Goal: Task Accomplishment & Management: Use online tool/utility

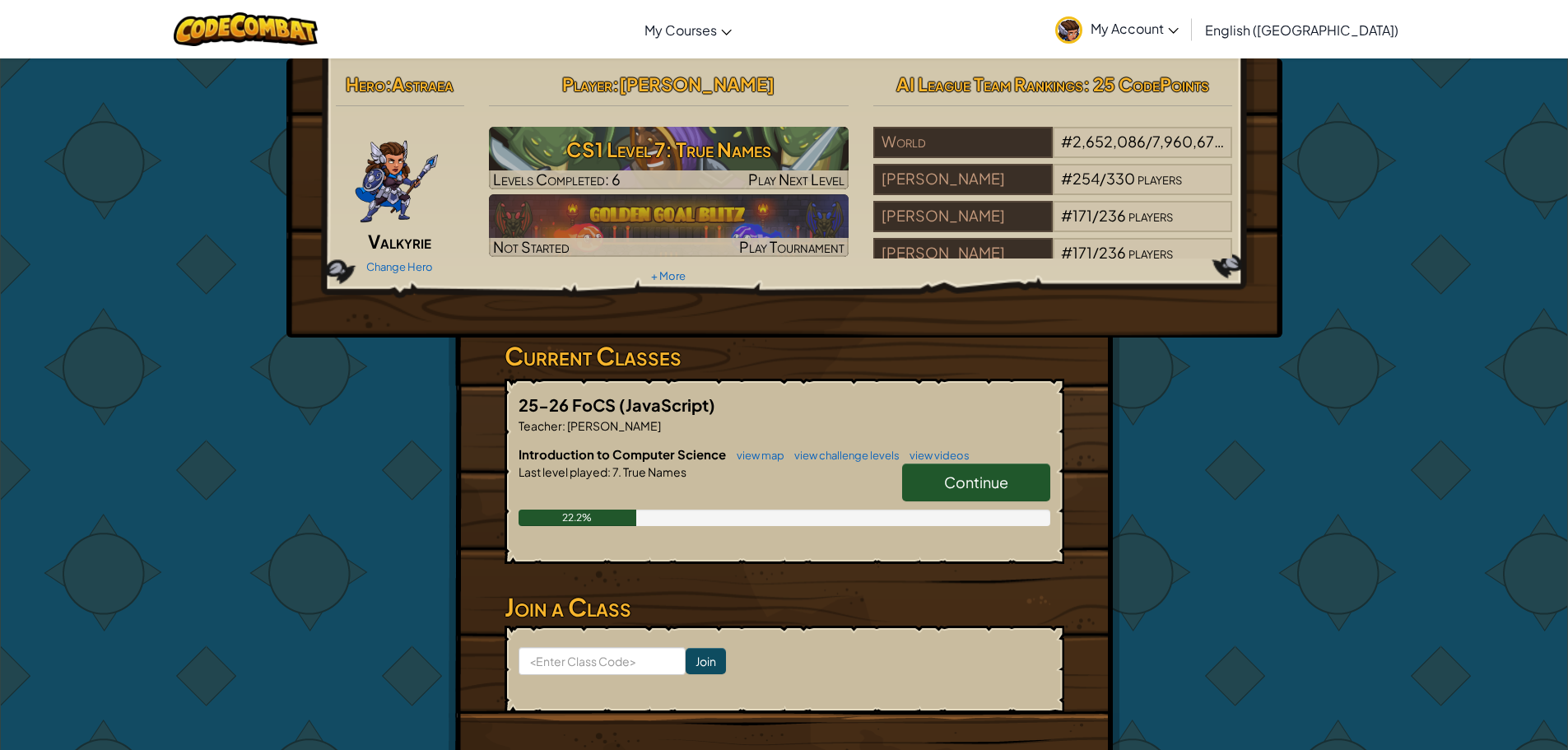
click at [981, 480] on span "Continue" at bounding box center [976, 481] width 64 height 19
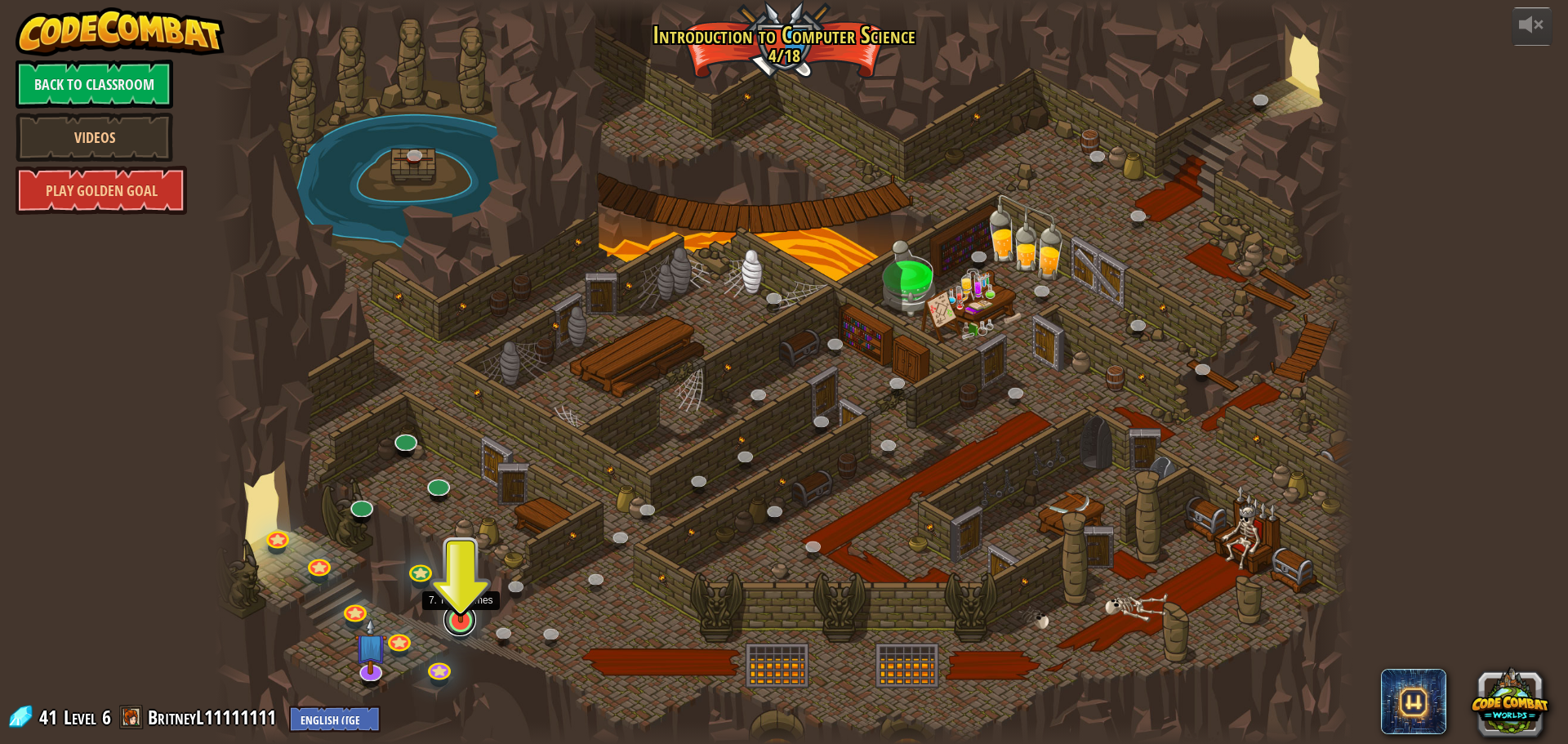
click at [454, 628] on link at bounding box center [459, 619] width 32 height 32
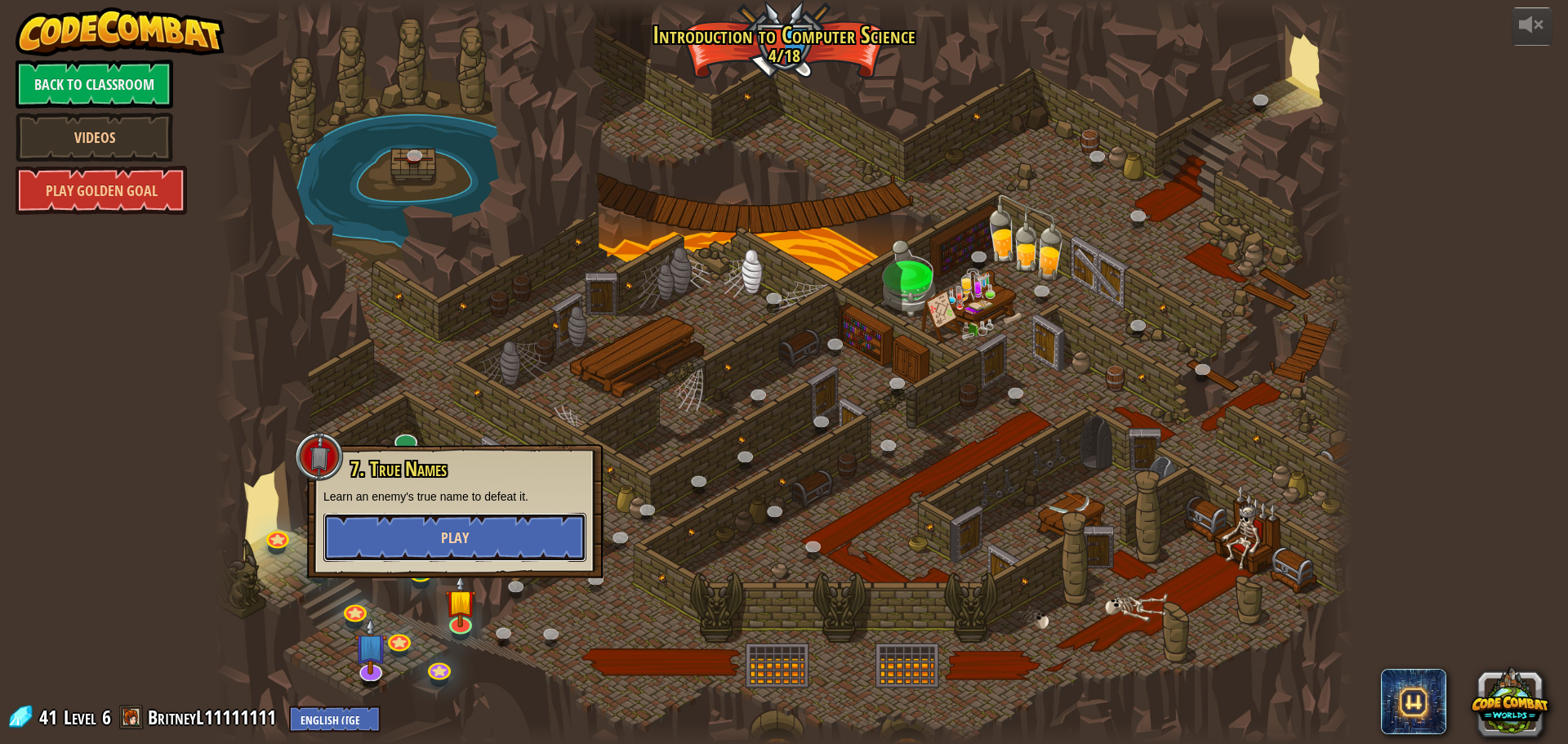
click at [468, 543] on button "Play" at bounding box center [454, 537] width 263 height 49
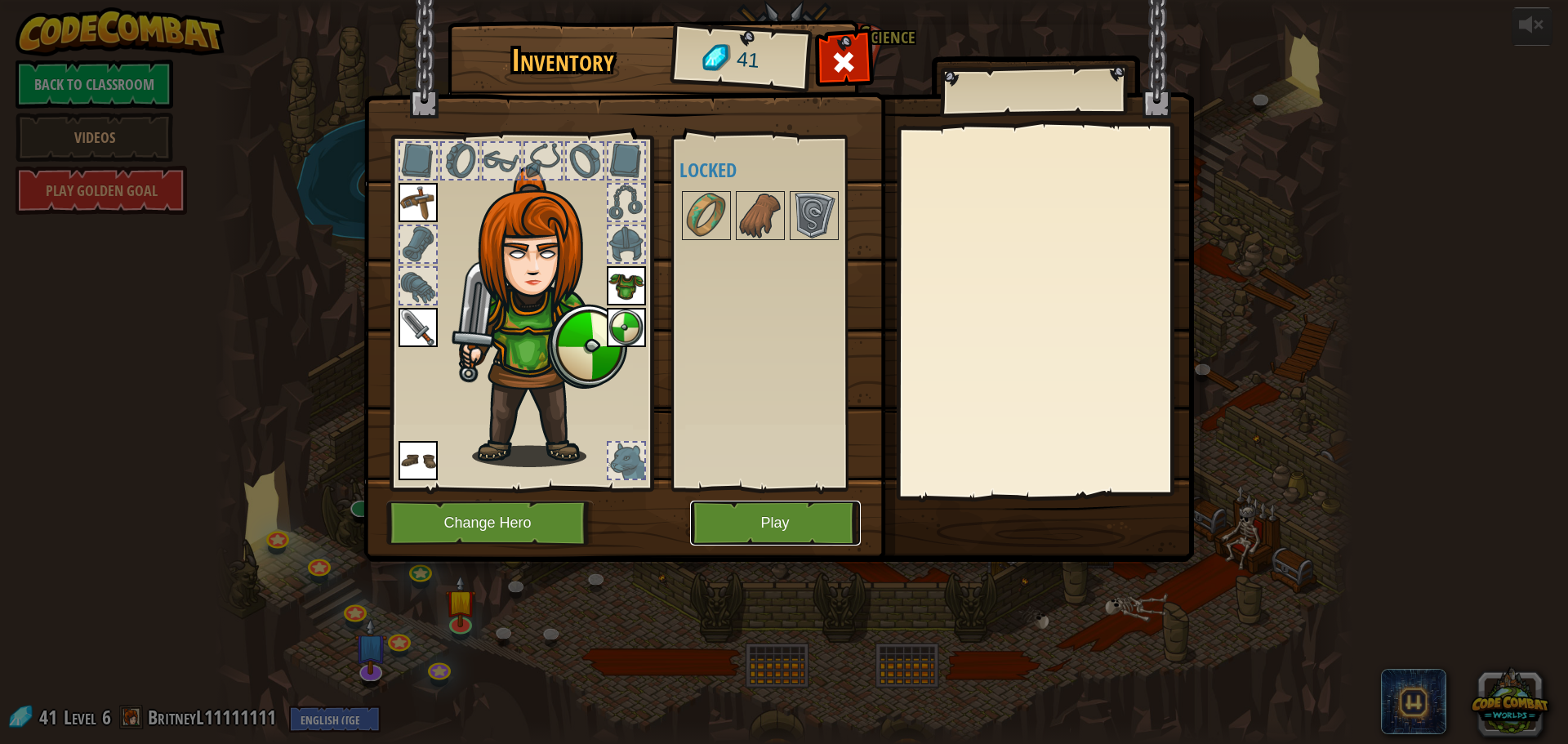
click at [799, 521] on button "Play" at bounding box center [774, 524] width 170 height 45
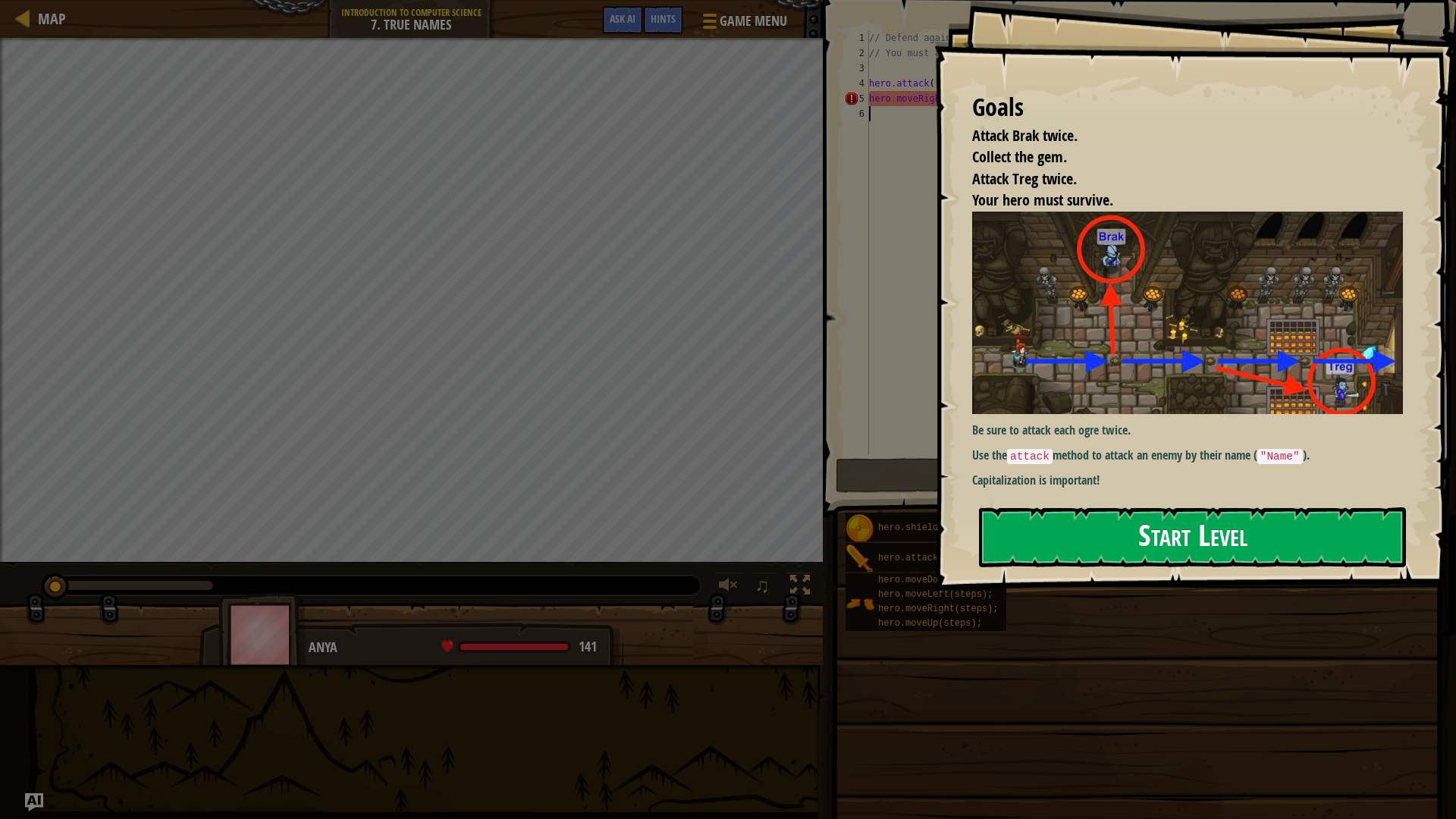
click at [1128, 540] on button "Start Level" at bounding box center [1192, 537] width 427 height 60
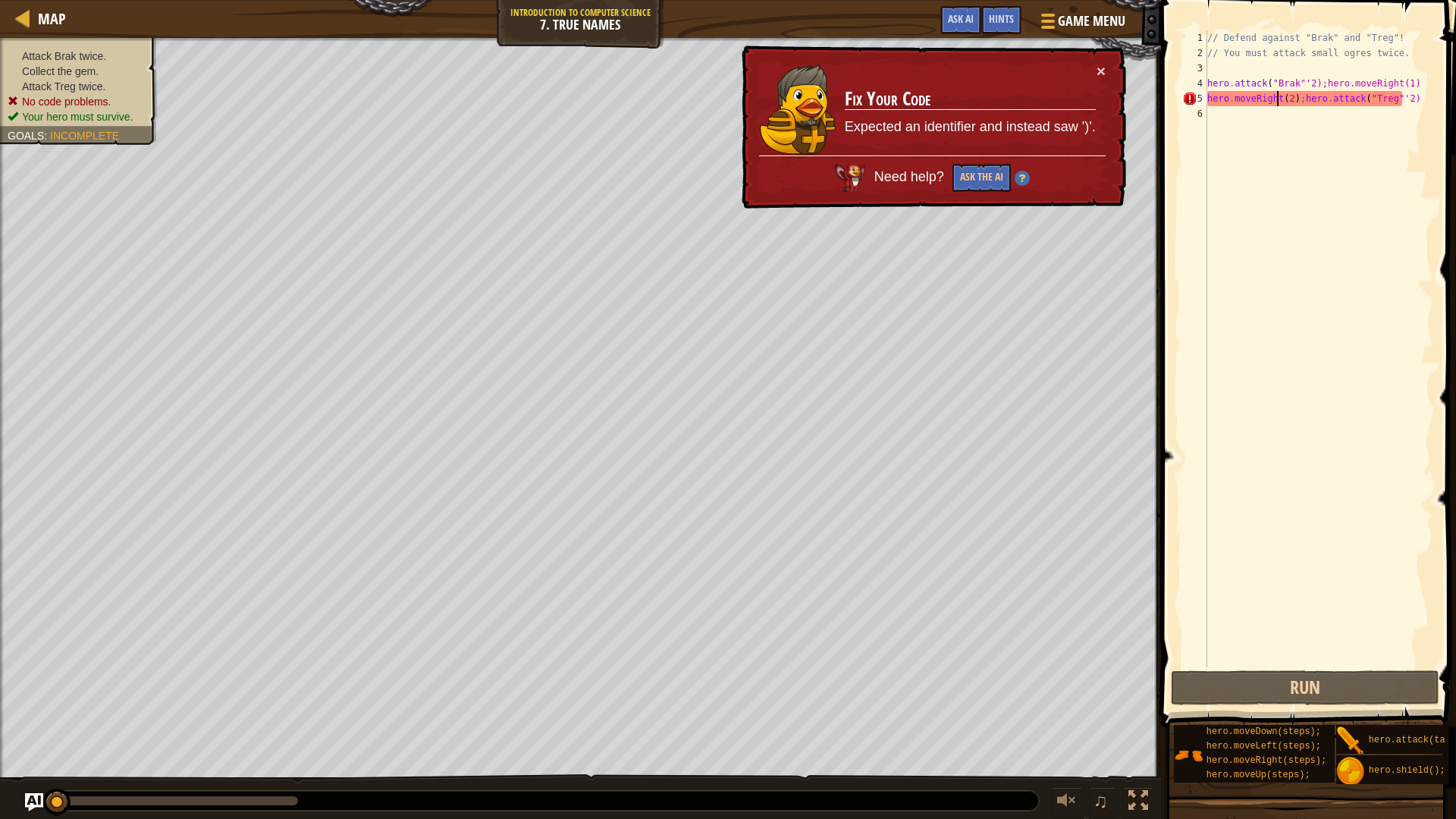
click at [1276, 100] on div "// Defend against "Brak" and "Treg"! // You must attack small ogres twice. hero…" at bounding box center [1318, 363] width 229 height 667
click at [1270, 100] on div "// Defend against "Brak" and "Treg"! // You must attack small ogres twice. hero…" at bounding box center [1318, 363] width 229 height 667
click at [1272, 100] on div "// Defend against "Brak" and "Treg"! // You must attack small ogres twice. hero…" at bounding box center [1318, 363] width 229 height 667
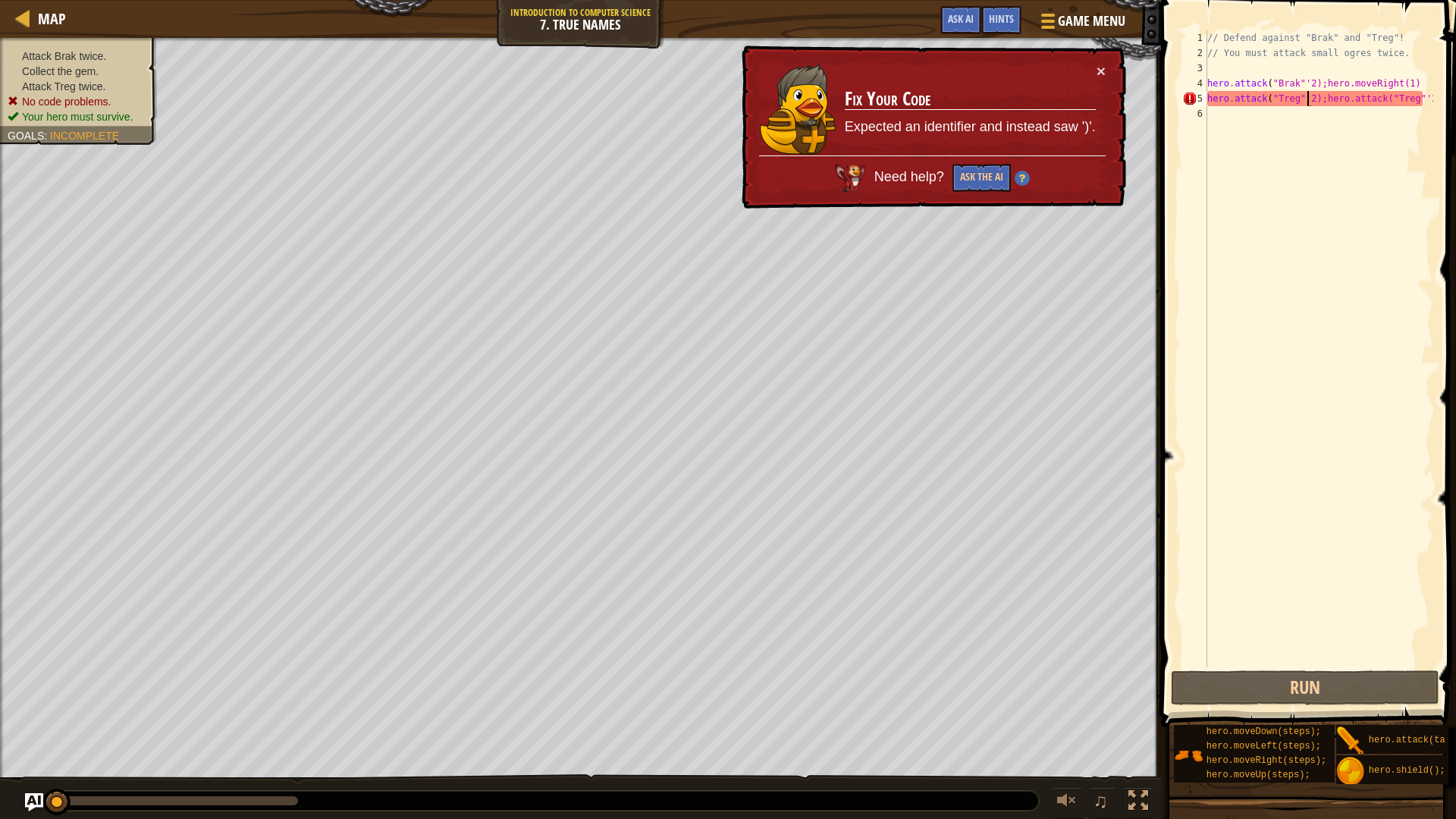
click at [1370, 101] on div "// Defend against "Brak" and "Treg"! // You must attack small ogres twice. hero…" at bounding box center [1318, 363] width 229 height 667
click at [1273, 114] on div "// Defend against "Brak" and "Treg"! // You must attack small ogres twice. hero…" at bounding box center [1318, 363] width 229 height 667
type textarea "hero.attack("Treg"'2);hero.moveRight(2)"
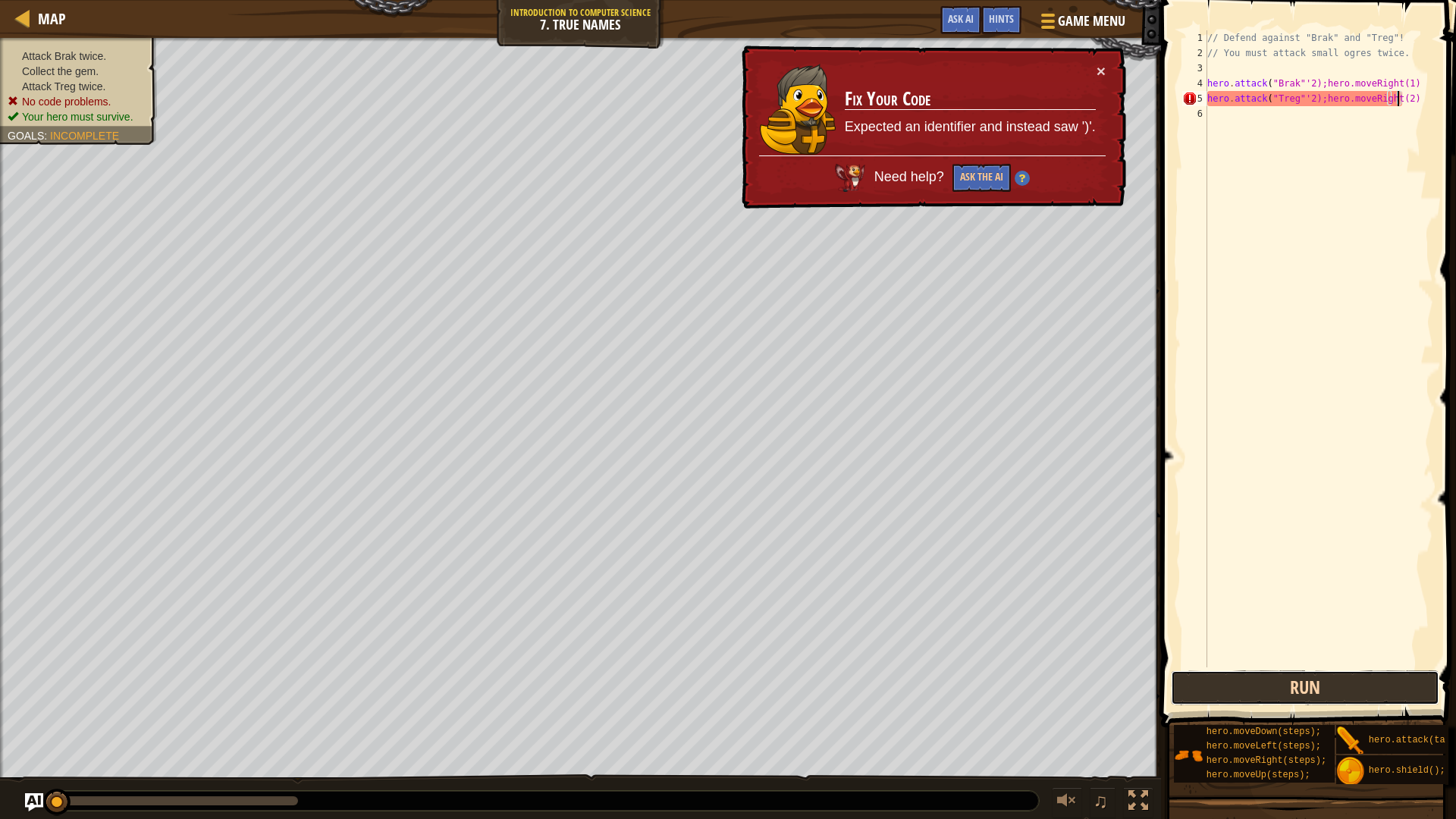
click at [1367, 681] on button "Run" at bounding box center [1305, 688] width 269 height 35
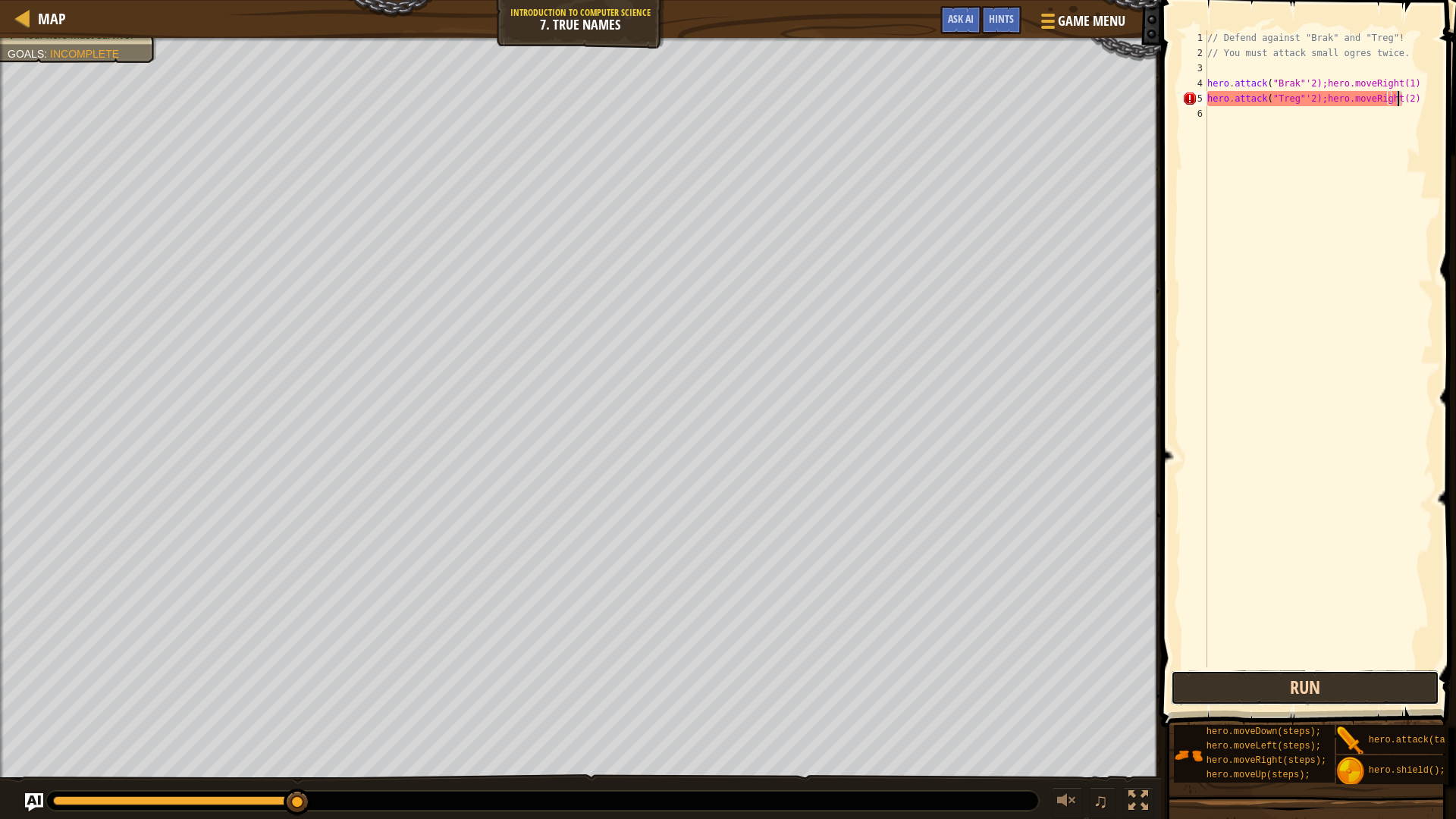
click at [1321, 685] on button "Run" at bounding box center [1305, 688] width 269 height 35
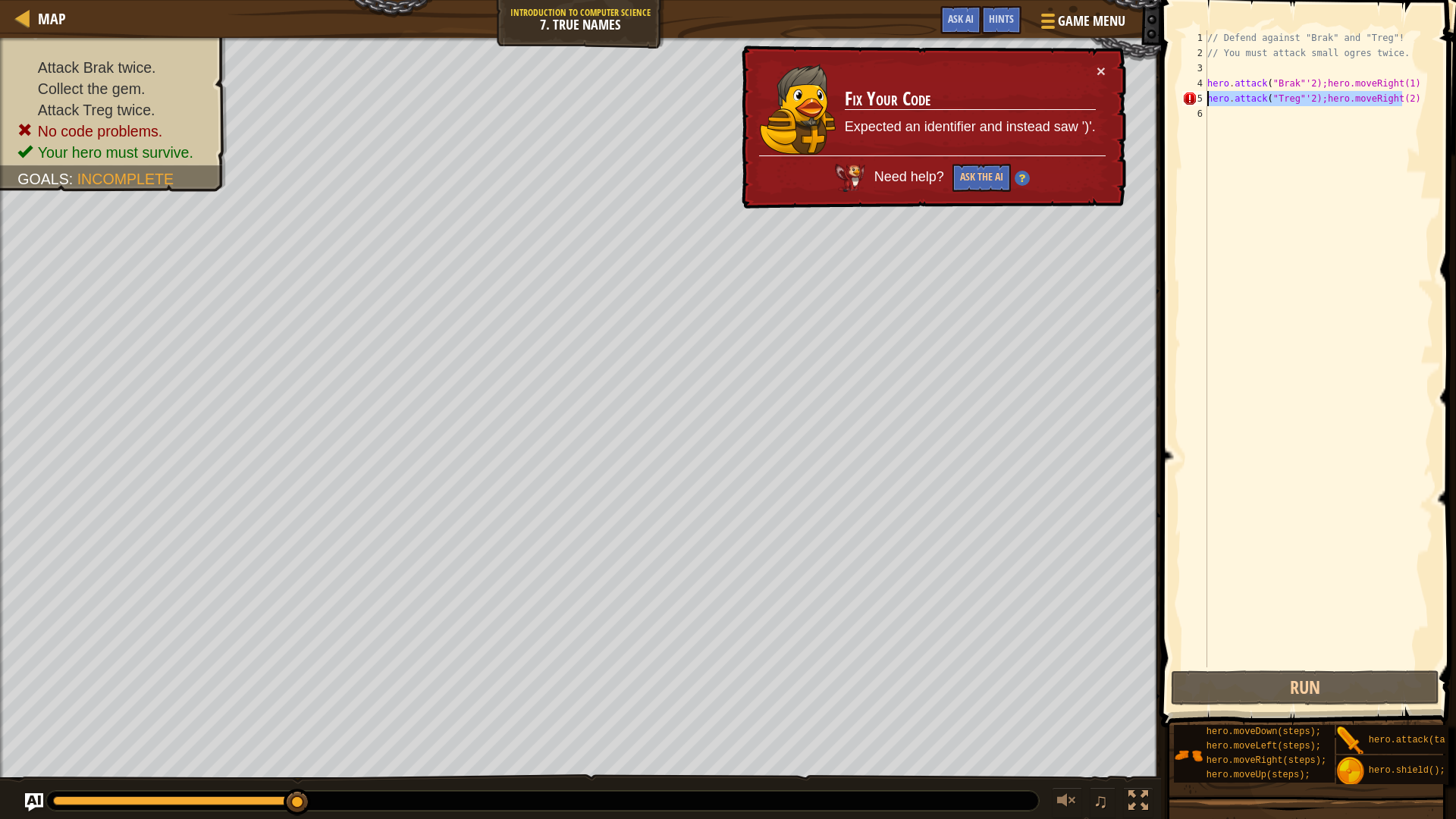
drag, startPoint x: 1417, startPoint y: 100, endPoint x: 1196, endPoint y: 100, distance: 221.0
click at [1196, 100] on div "hero.attack("Treg"'2);hero.moveRight(2) 1 2 3 4 5 6 // Defend against "Brak" an…" at bounding box center [1306, 348] width 254 height 636
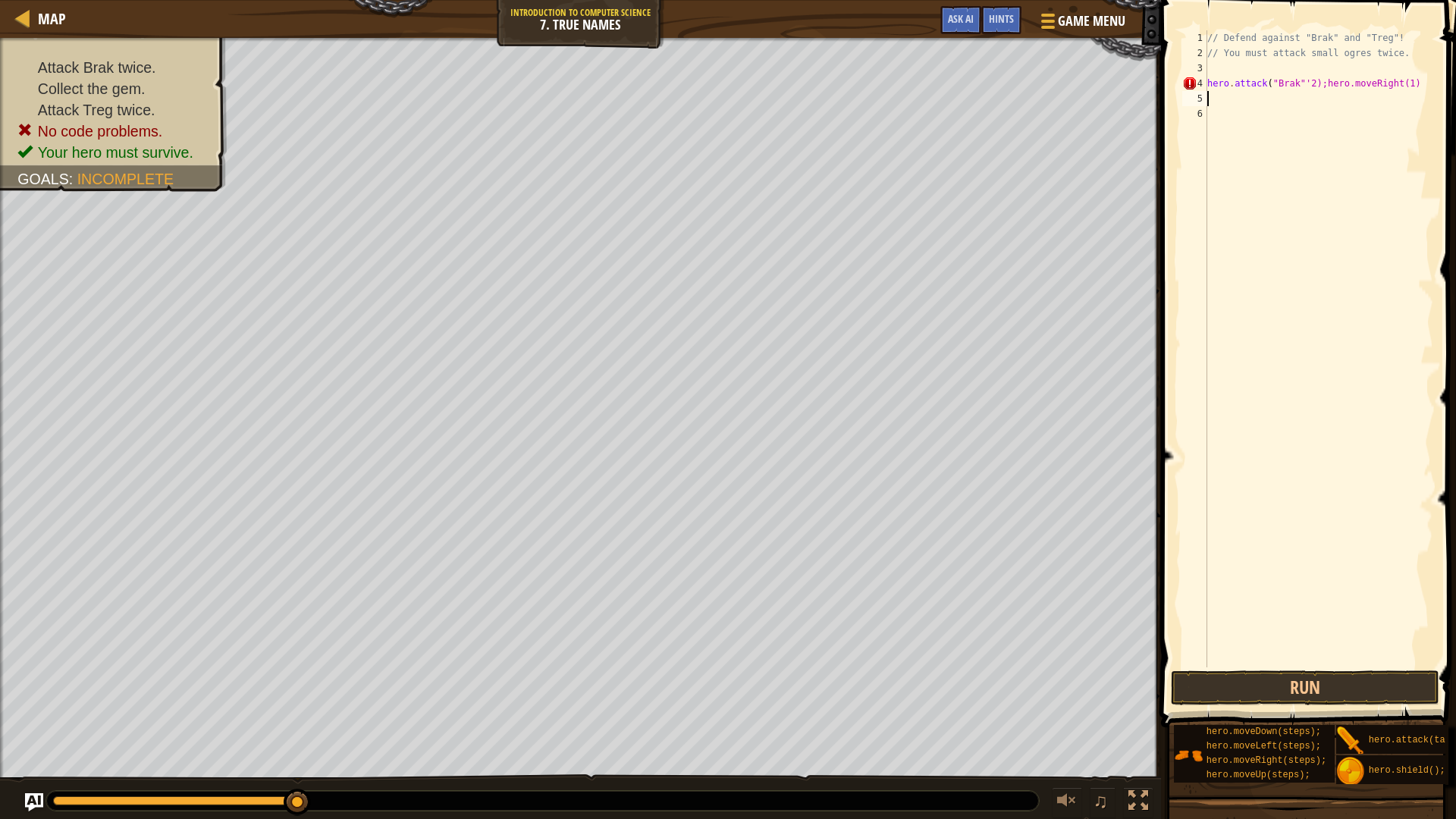
click at [1231, 667] on span at bounding box center [1310, 341] width 307 height 772
click at [1239, 683] on button "Run" at bounding box center [1305, 688] width 269 height 35
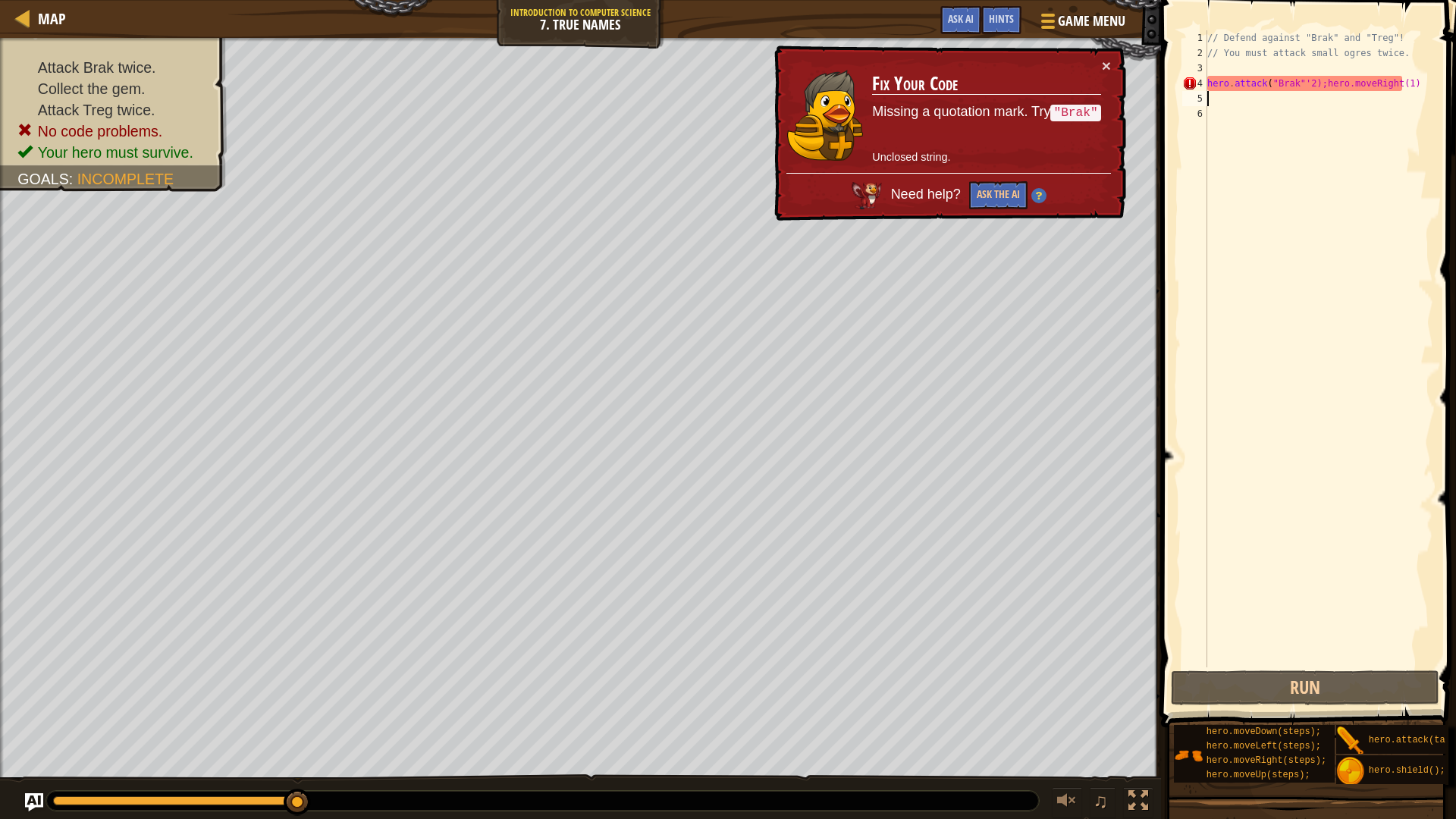
click at [1258, 82] on div "// Defend against "Brak" and "Treg"! // You must attack small ogres twice. hero…" at bounding box center [1318, 363] width 229 height 667
click at [1263, 82] on div "// Defend against "Brak" and "Treg"! // You must attack small ogres twice. hero…" at bounding box center [1318, 363] width 229 height 667
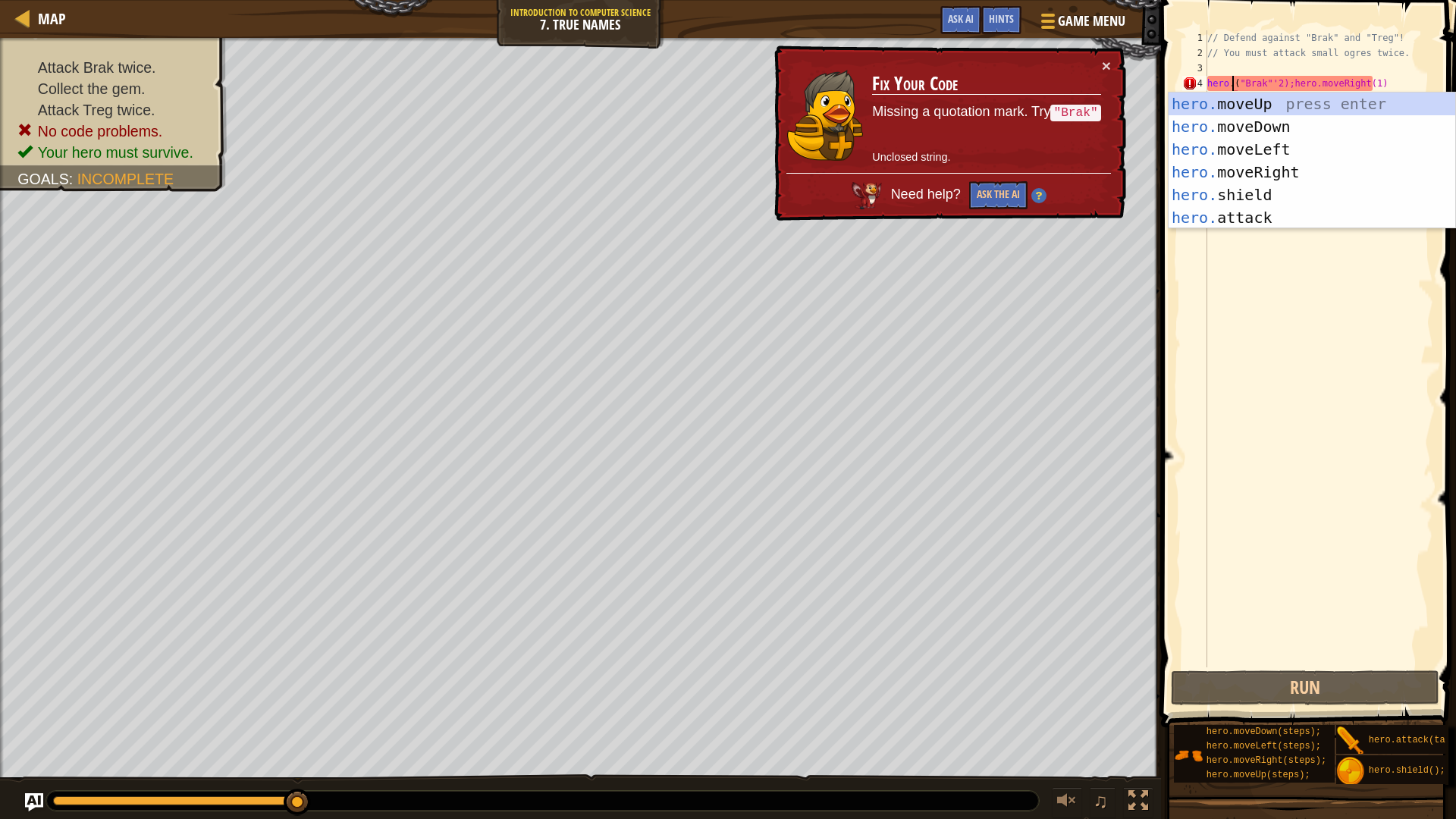
scroll to position [6, 2]
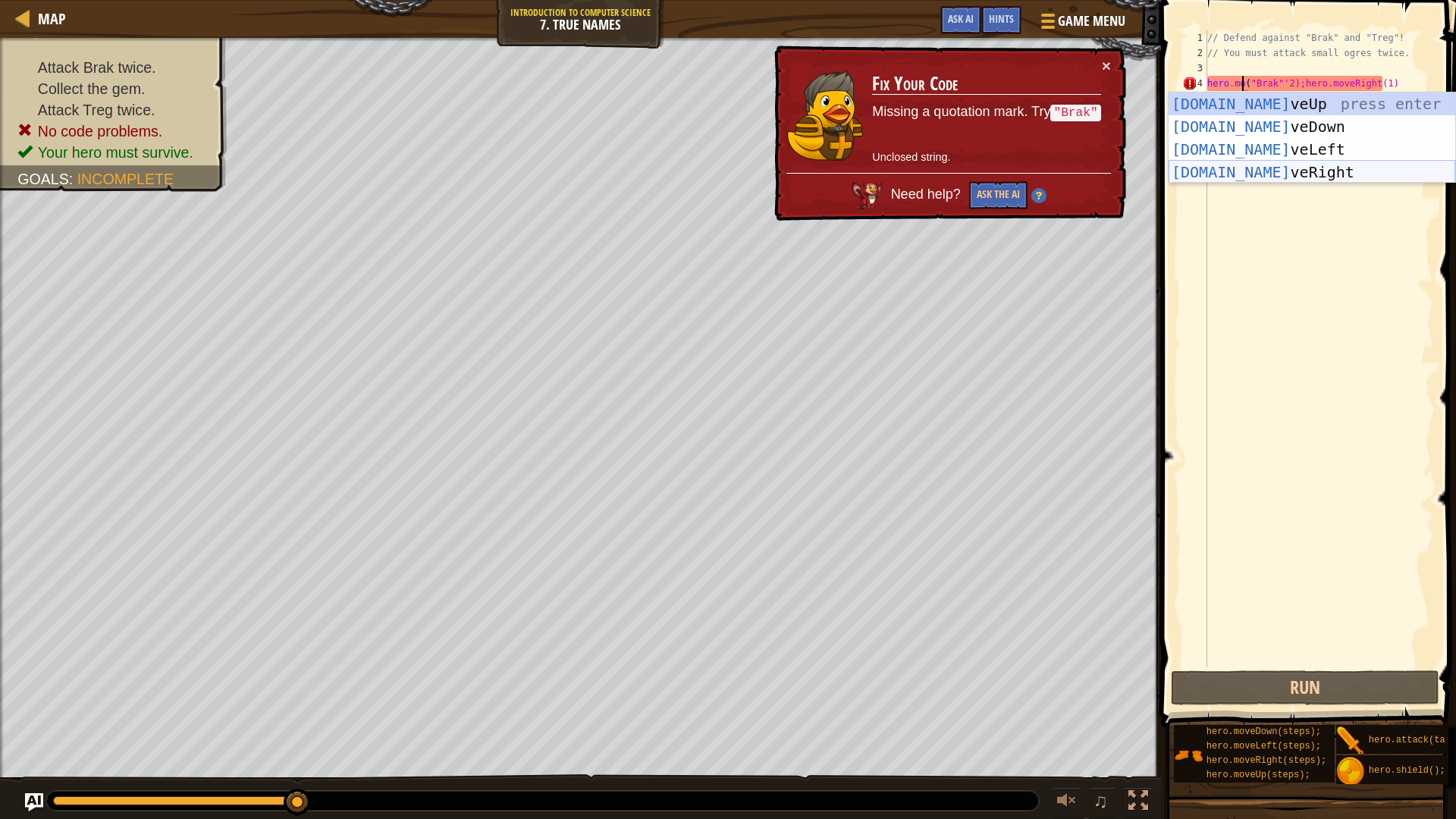
click at [1303, 176] on div "[DOMAIN_NAME] veUp press enter [DOMAIN_NAME] veDown press enter [DOMAIN_NAME] v…" at bounding box center [1312, 160] width 287 height 136
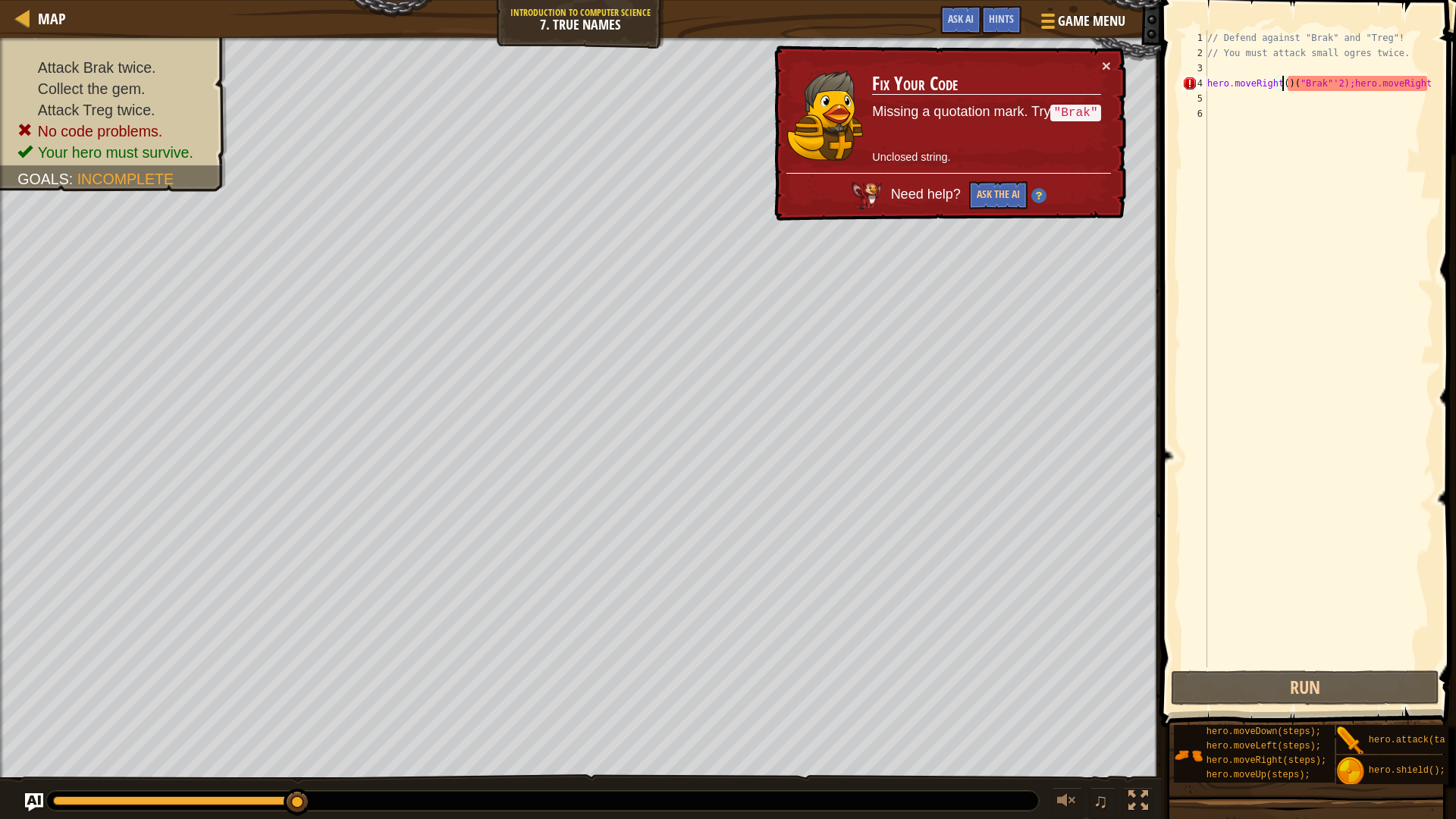
click at [1281, 81] on div "// Defend against "Brak" and "Treg"! // You must attack small ogres twice. hero…" at bounding box center [1318, 363] width 229 height 667
drag, startPoint x: 1430, startPoint y: 86, endPoint x: 1343, endPoint y: 81, distance: 87.1
click at [1343, 81] on div "// Defend against "Brak" and "Treg"! // You must attack small ogres twice. hero…" at bounding box center [1318, 363] width 229 height 667
click at [1368, 82] on div "// Defend against "Brak" and "Treg"! // You must attack small ogres twice. hero…" at bounding box center [1318, 363] width 229 height 667
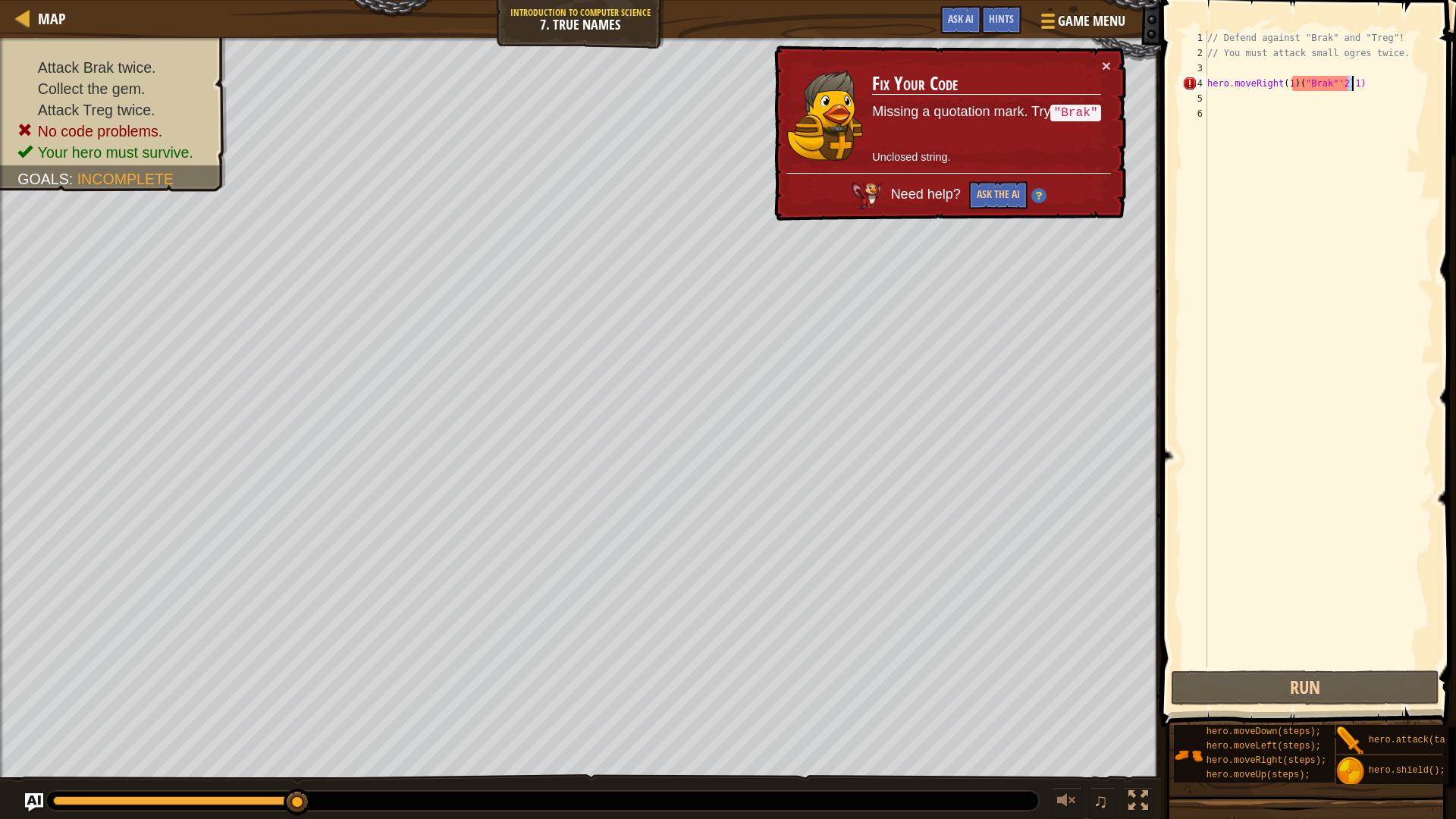
drag, startPoint x: 1368, startPoint y: 82, endPoint x: 1359, endPoint y: 82, distance: 9.0
click at [1360, 82] on div "// Defend against "Brak" and "Treg"! // You must attack small ogres twice. hero…" at bounding box center [1318, 363] width 229 height 667
click at [1291, 81] on div "// Defend against "Brak" and "Treg"! // You must attack small ogres twice. hero…" at bounding box center [1318, 363] width 229 height 667
click at [1290, 83] on div "// Defend against "Brak" and "Treg"! // You must attack small ogres twice. hero…" at bounding box center [1318, 363] width 229 height 667
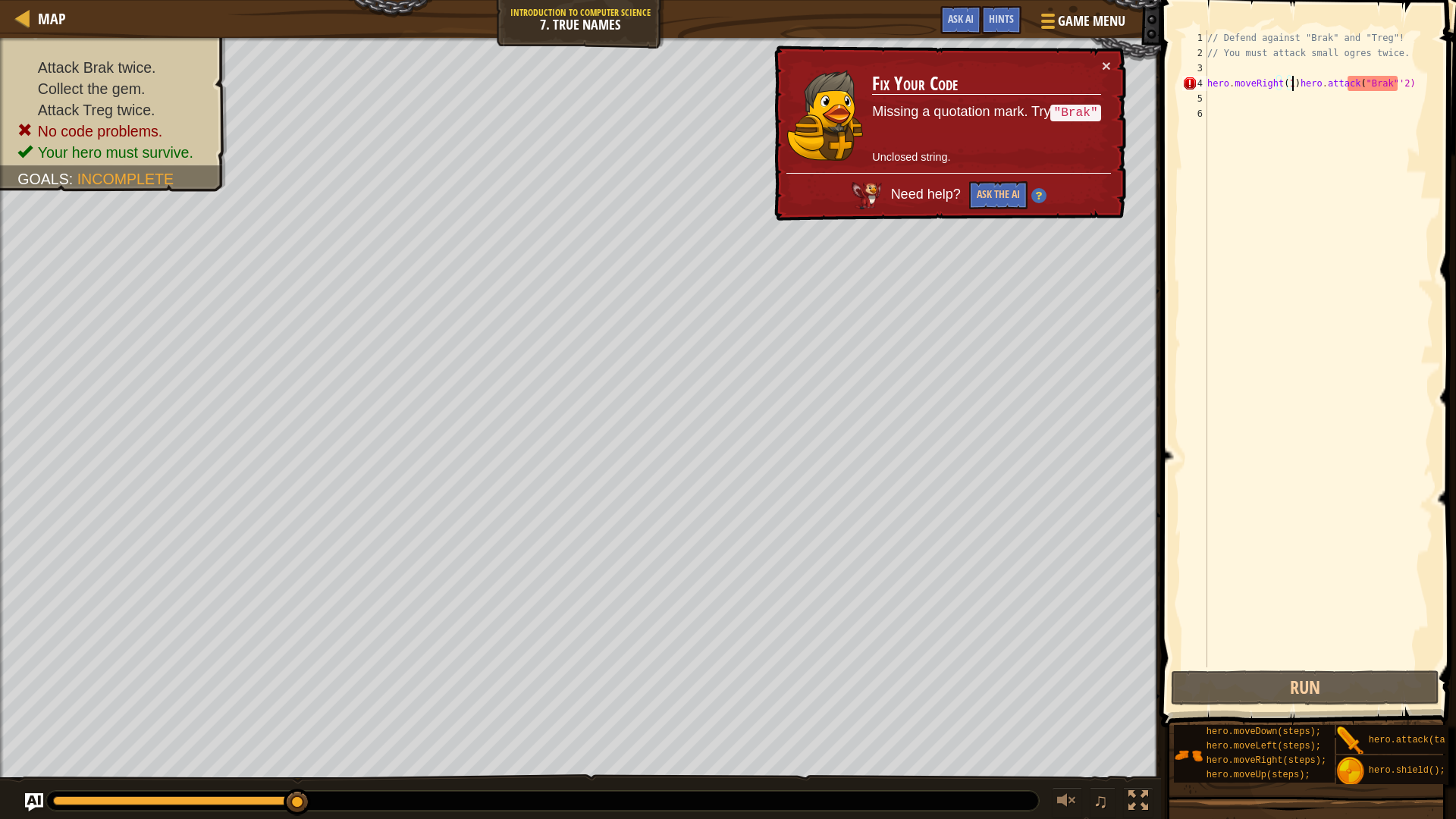
scroll to position [6, 6]
click at [1282, 687] on button "Run" at bounding box center [1305, 688] width 269 height 35
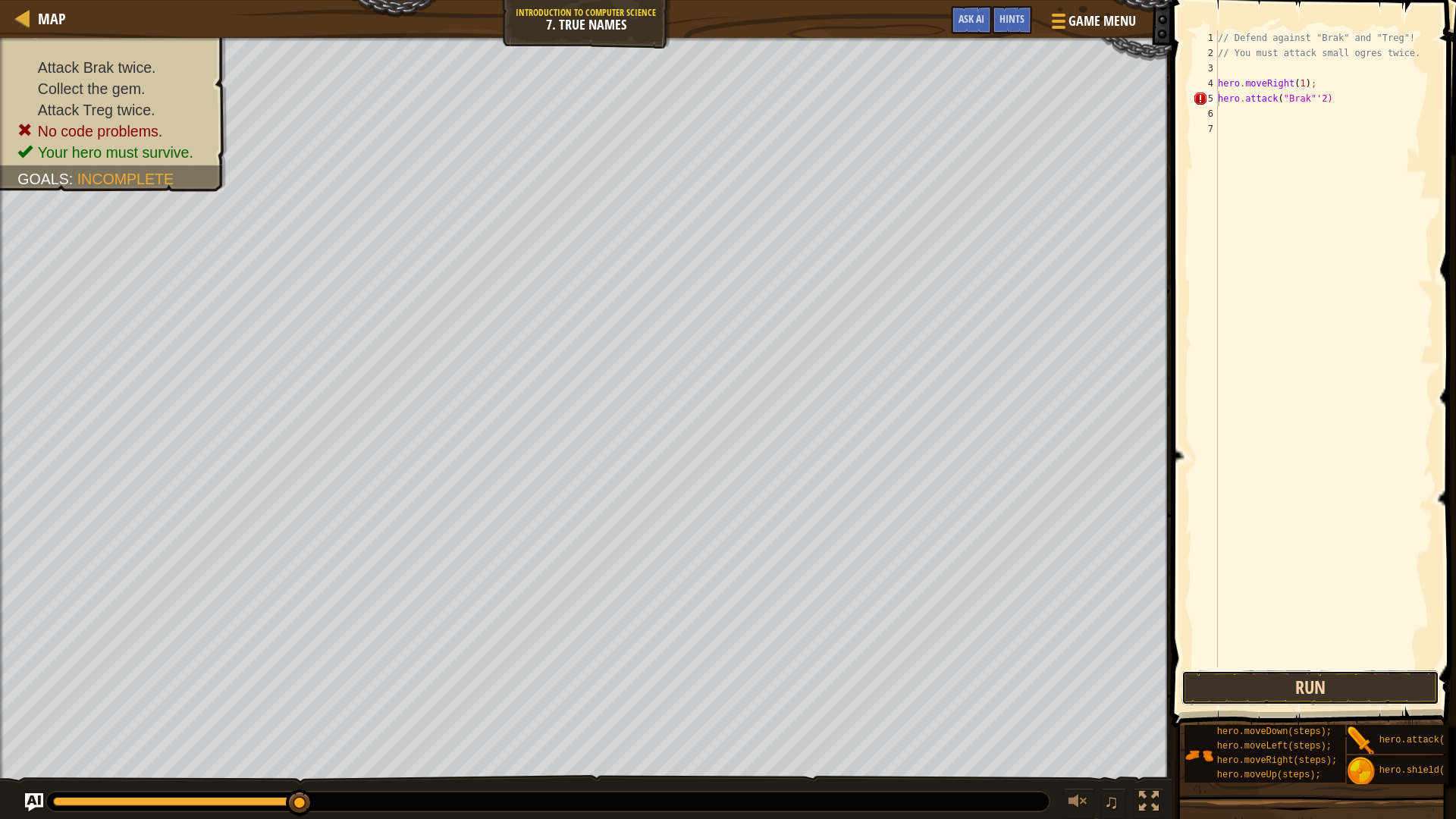
click at [1338, 689] on button "Run" at bounding box center [1310, 688] width 258 height 35
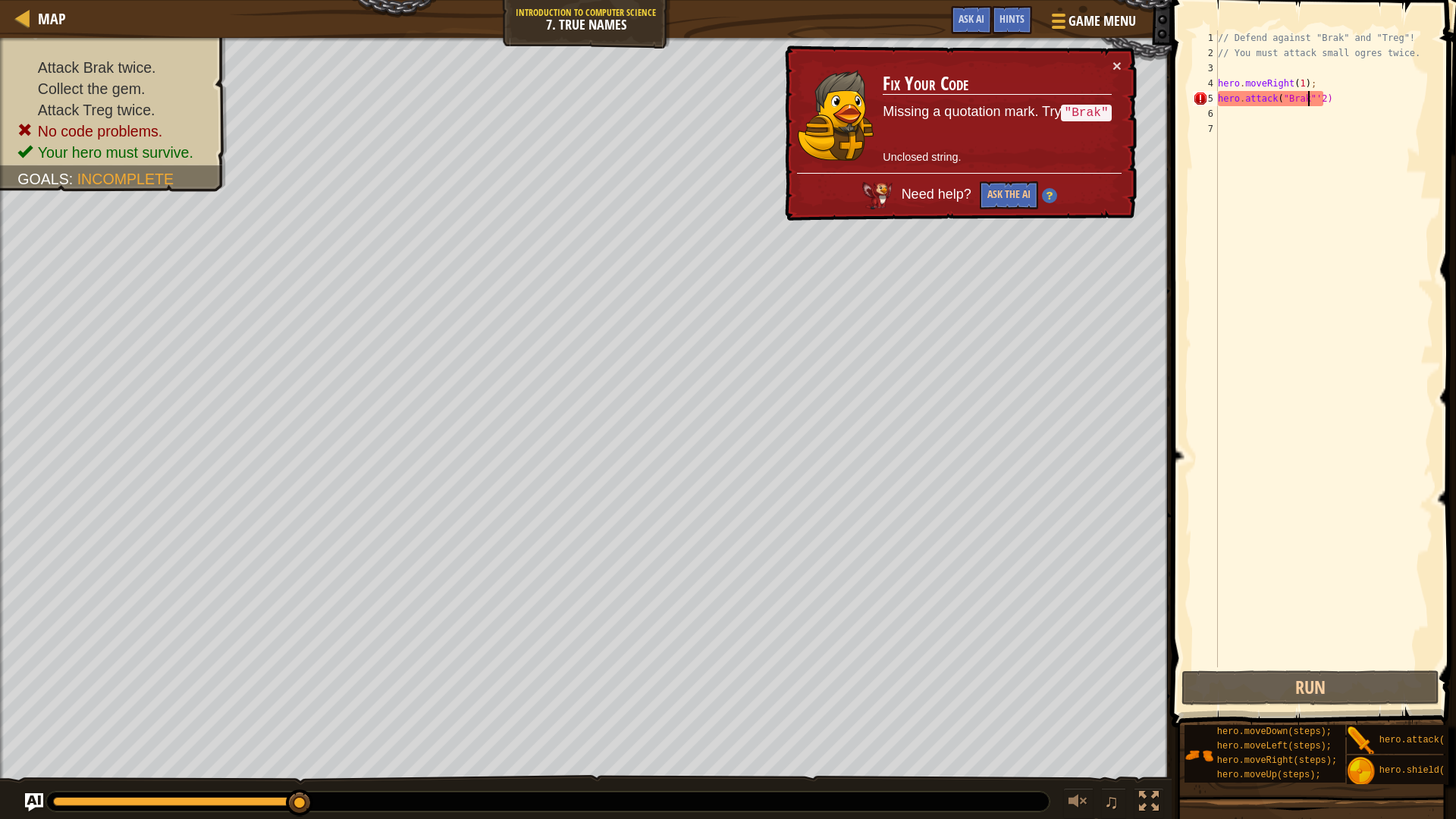
click at [1306, 95] on div "// Defend against "Brak" and "Treg"! // You must attack small ogres twice. hero…" at bounding box center [1324, 363] width 218 height 667
click at [1292, 685] on button "Run" at bounding box center [1310, 688] width 258 height 35
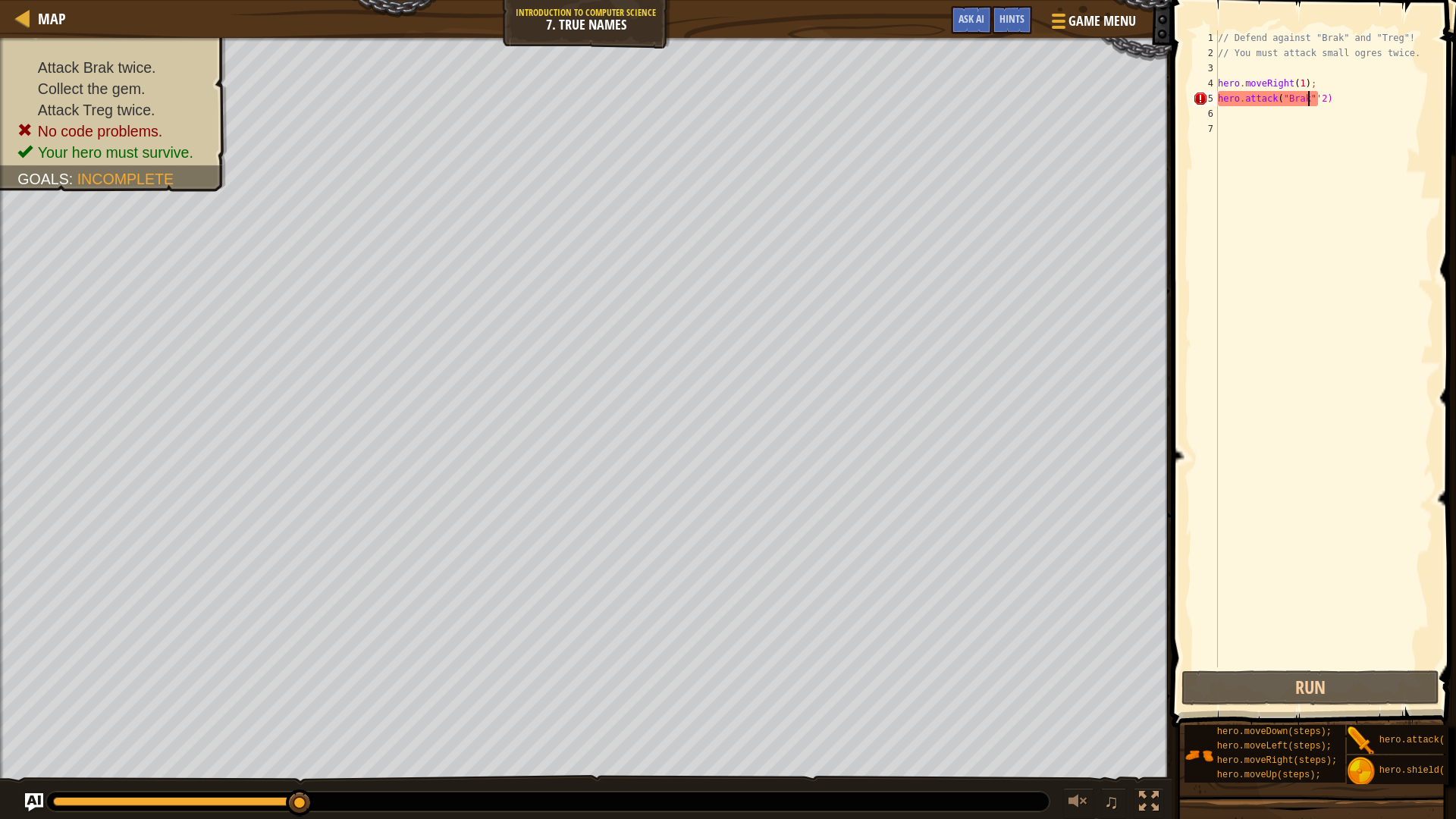
scroll to position [6, 7]
type textarea "hero.attack("Brak"'2)"
click at [1297, 676] on button "Run" at bounding box center [1310, 688] width 258 height 35
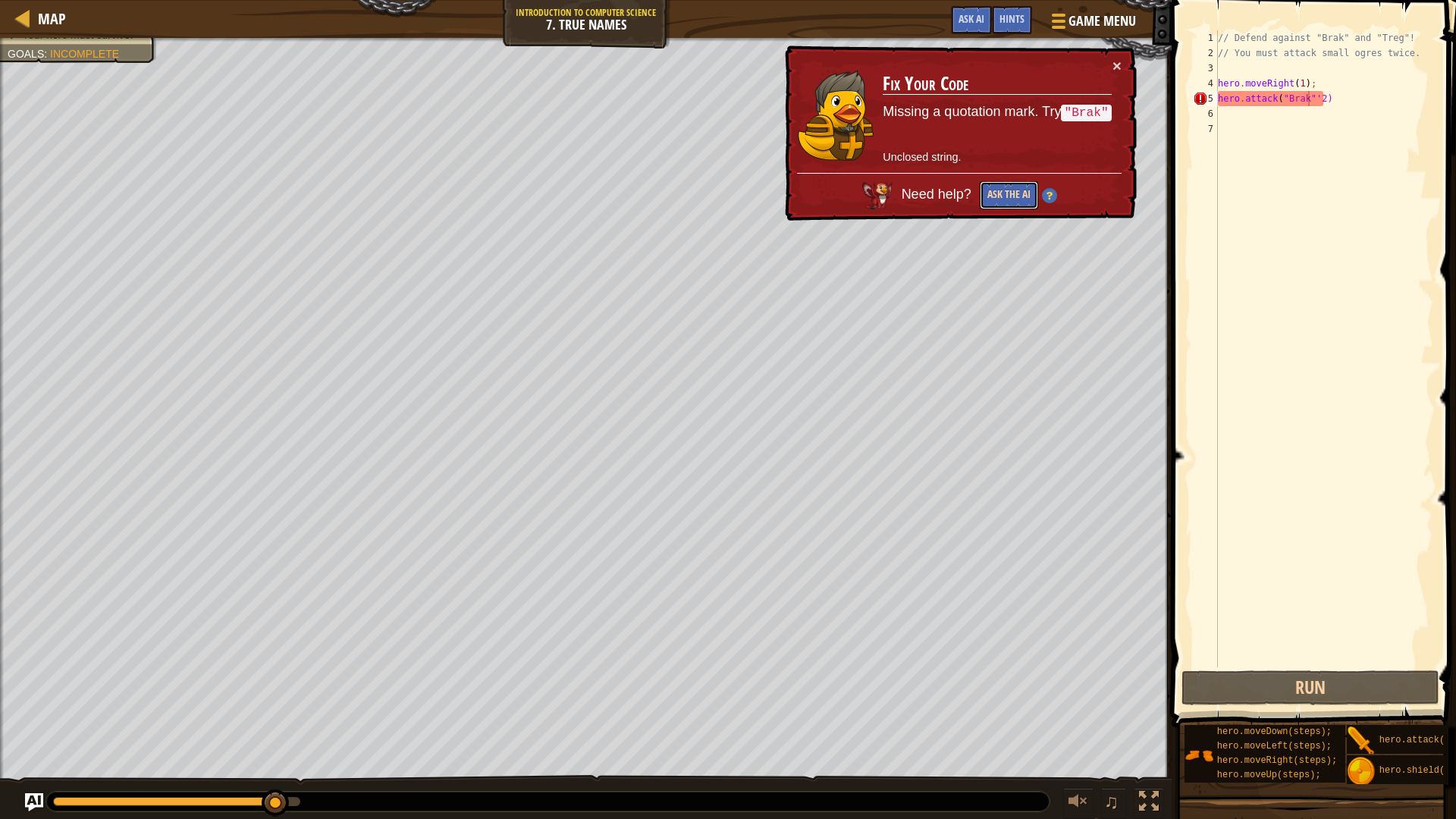
click at [1010, 185] on button "Ask the AI" at bounding box center [1008, 194] width 58 height 28
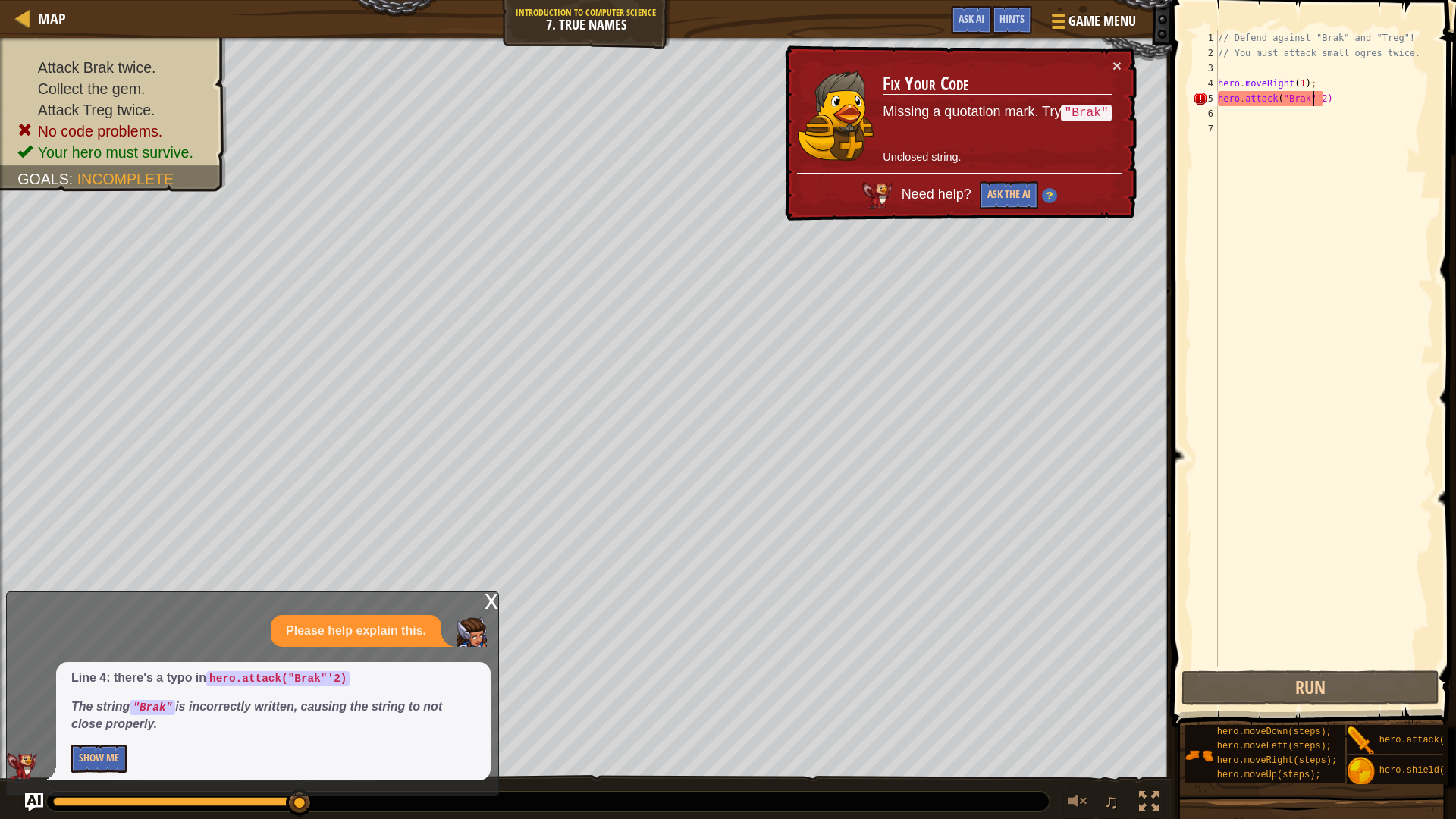
click at [1312, 96] on div "// Defend against "Brak" and "Treg"! // You must attack small ogres twice. hero…" at bounding box center [1324, 363] width 218 height 667
click at [1235, 680] on button "Run" at bounding box center [1310, 688] width 258 height 35
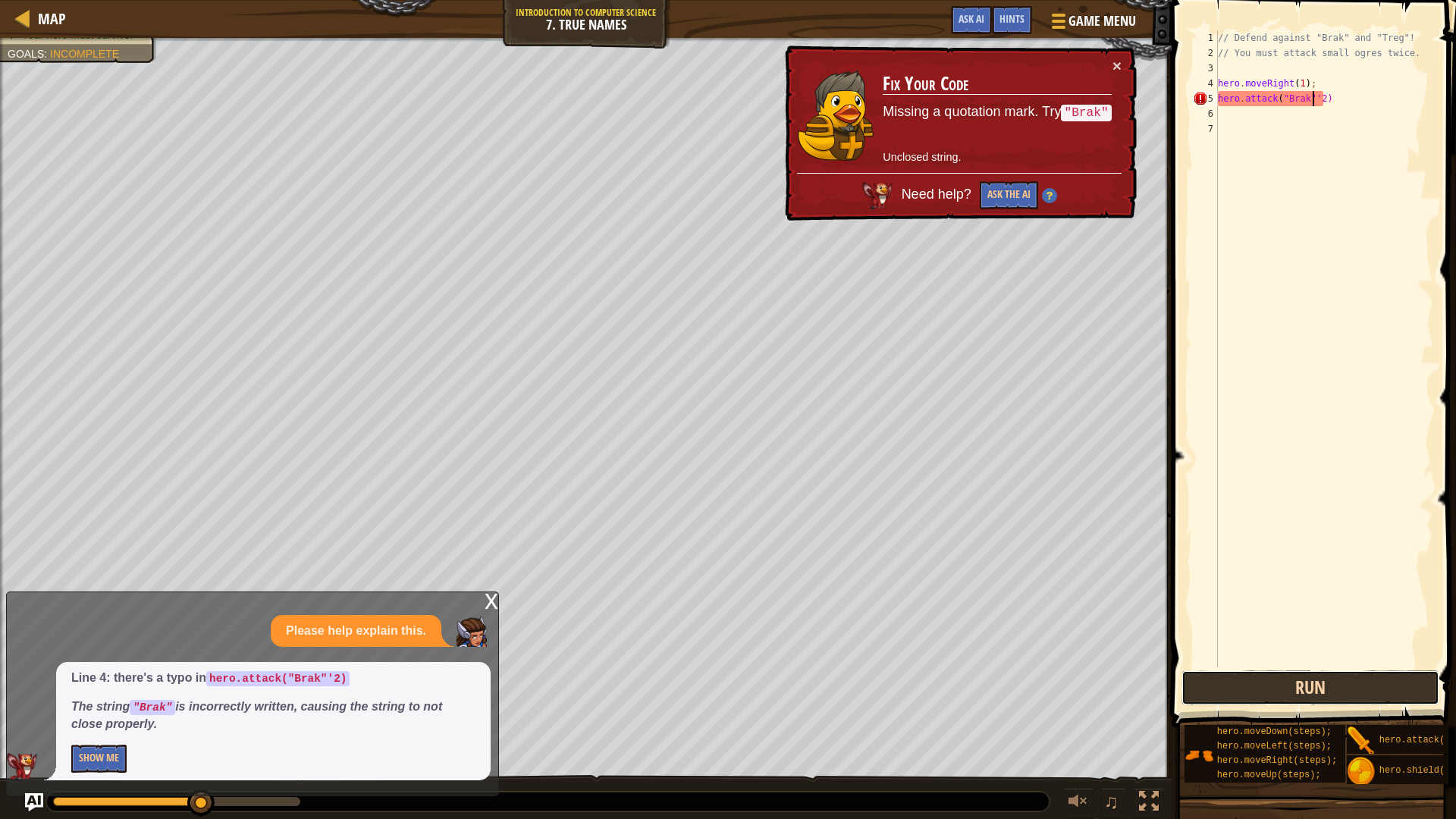
click at [1235, 680] on button "Run" at bounding box center [1310, 688] width 258 height 35
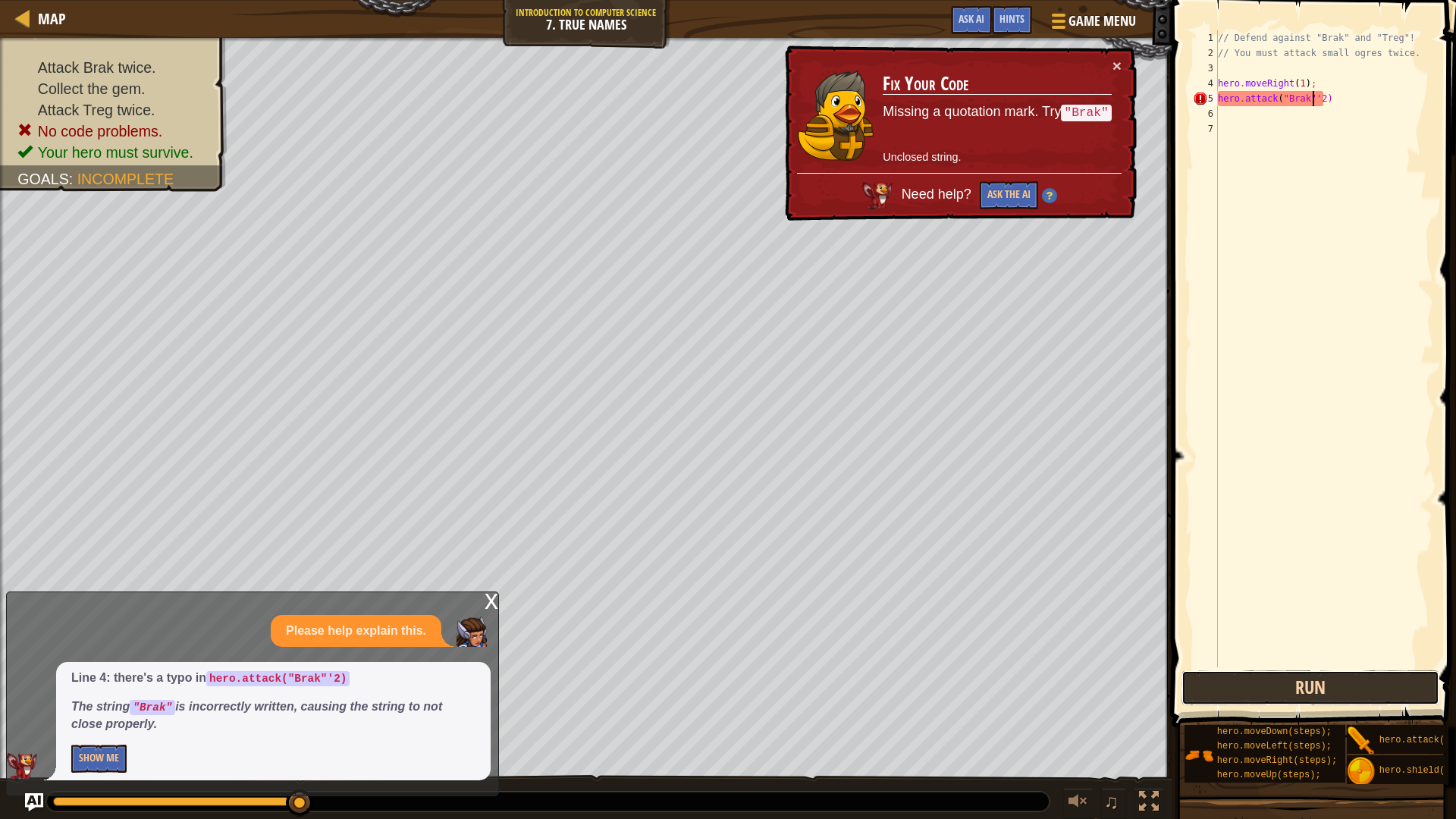
click at [1269, 686] on button "Run" at bounding box center [1310, 688] width 258 height 35
drag, startPoint x: 1354, startPoint y: 97, endPoint x: 1212, endPoint y: 98, distance: 142.0
click at [1212, 98] on div "hero.attack("Brak"'2) 1 2 3 4 5 6 7 // Defend against "Brak" and "Treg"! // You…" at bounding box center [1311, 348] width 243 height 636
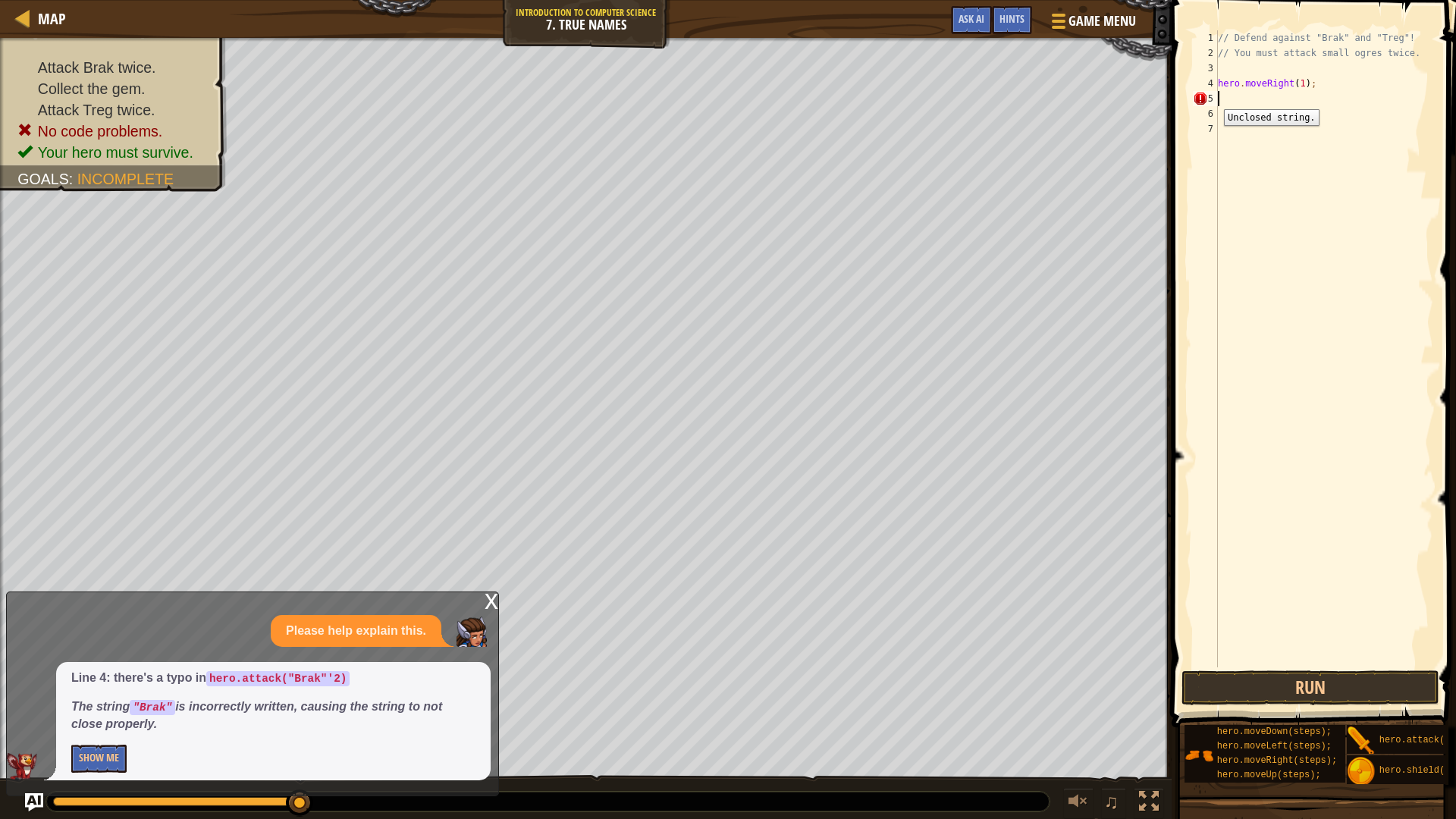
scroll to position [6, 0]
click at [1321, 76] on div "// Defend against "Brak" and "Treg"! // You must attack small ogres twice. hero…" at bounding box center [1324, 363] width 218 height 667
click at [1296, 82] on div "// Defend against "Brak" and "Treg"! // You must attack small ogres twice. hero…" at bounding box center [1324, 363] width 218 height 667
click at [1257, 684] on button "Run" at bounding box center [1310, 688] width 258 height 35
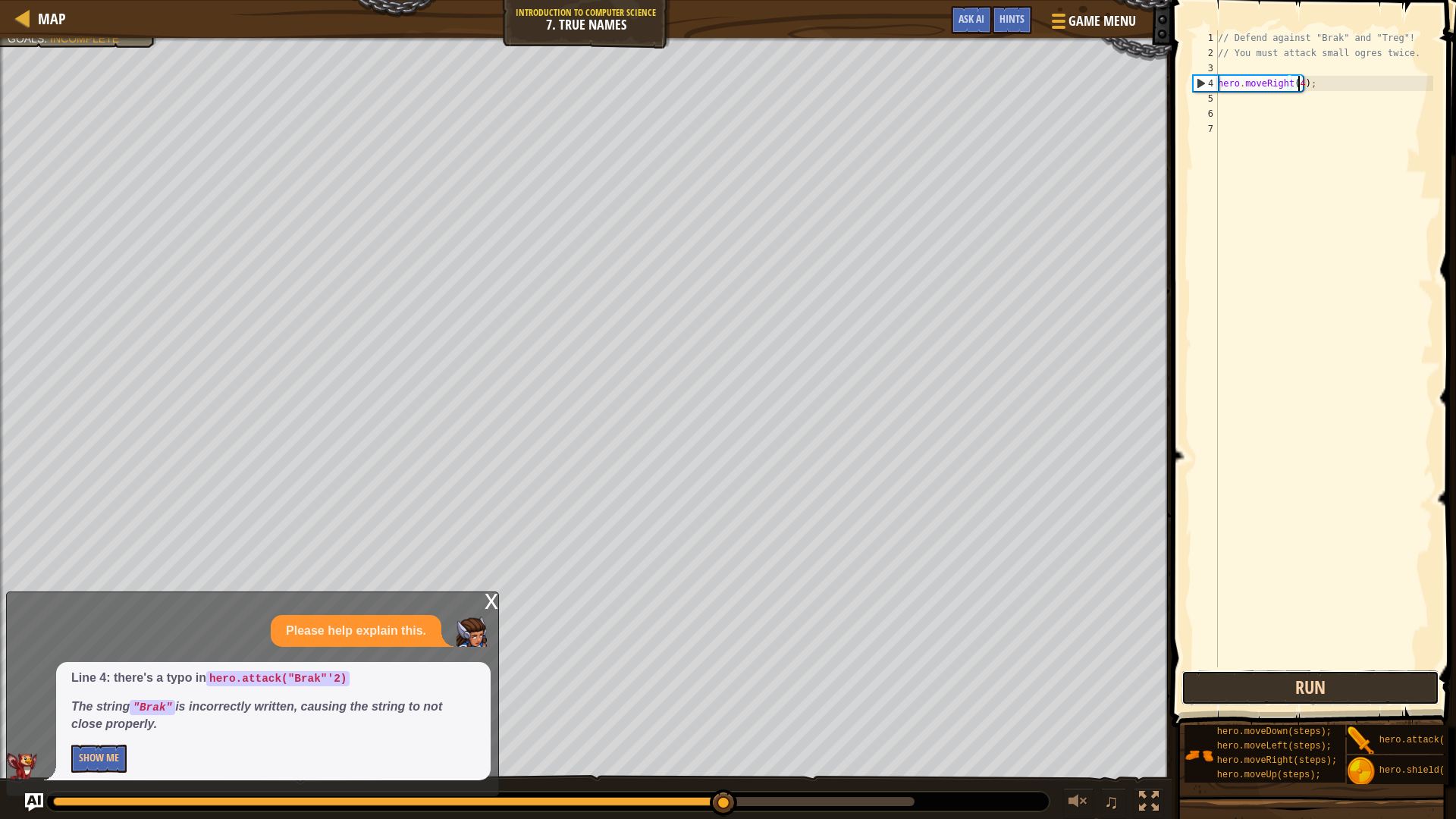
click at [1236, 675] on button "Run" at bounding box center [1310, 688] width 258 height 35
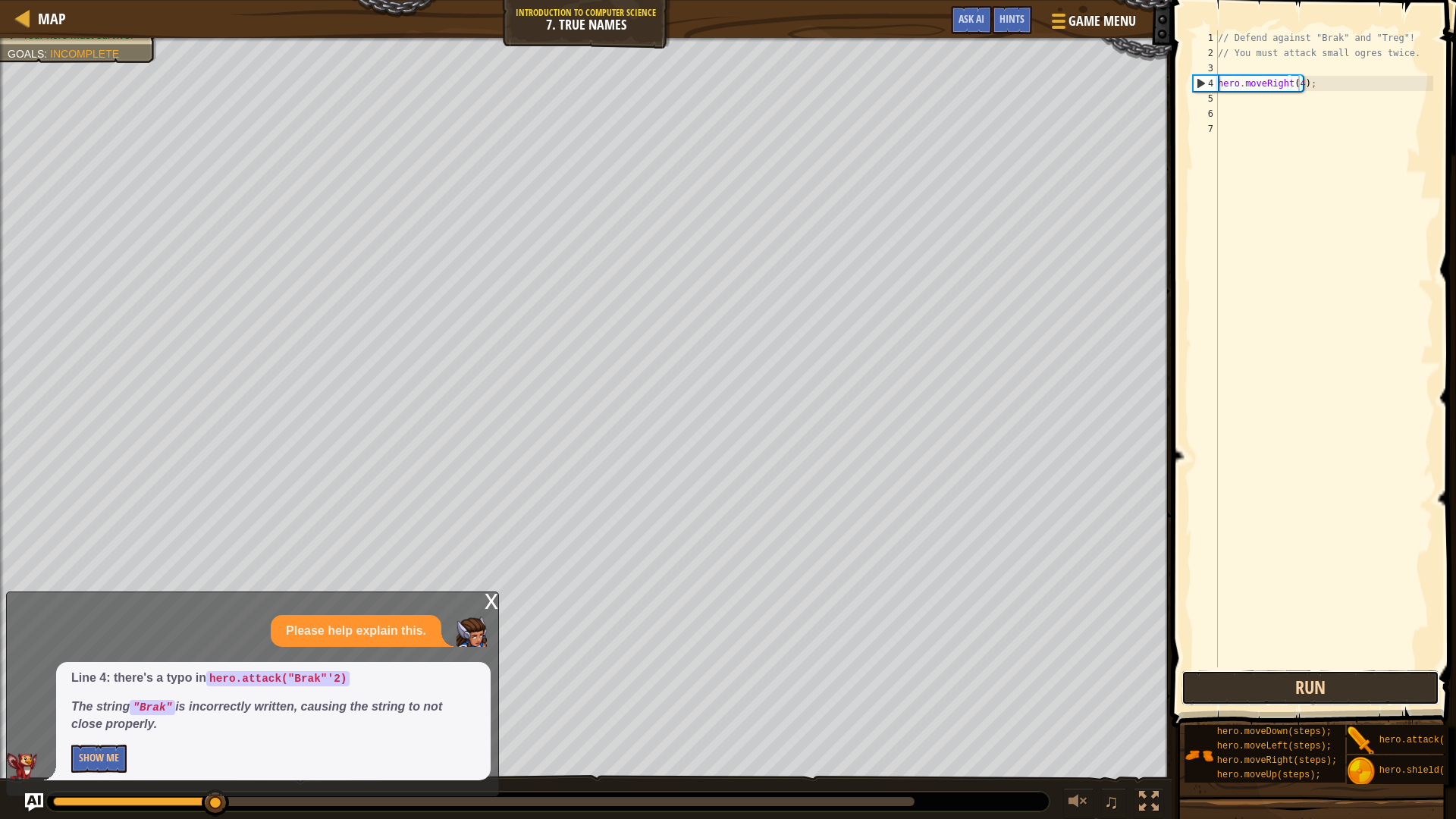
click at [1237, 675] on button "Run" at bounding box center [1310, 688] width 258 height 35
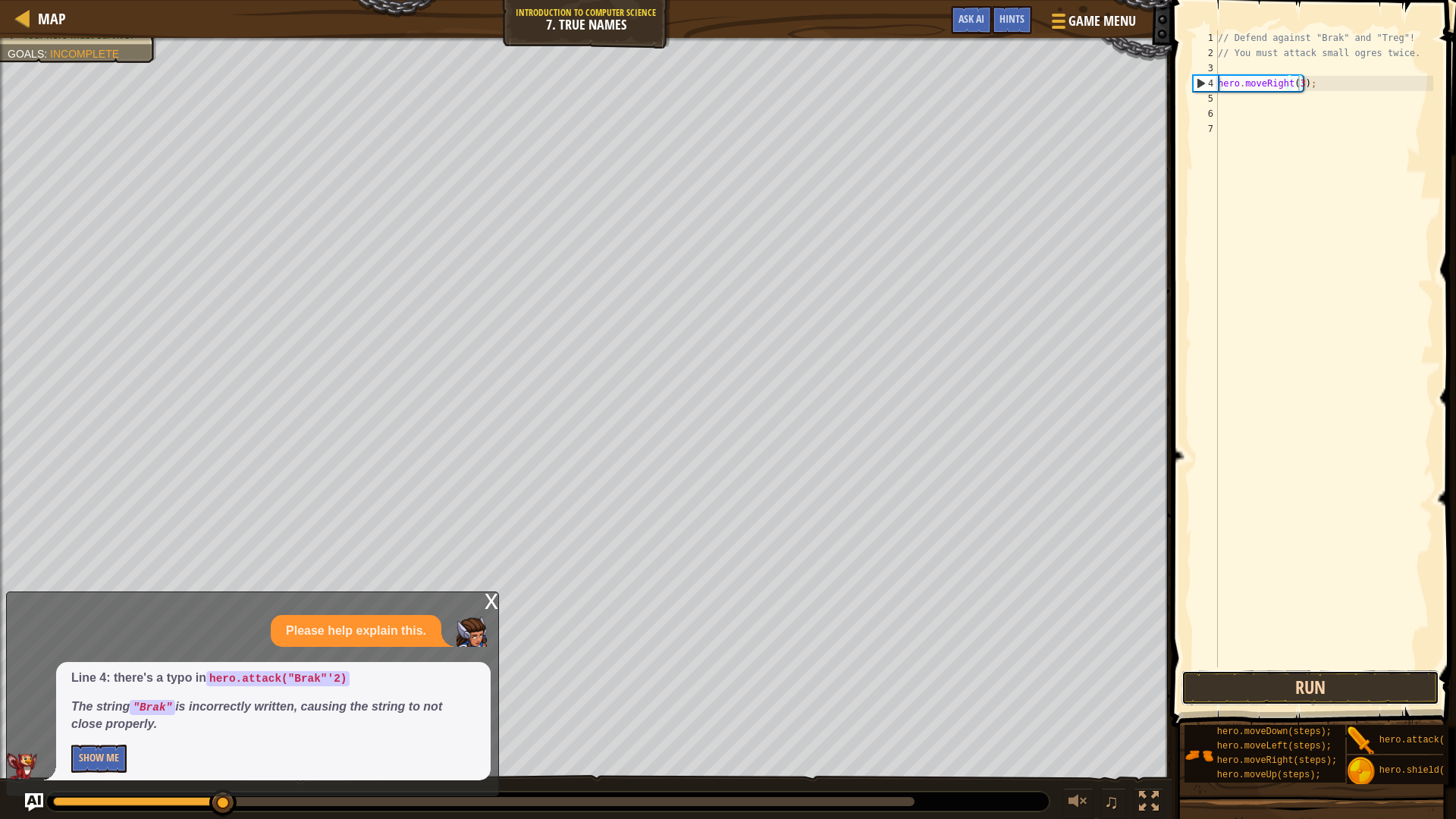
click at [1354, 689] on button "Run" at bounding box center [1310, 688] width 258 height 35
click at [1248, 668] on span at bounding box center [1315, 341] width 297 height 772
click at [1272, 680] on button "Run" at bounding box center [1310, 688] width 258 height 35
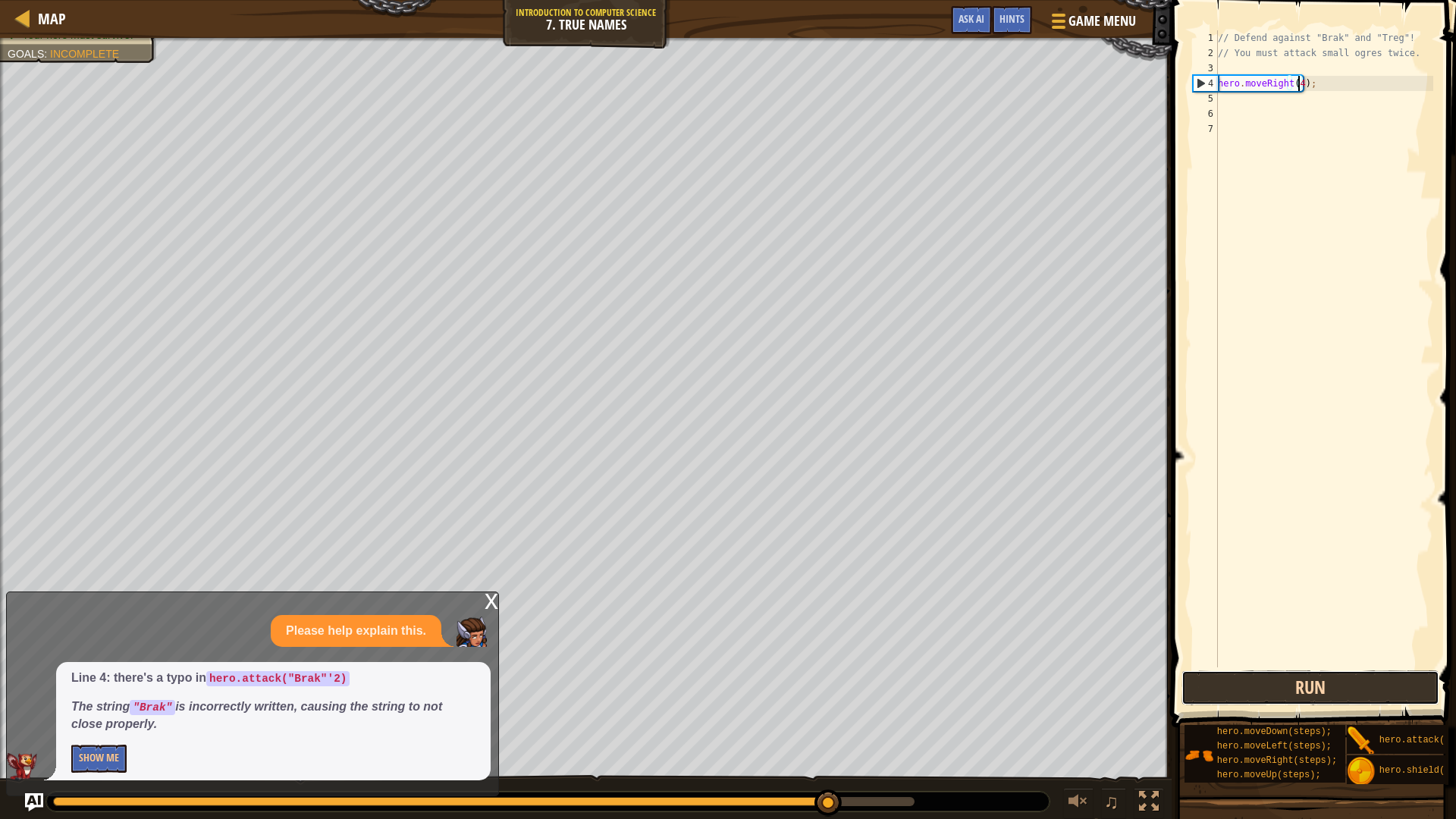
click at [1286, 689] on button "Run" at bounding box center [1310, 688] width 258 height 35
click at [1273, 687] on button "Run" at bounding box center [1310, 688] width 258 height 35
click at [1265, 682] on button "Run" at bounding box center [1310, 688] width 258 height 35
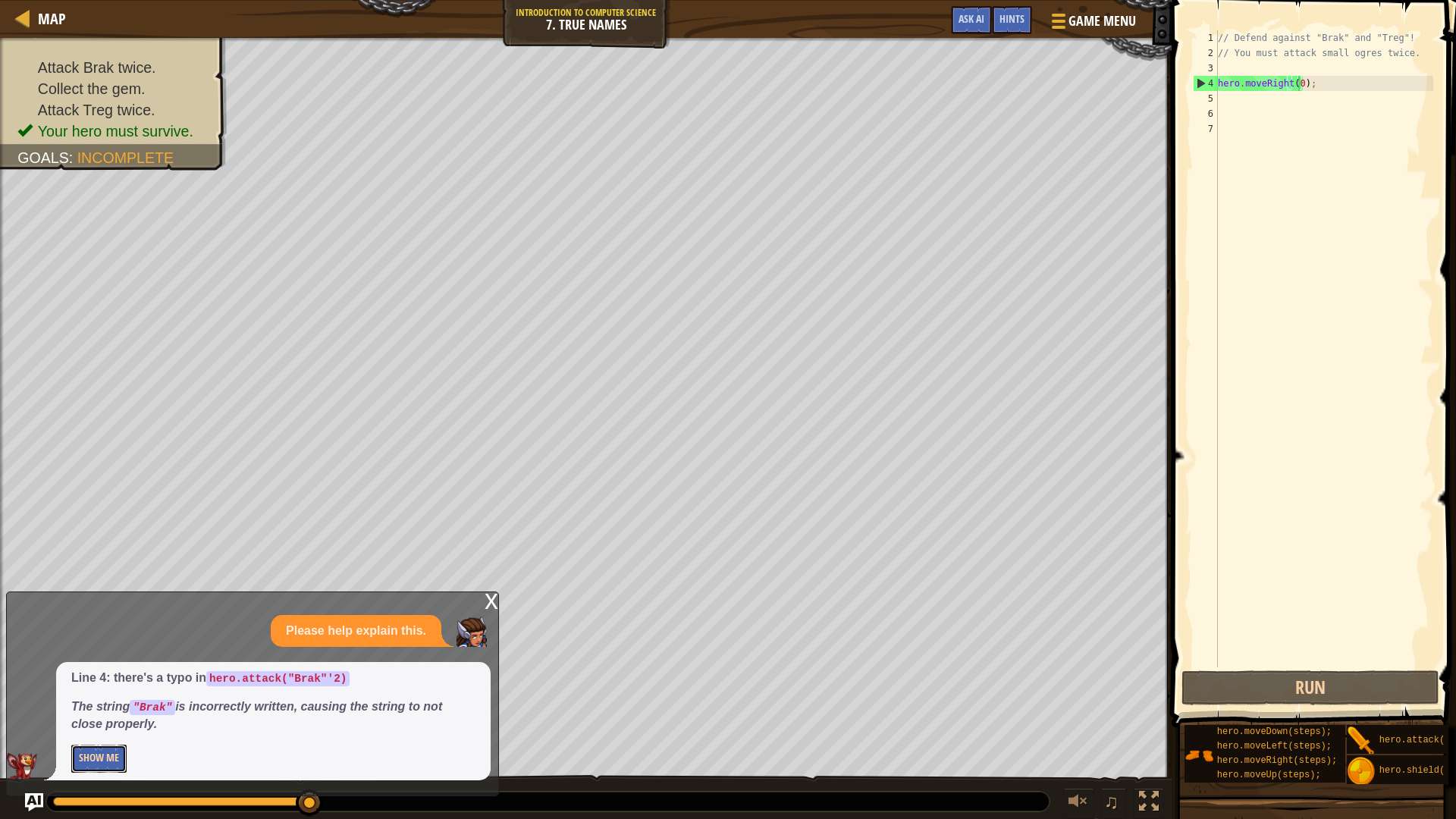
click at [107, 689] on button "Show Me" at bounding box center [99, 758] width 56 height 28
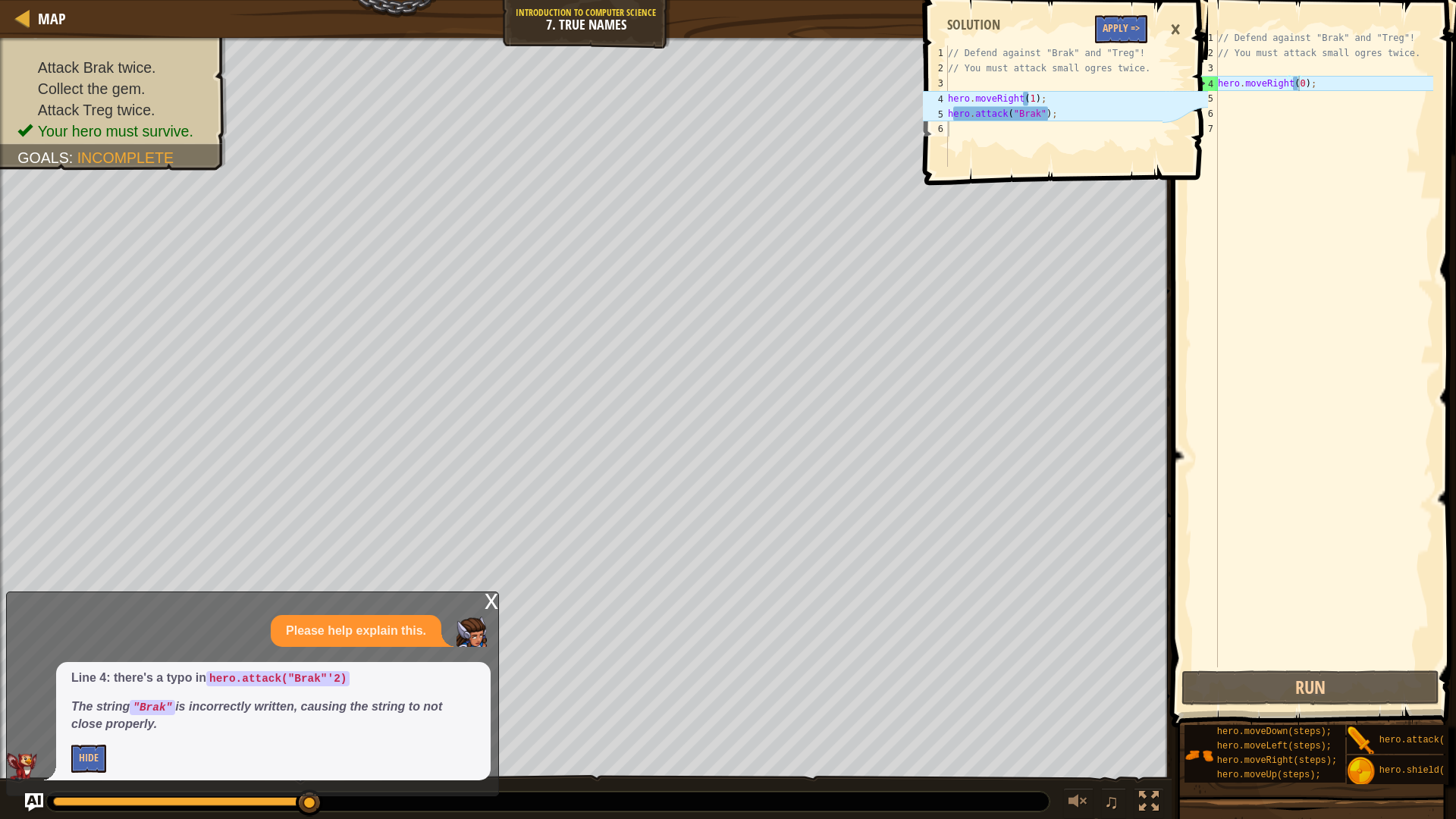
click at [1300, 80] on div "// Defend against "Brak" and "Treg"! // You must attack small ogres twice. hero…" at bounding box center [1324, 363] width 218 height 667
type textarea "hero.moveRight(1);"
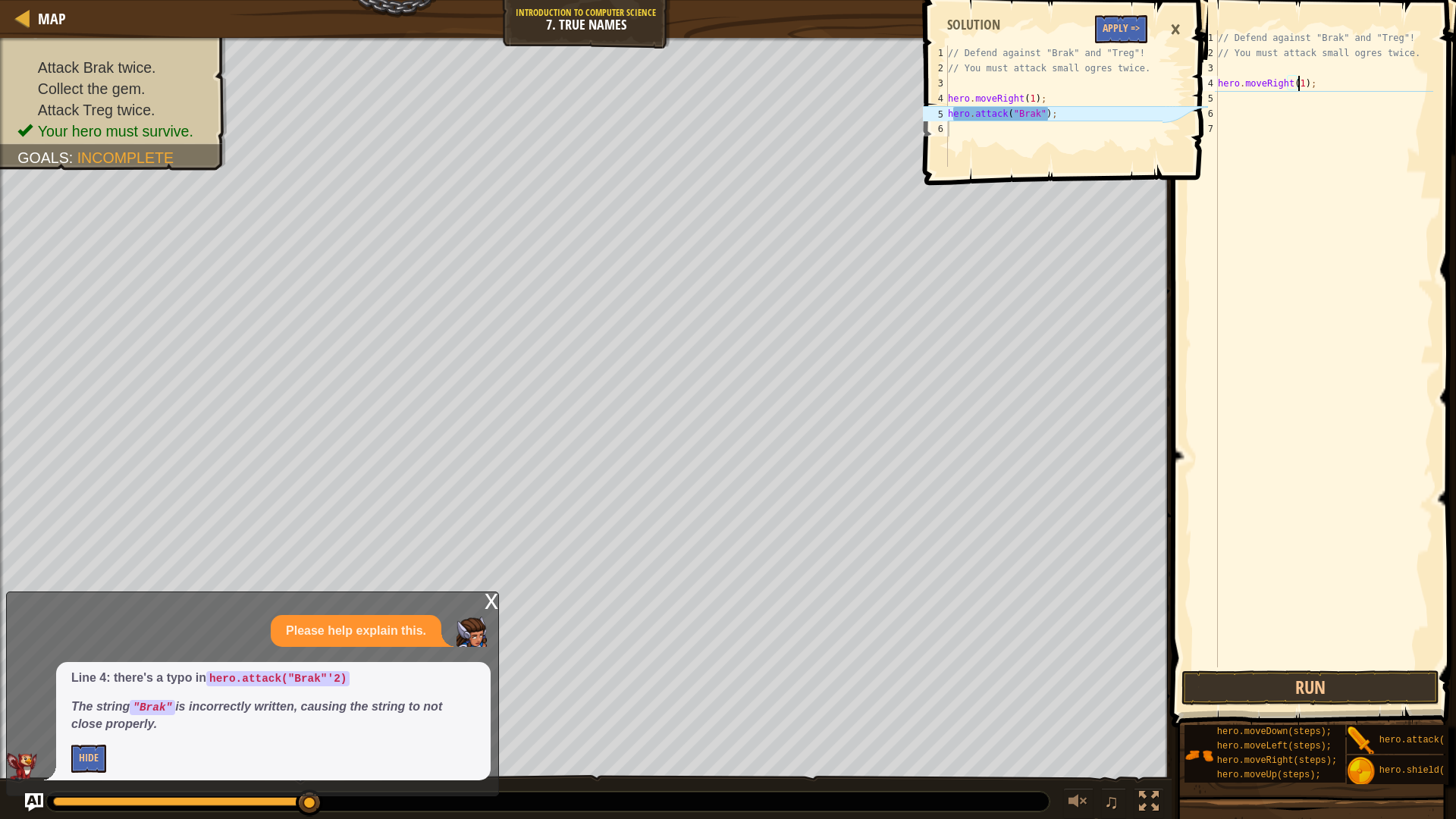
scroll to position [6, 6]
click at [1328, 85] on div "// Defend against "Brak" and "Treg"! // You must attack small ogres twice. hero…" at bounding box center [1324, 363] width 218 height 667
click at [1332, 102] on div "// Defend against "Brak" and "Treg"! // You must attack small ogres twice. hero…" at bounding box center [1324, 363] width 218 height 667
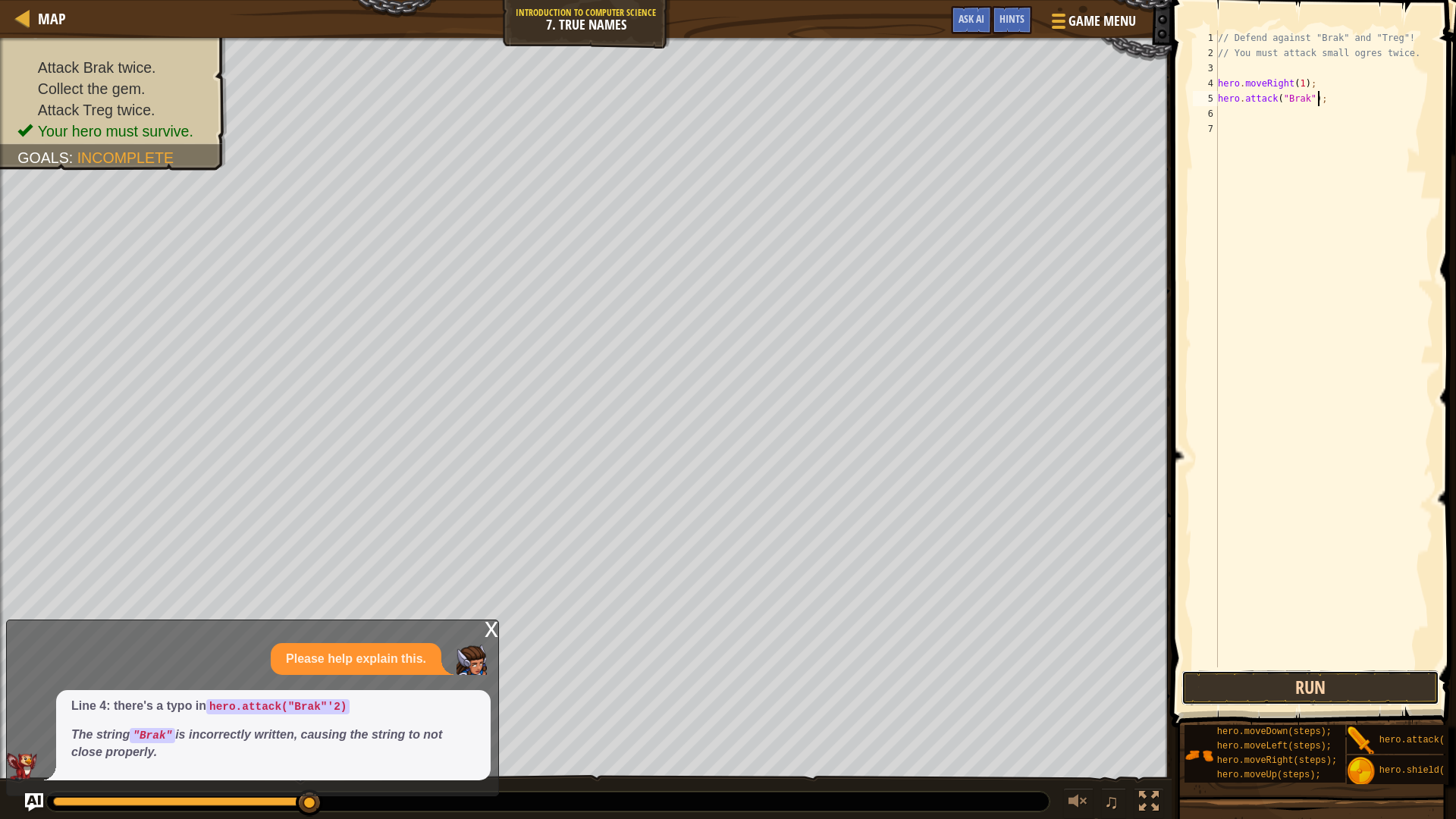
click at [1362, 689] on button "Run" at bounding box center [1310, 688] width 258 height 35
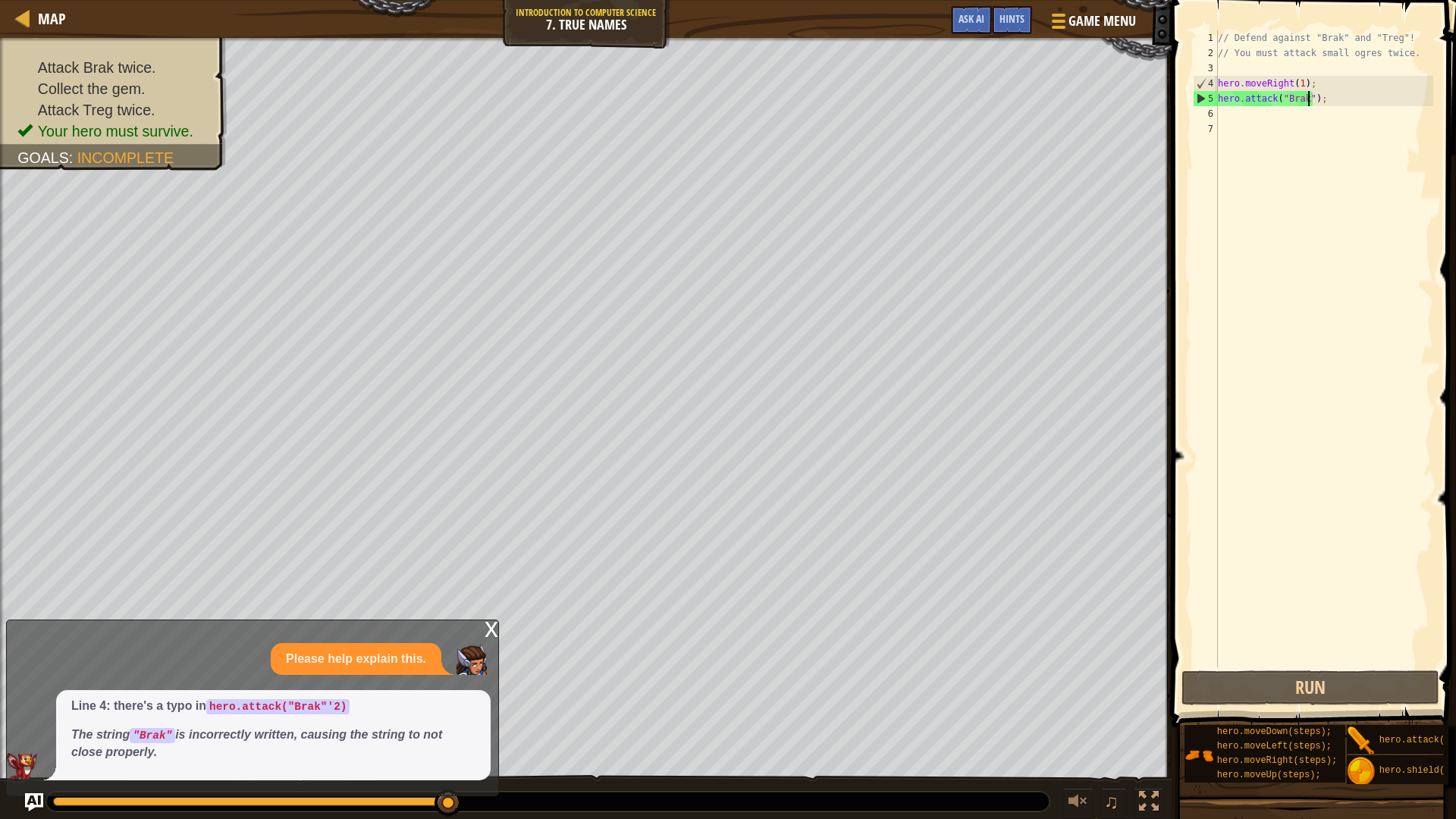
click at [1307, 97] on div "// Defend against "Brak" and "Treg"! // You must attack small ogres twice. hero…" at bounding box center [1324, 363] width 218 height 667
click at [1301, 680] on button "Run" at bounding box center [1310, 688] width 258 height 35
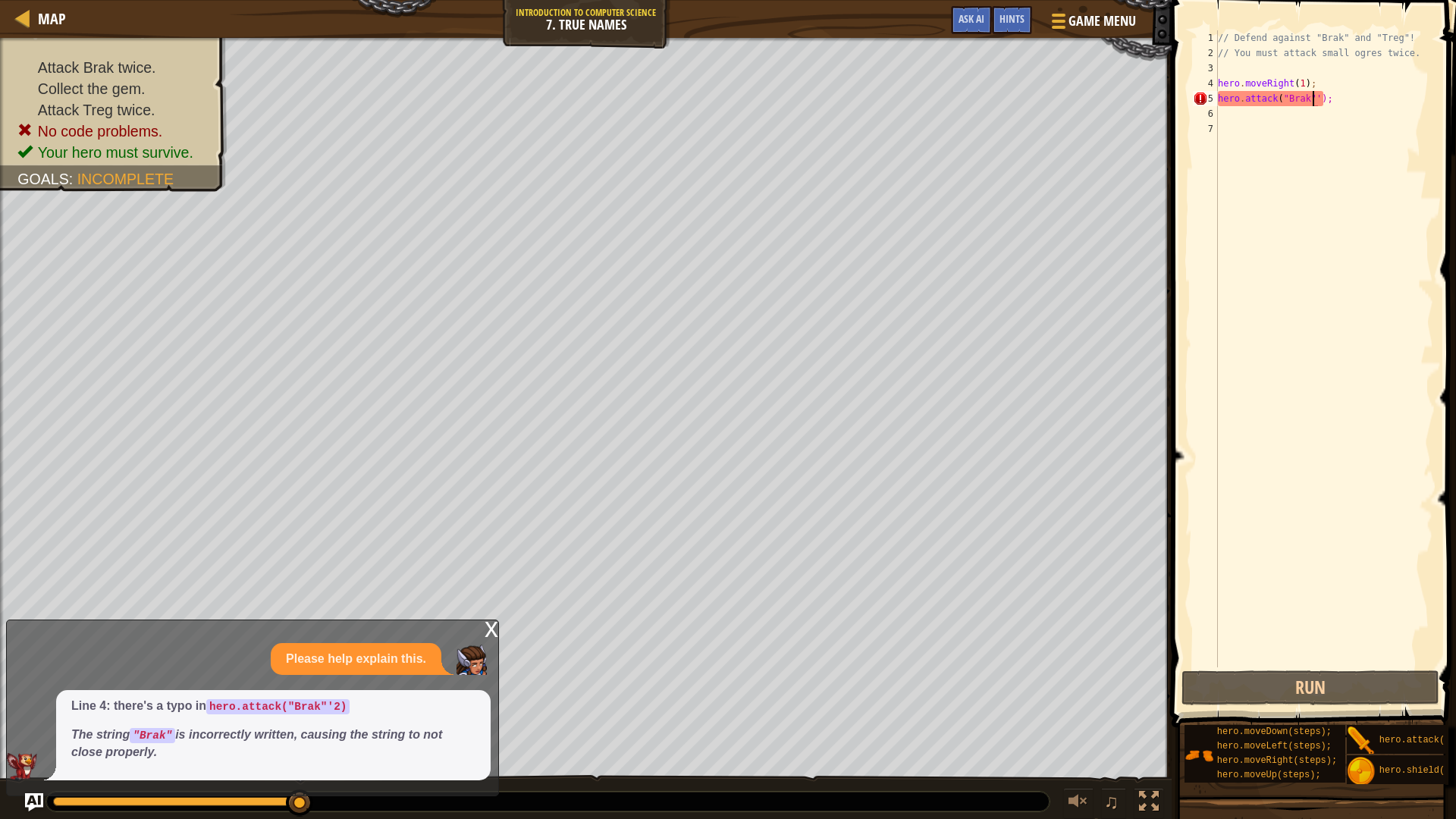
scroll to position [6, 7]
click at [1332, 689] on button "Run" at bounding box center [1310, 688] width 258 height 35
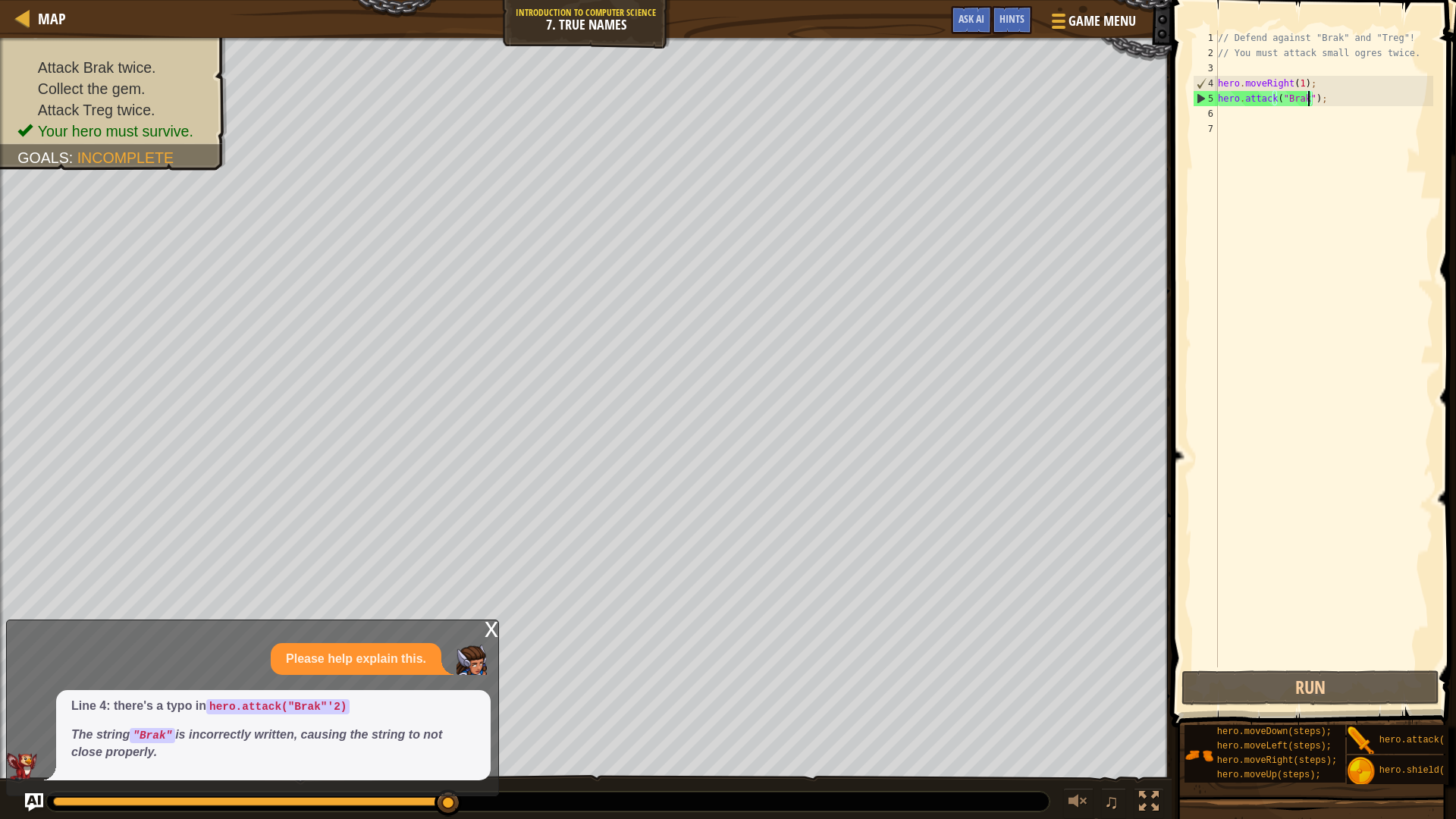
click at [1360, 102] on div "// Defend against "Brak" and "Treg"! // You must attack small ogres twice. hero…" at bounding box center [1324, 363] width 218 height 667
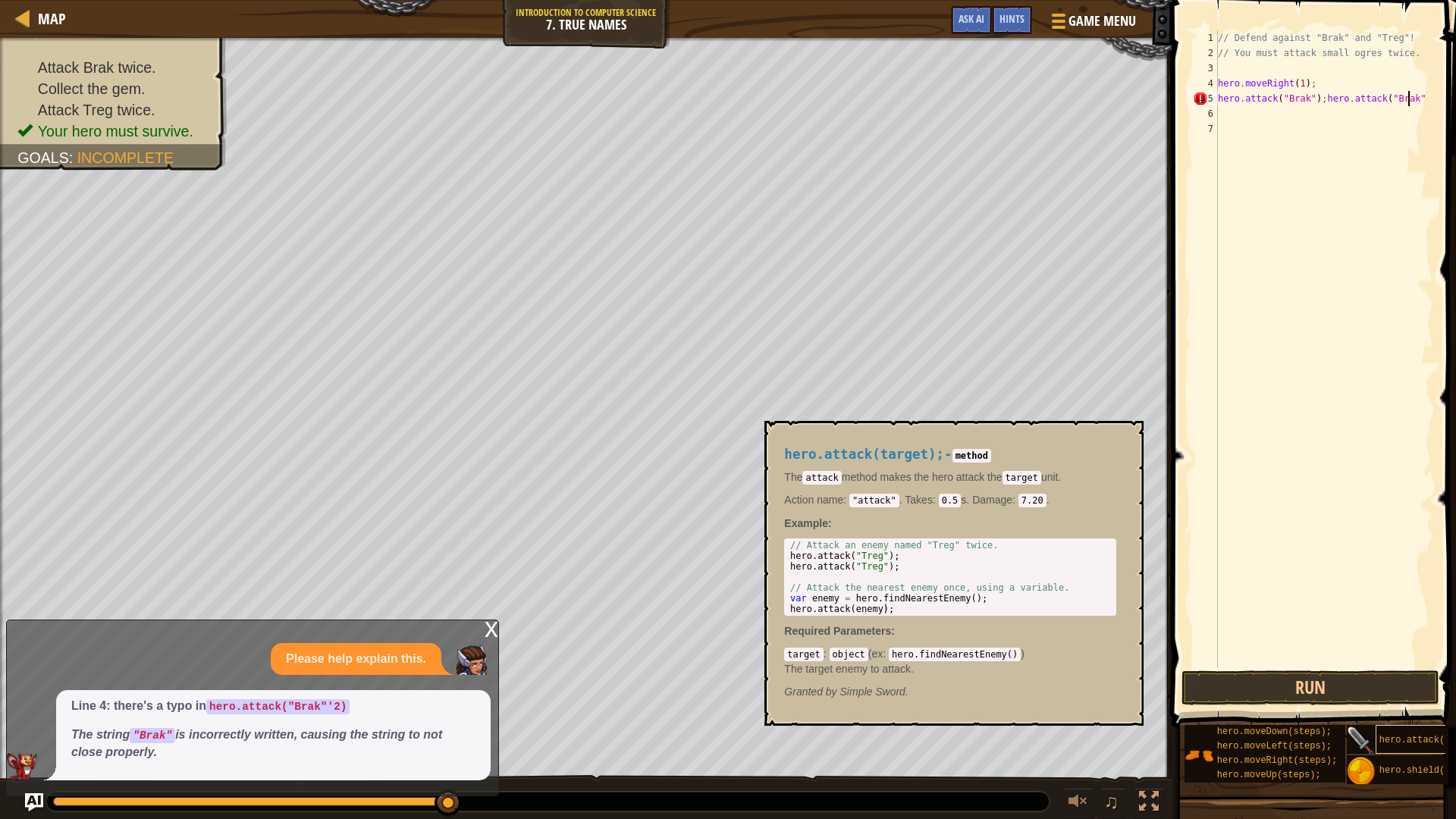
scroll to position [6, 16]
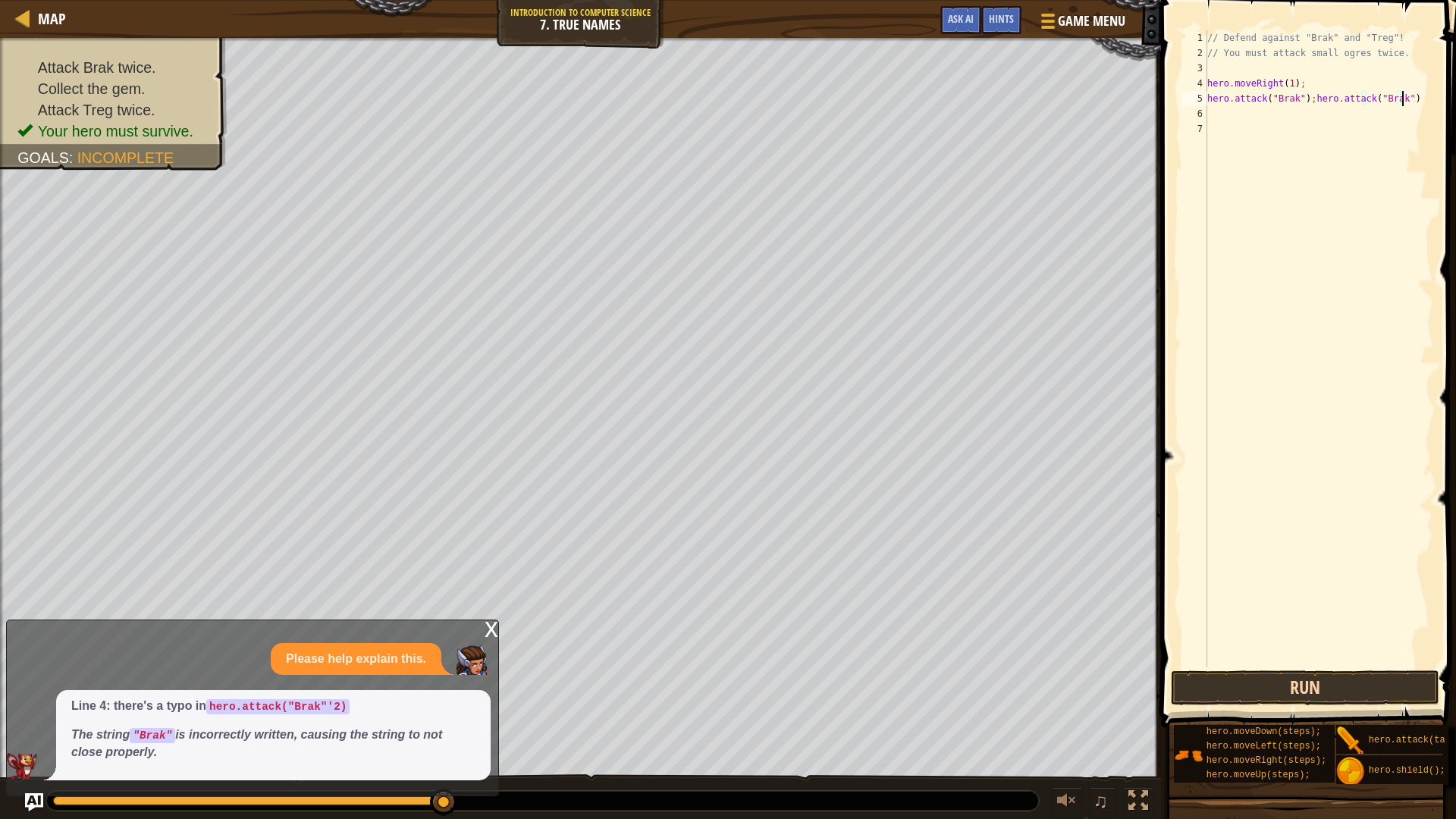
type textarea "hero.attack("Brak");hero.attack("Brak")"
click at [1325, 677] on button "Run" at bounding box center [1305, 688] width 269 height 35
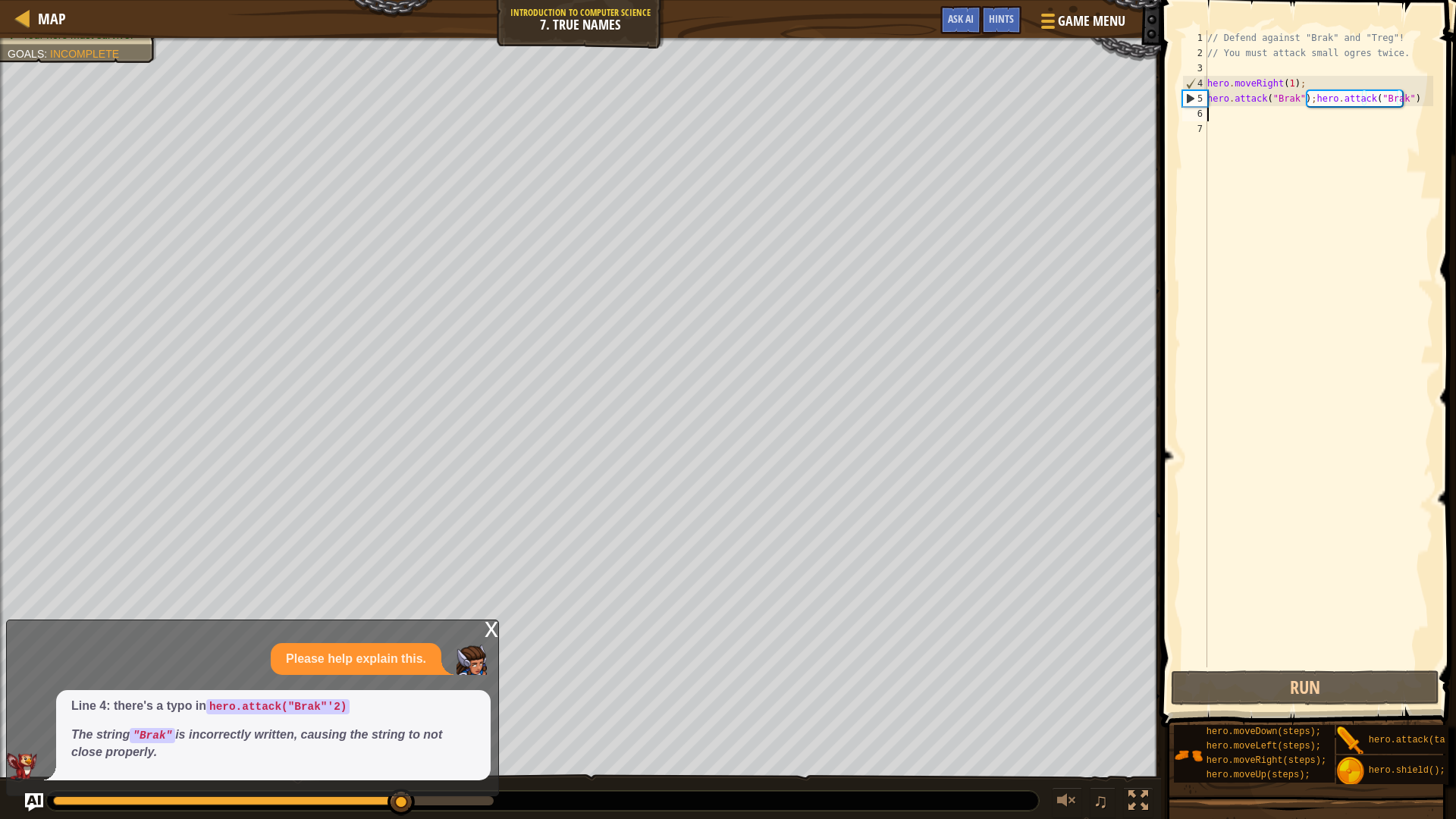
click at [1394, 111] on div "// Defend against "Brak" and "Treg"! // You must attack small ogres twice. hero…" at bounding box center [1318, 363] width 229 height 667
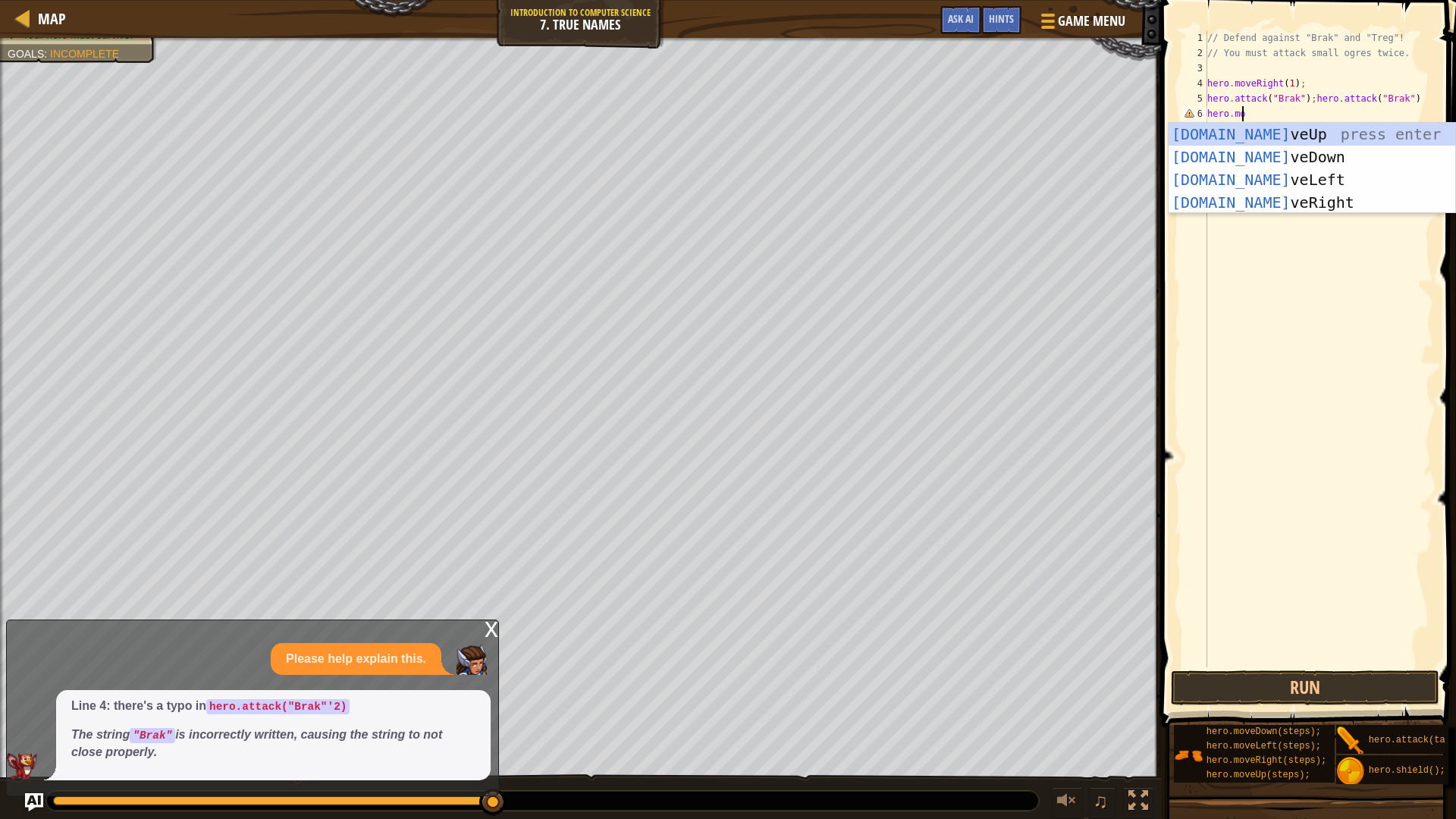
scroll to position [6, 2]
type textarea "hero.move"
click at [1245, 206] on div "hero.move Up press enter hero.move Down press enter hero.move Left press enter …" at bounding box center [1312, 190] width 287 height 136
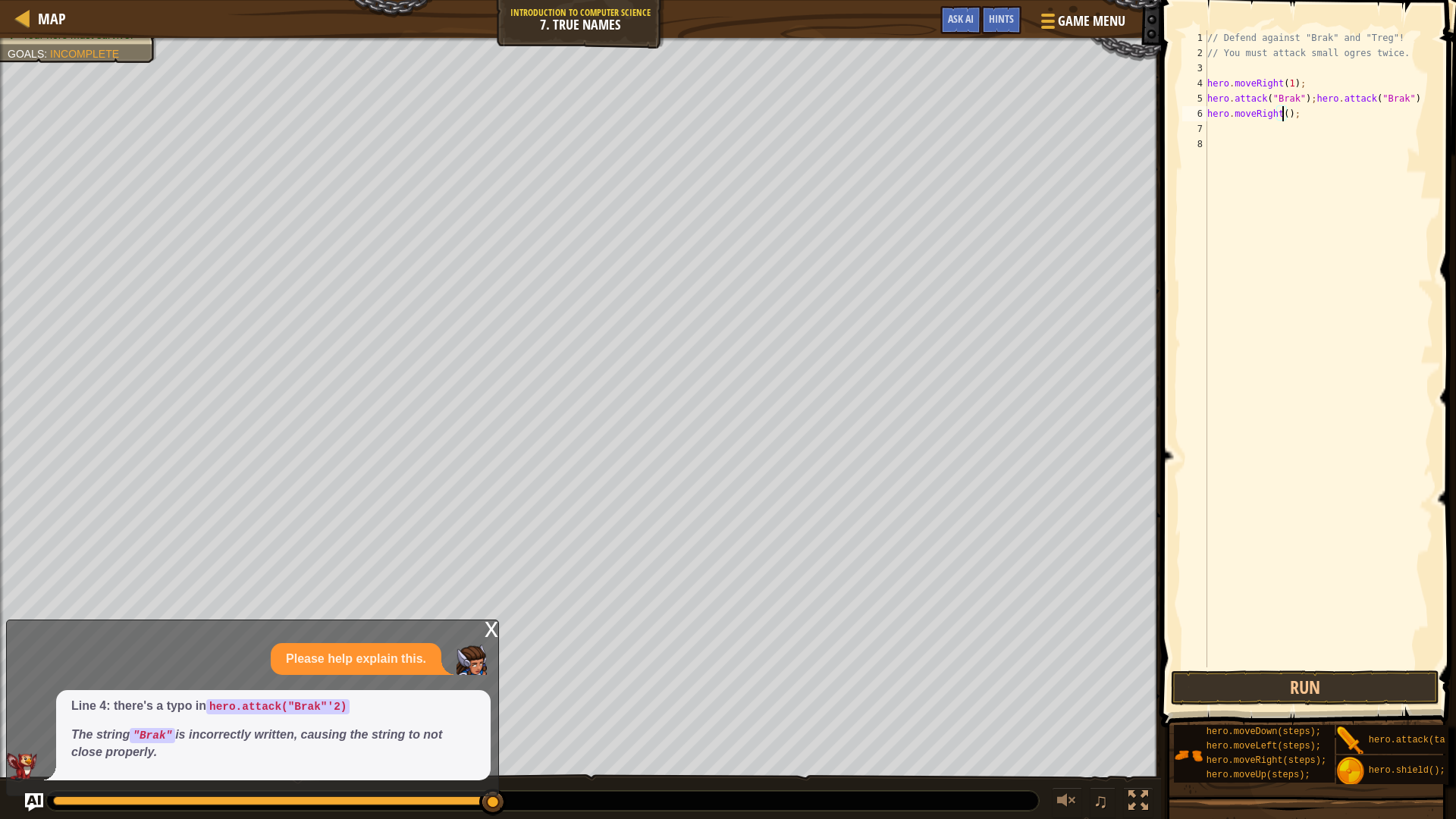
click at [1281, 108] on div "// Defend against "Brak" and "Treg"! // You must attack small ogres twice. hero…" at bounding box center [1318, 363] width 229 height 667
type textarea "hero.moveRight(2);"
click at [1303, 137] on div "// Defend against "Brak" and "Treg"! // You must attack small ogres twice. hero…" at bounding box center [1318, 363] width 229 height 667
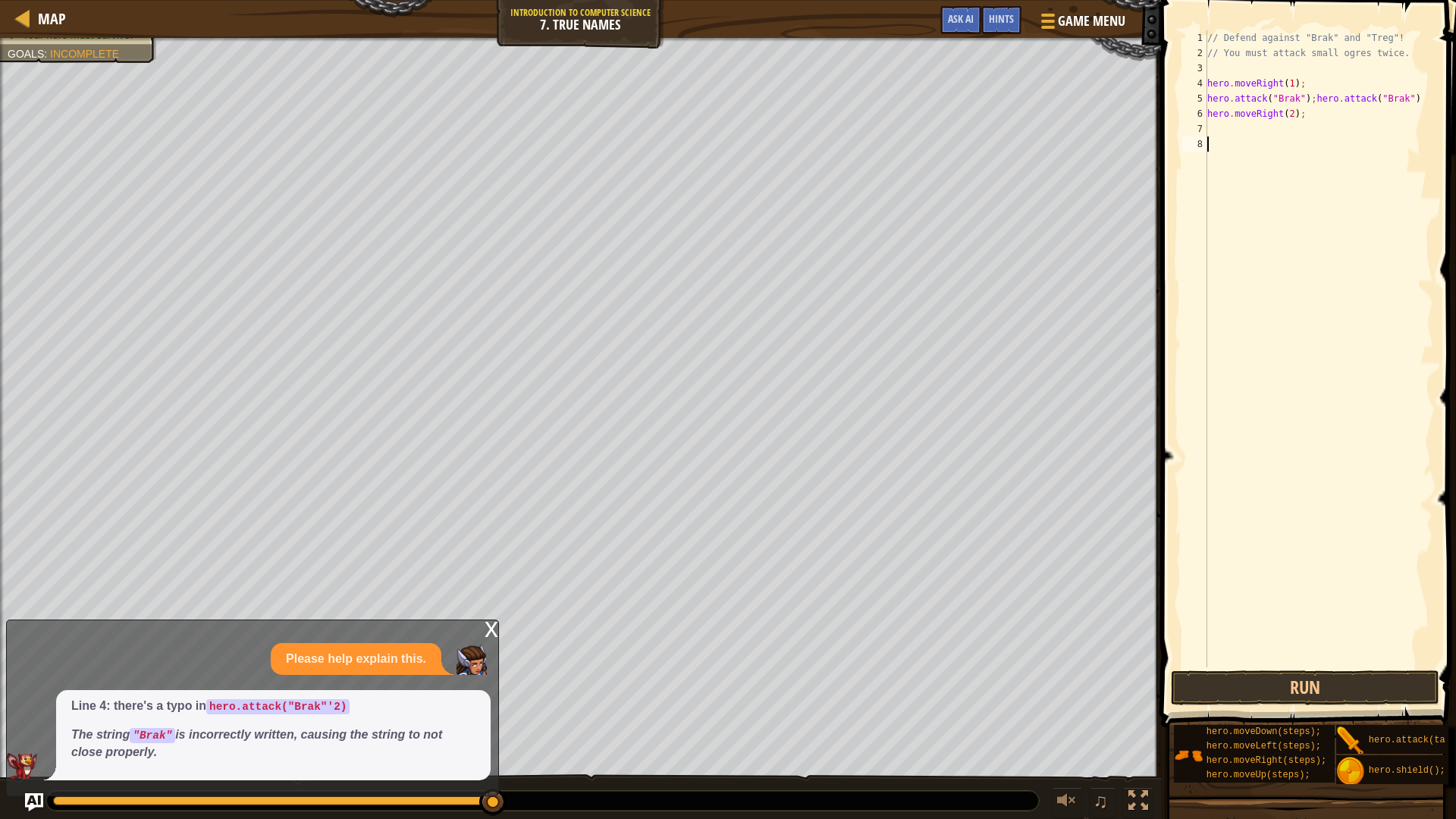
click at [1303, 132] on div "// Defend against "Brak" and "Treg"! // You must attack small ogres twice. hero…" at bounding box center [1318, 363] width 229 height 667
click at [1328, 131] on div "// Defend against "Brak" and "Treg"! // You must attack small ogres twice. hero…" at bounding box center [1318, 363] width 229 height 667
type textarea "hero.attack("Treg");hero.attack("Treg")"
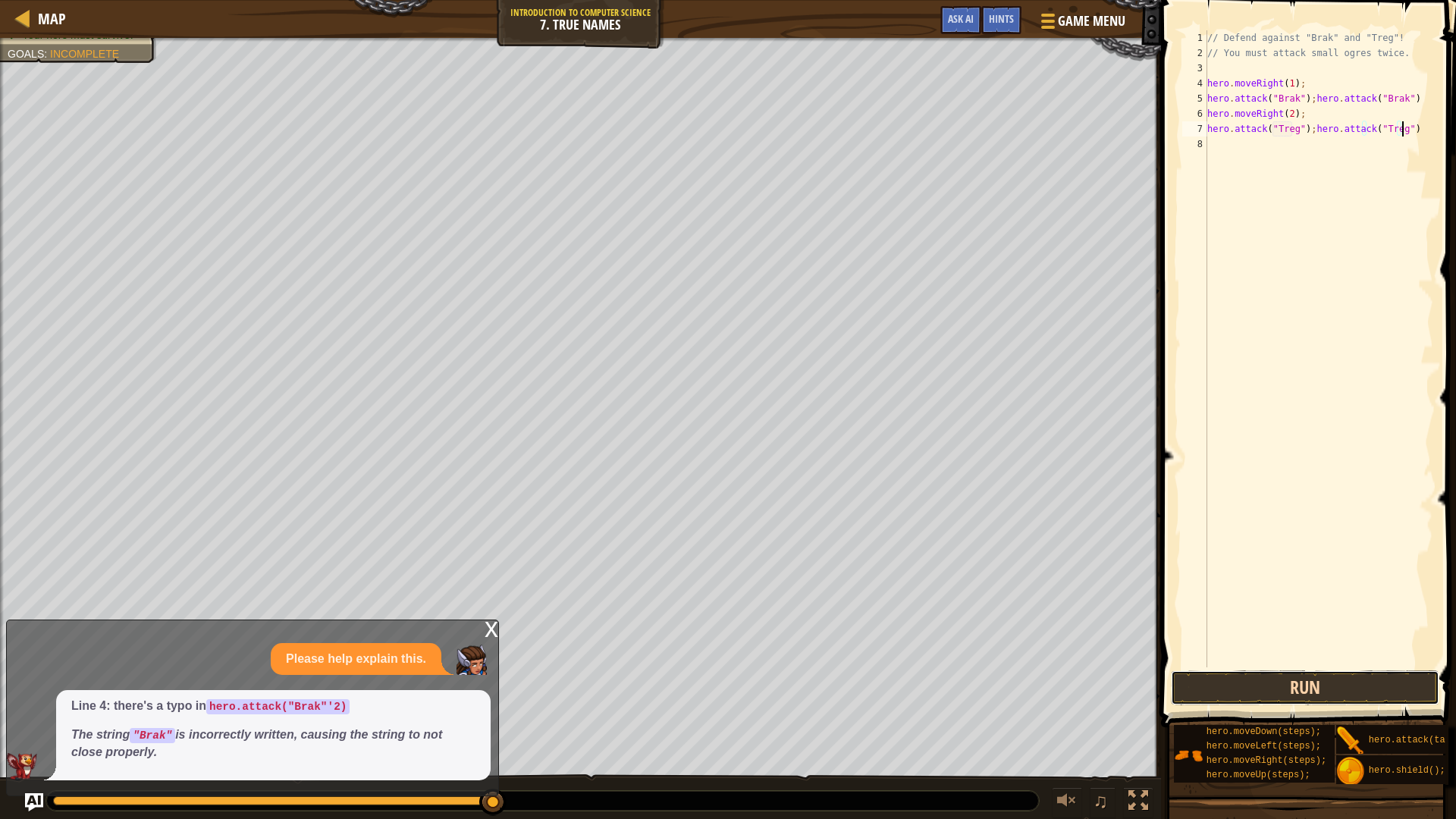
click at [1299, 687] on button "Run" at bounding box center [1305, 688] width 269 height 35
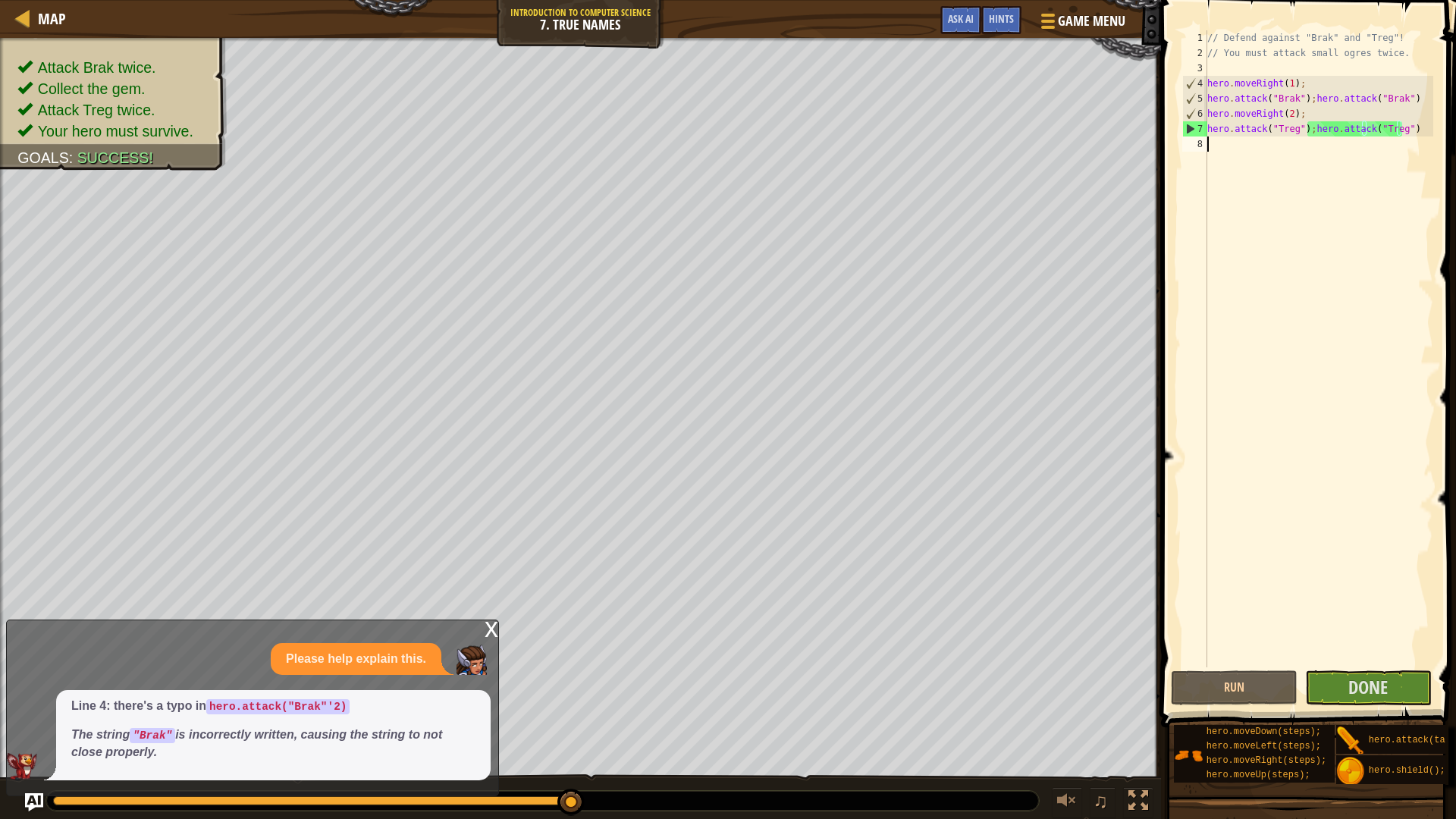
click at [1279, 147] on div "// Defend against "Brak" and "Treg"! // You must attack small ogres twice. hero…" at bounding box center [1318, 363] width 229 height 667
click at [1360, 686] on span "Done" at bounding box center [1367, 687] width 39 height 25
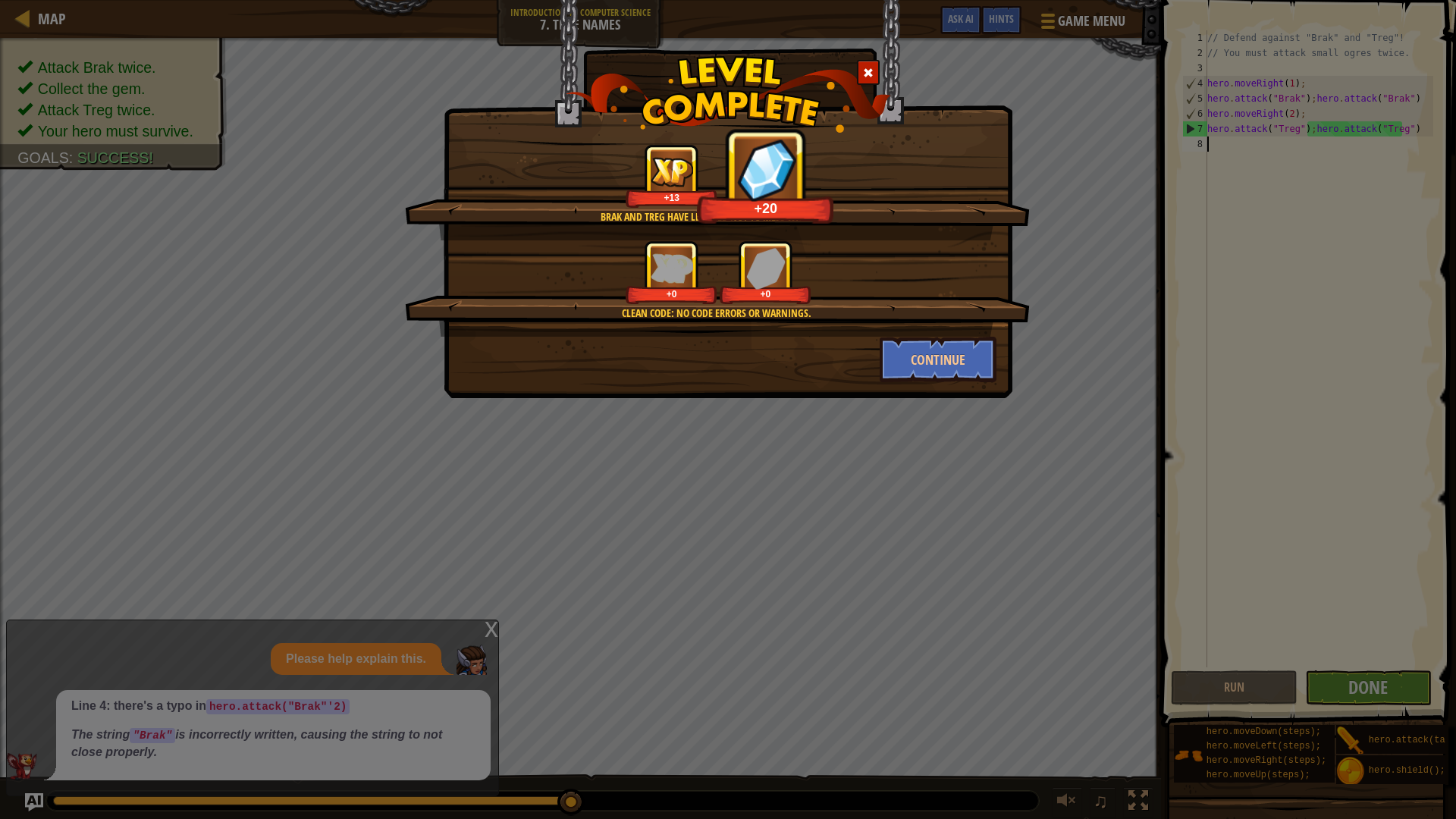
click at [902, 332] on div "Clean code: no code errors or warnings. +0 +0" at bounding box center [717, 288] width 625 height 96
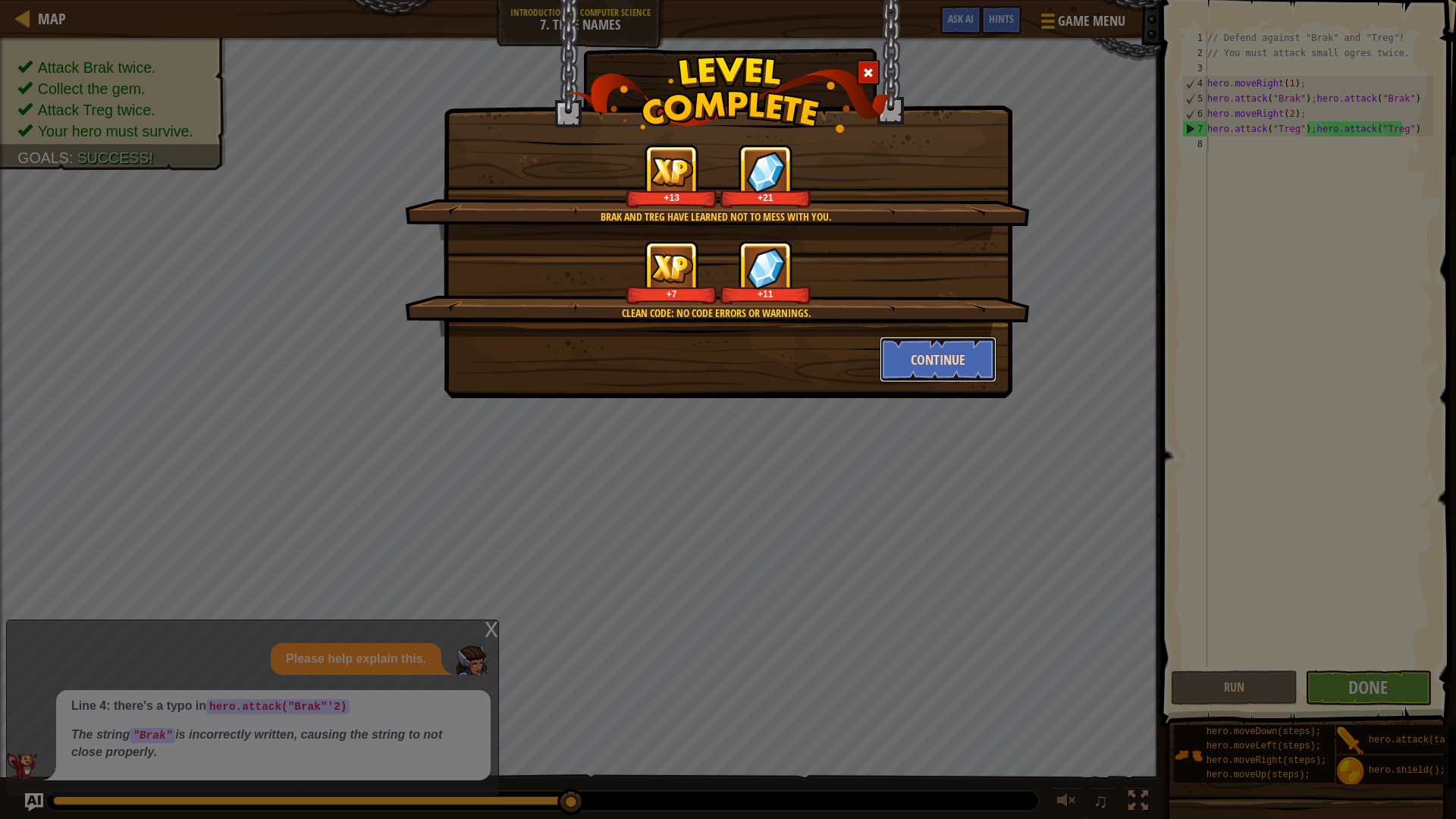
click at [938, 351] on button "Continue" at bounding box center [938, 360] width 118 height 46
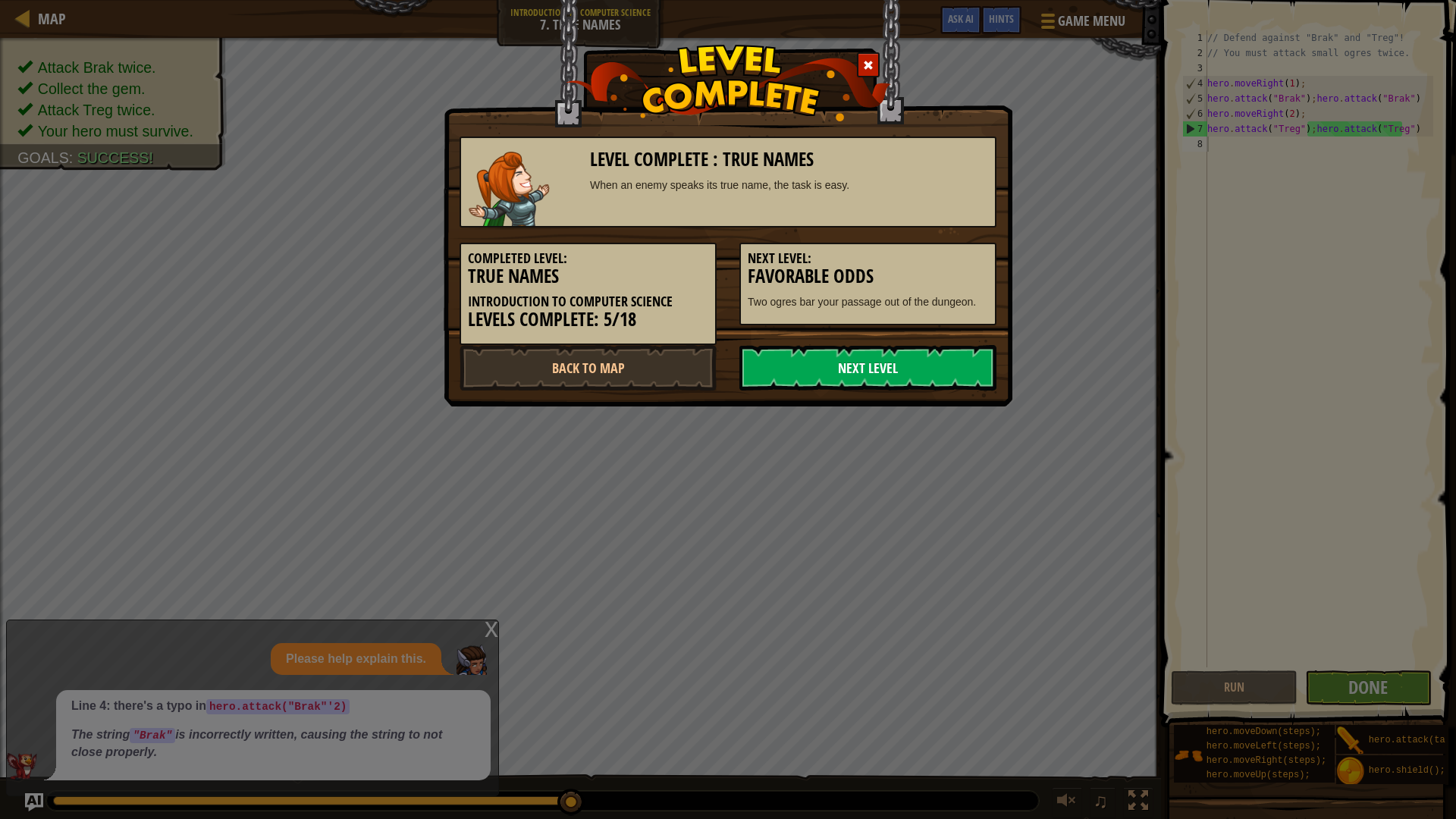
click at [934, 375] on link "Next Level" at bounding box center [867, 368] width 257 height 46
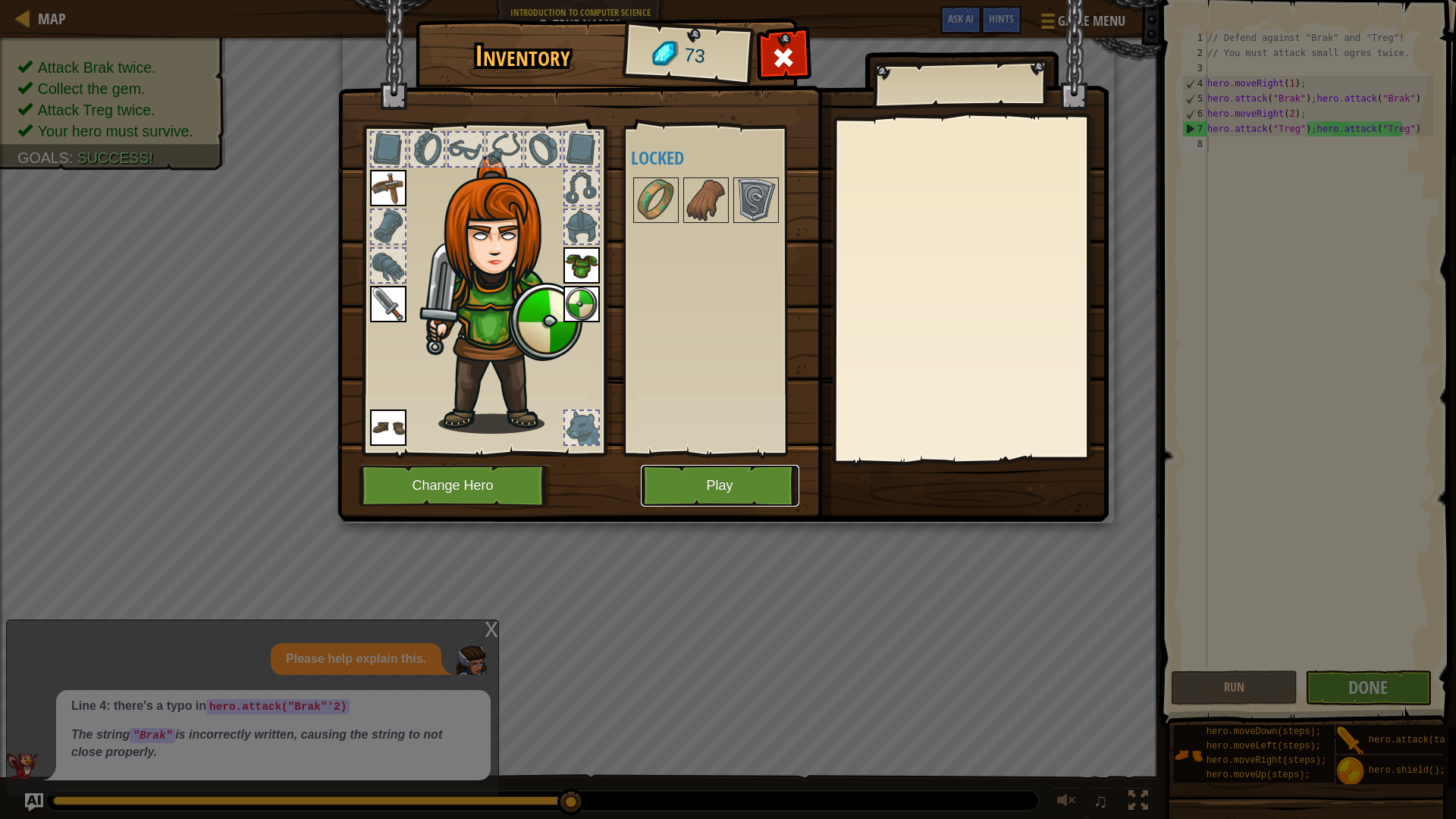
click at [704, 484] on button "Play" at bounding box center [719, 486] width 158 height 42
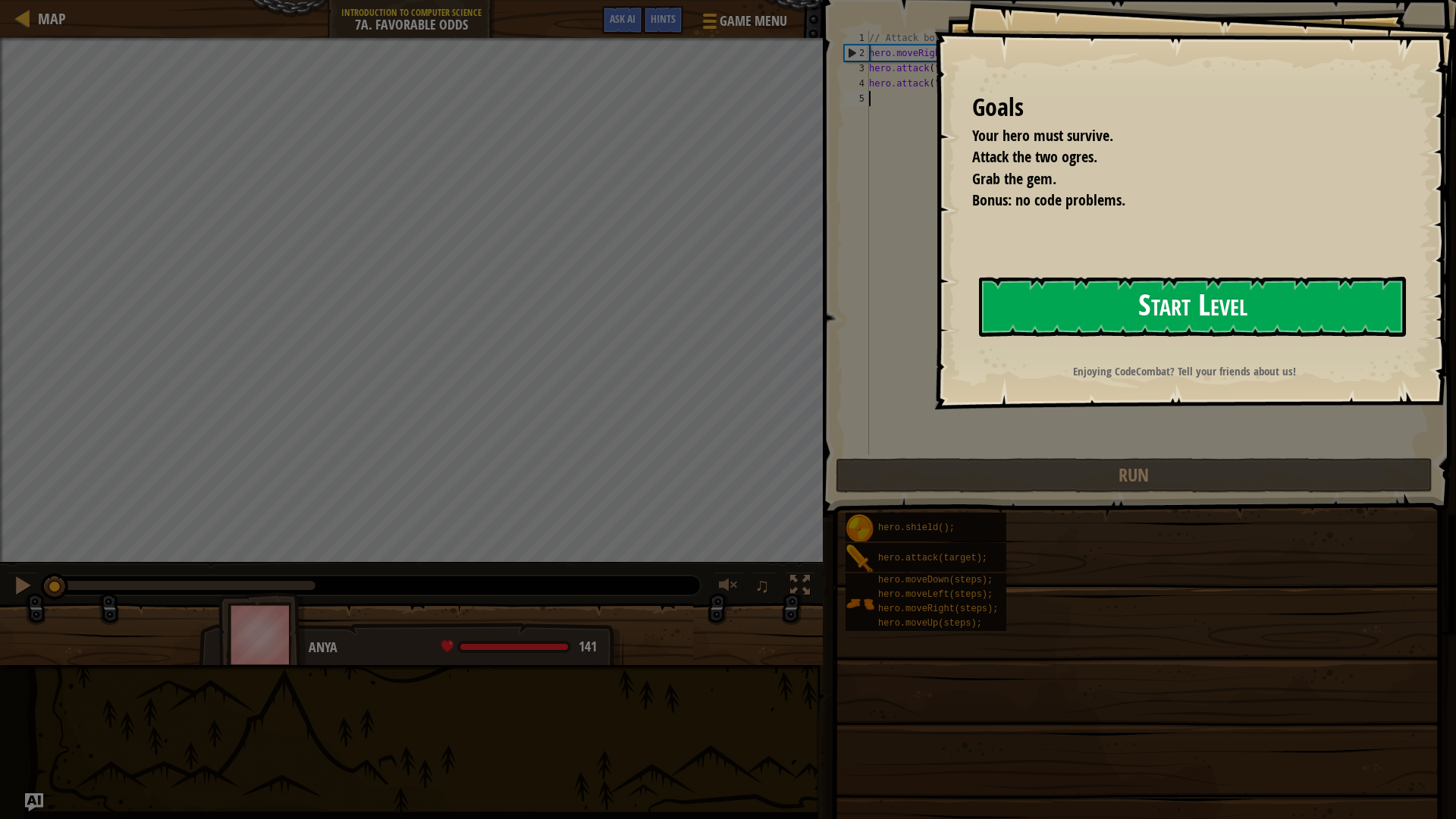
click at [1118, 305] on button "Start Level" at bounding box center [1192, 307] width 427 height 60
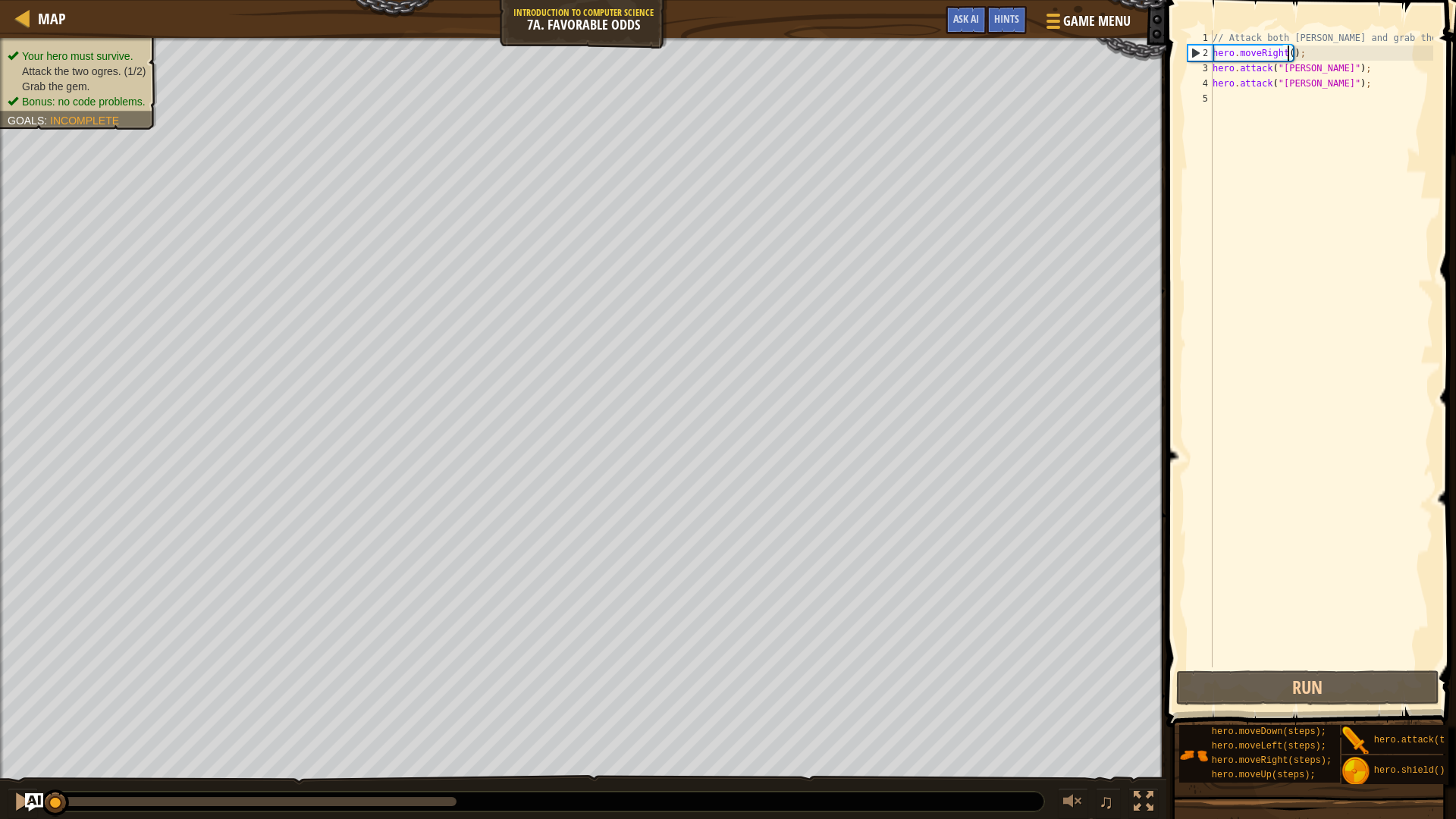
click at [1286, 58] on div "// Attack both [PERSON_NAME] and grab the gem. hero . moveRight ( ) ; hero . at…" at bounding box center [1321, 363] width 224 height 667
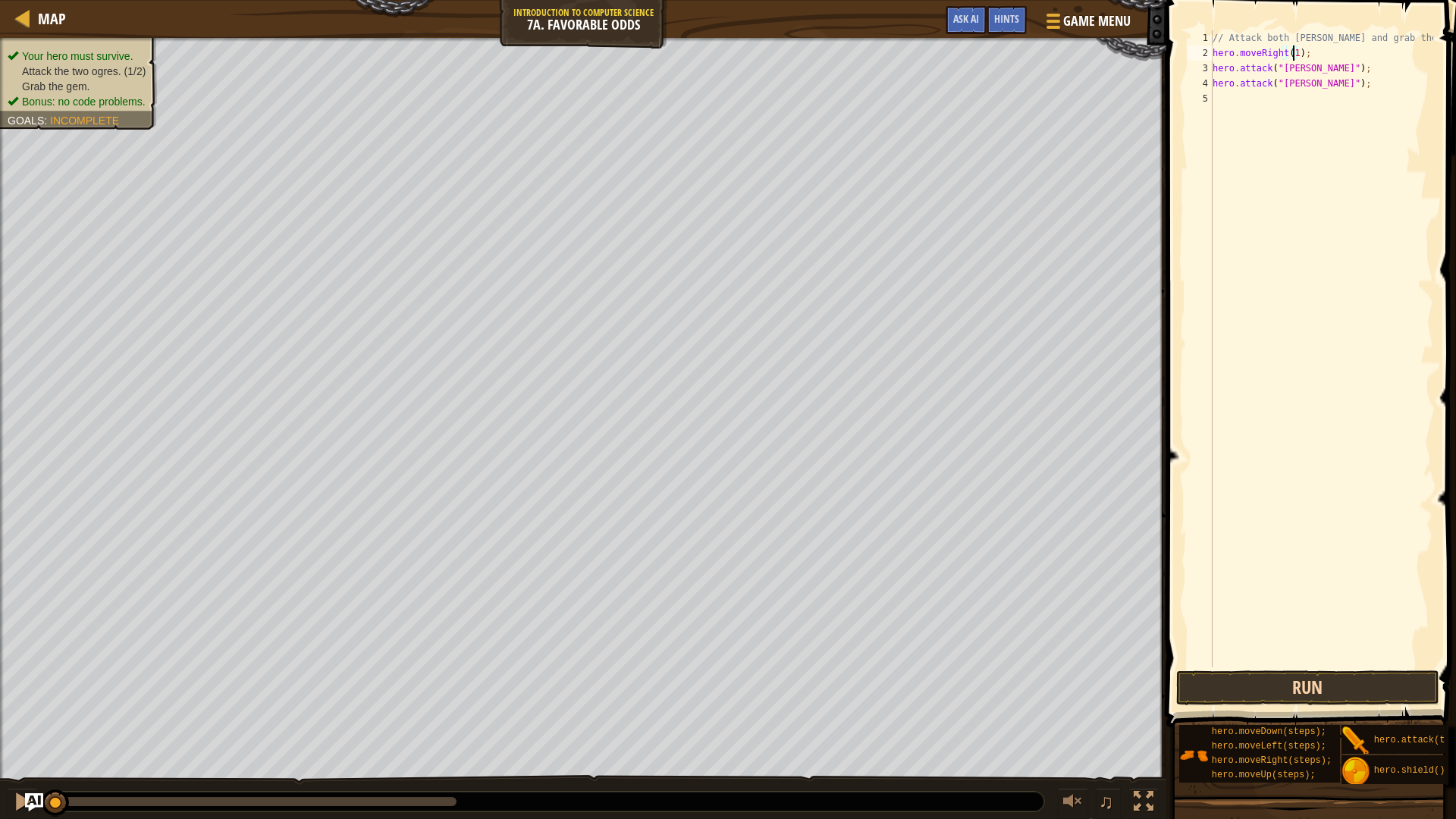
type textarea "hero.moveRight(1);"
click at [1289, 670] on button "Run" at bounding box center [1307, 688] width 263 height 35
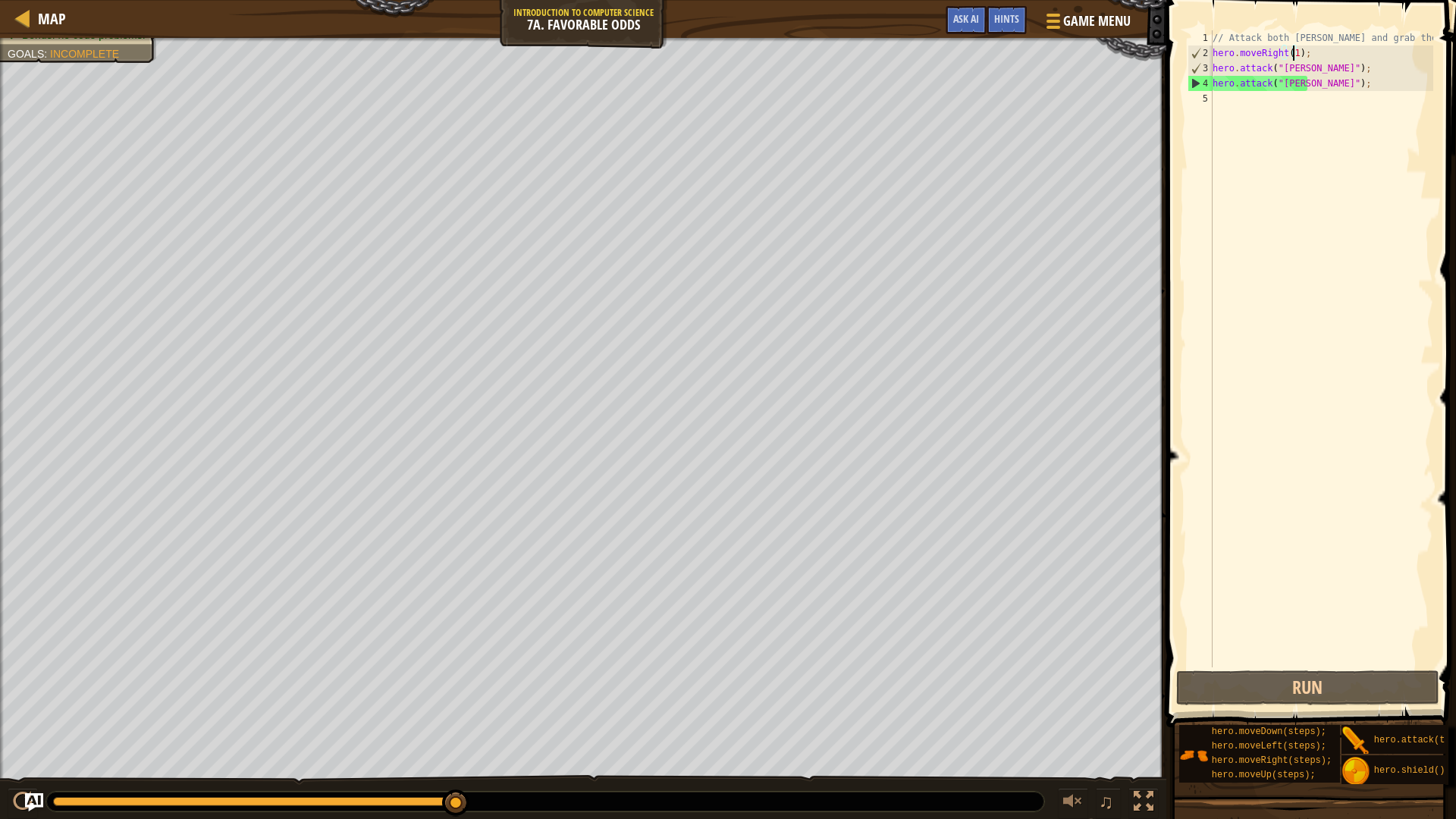
click at [1345, 98] on div "// Attack both [PERSON_NAME] and grab the gem. hero . moveRight ( 1 ) ; hero . …" at bounding box center [1321, 363] width 224 height 667
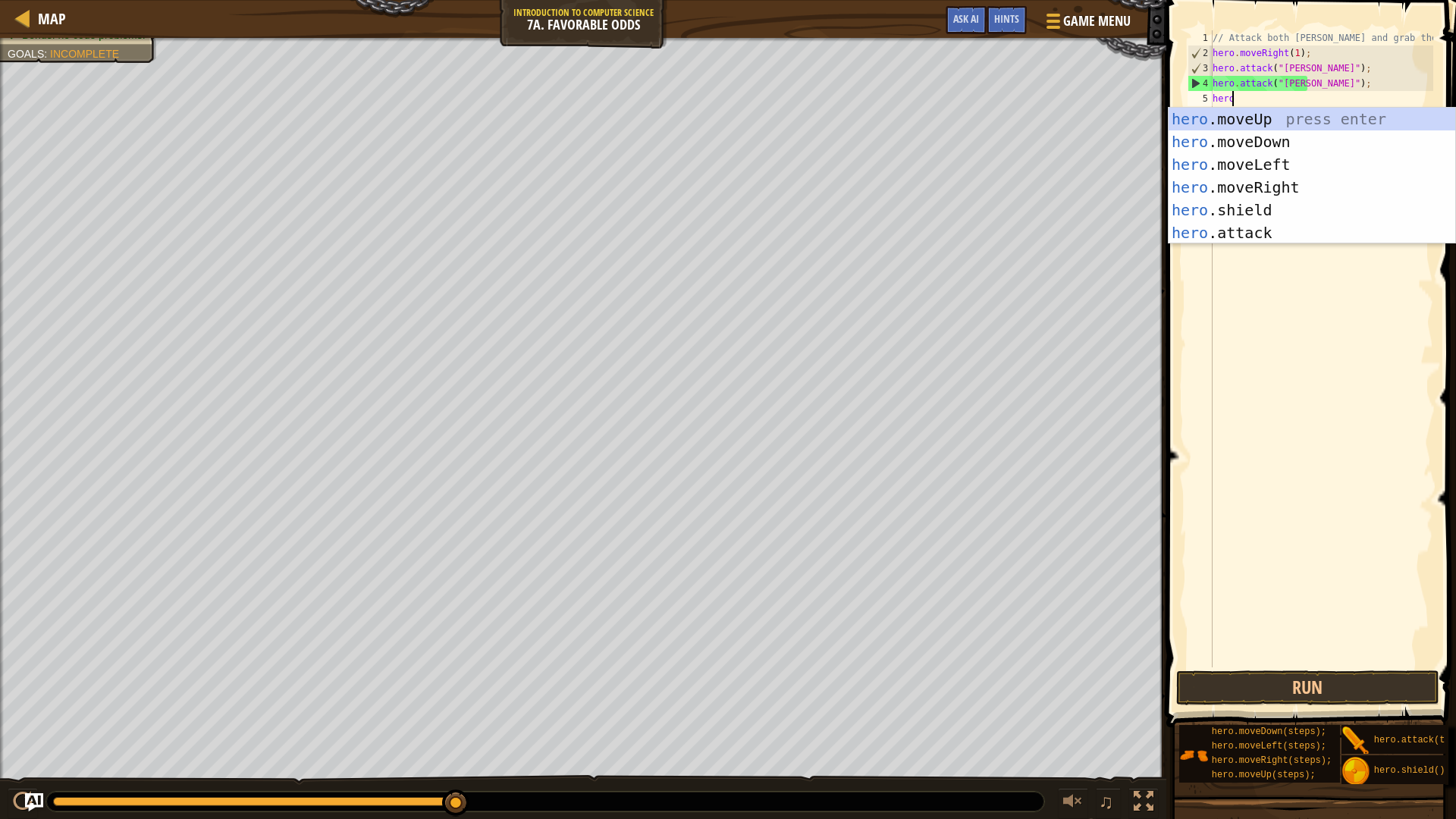
type textarea "hero."
click at [1294, 181] on div "hero. moveUp press enter hero. moveDown press enter hero. moveLeft press enter …" at bounding box center [1312, 198] width 287 height 182
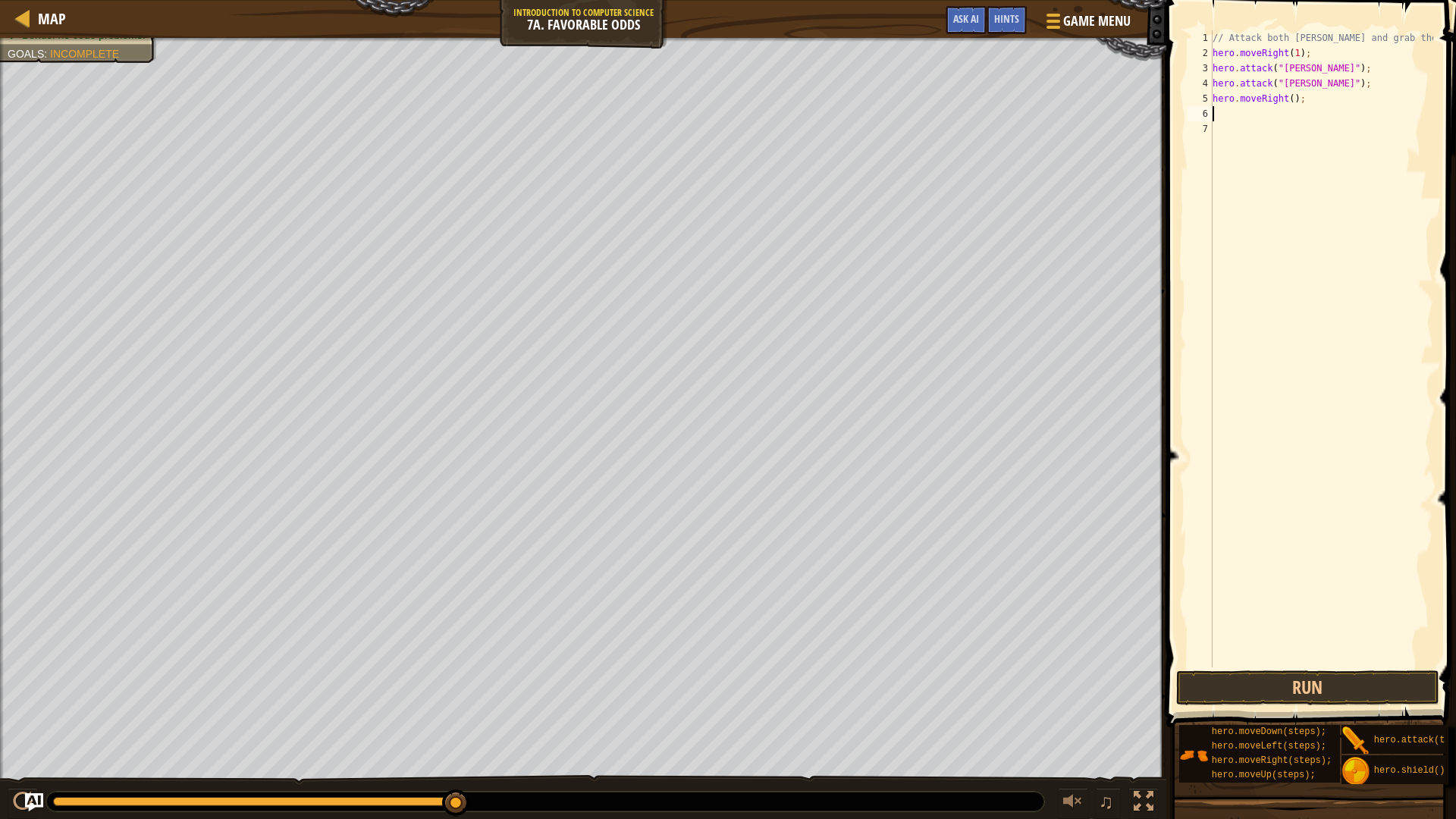
click at [1287, 95] on div "// Attack both [PERSON_NAME] and grab the gem. hero . moveRight ( 1 ) ; hero . …" at bounding box center [1321, 363] width 224 height 667
click at [1320, 105] on div "// Attack both [PERSON_NAME] and grab the gem. hero . moveRight ( 1 ) ; hero . …" at bounding box center [1321, 363] width 224 height 667
type textarea "hero.moveRight(1);hero.moveUp(1)"
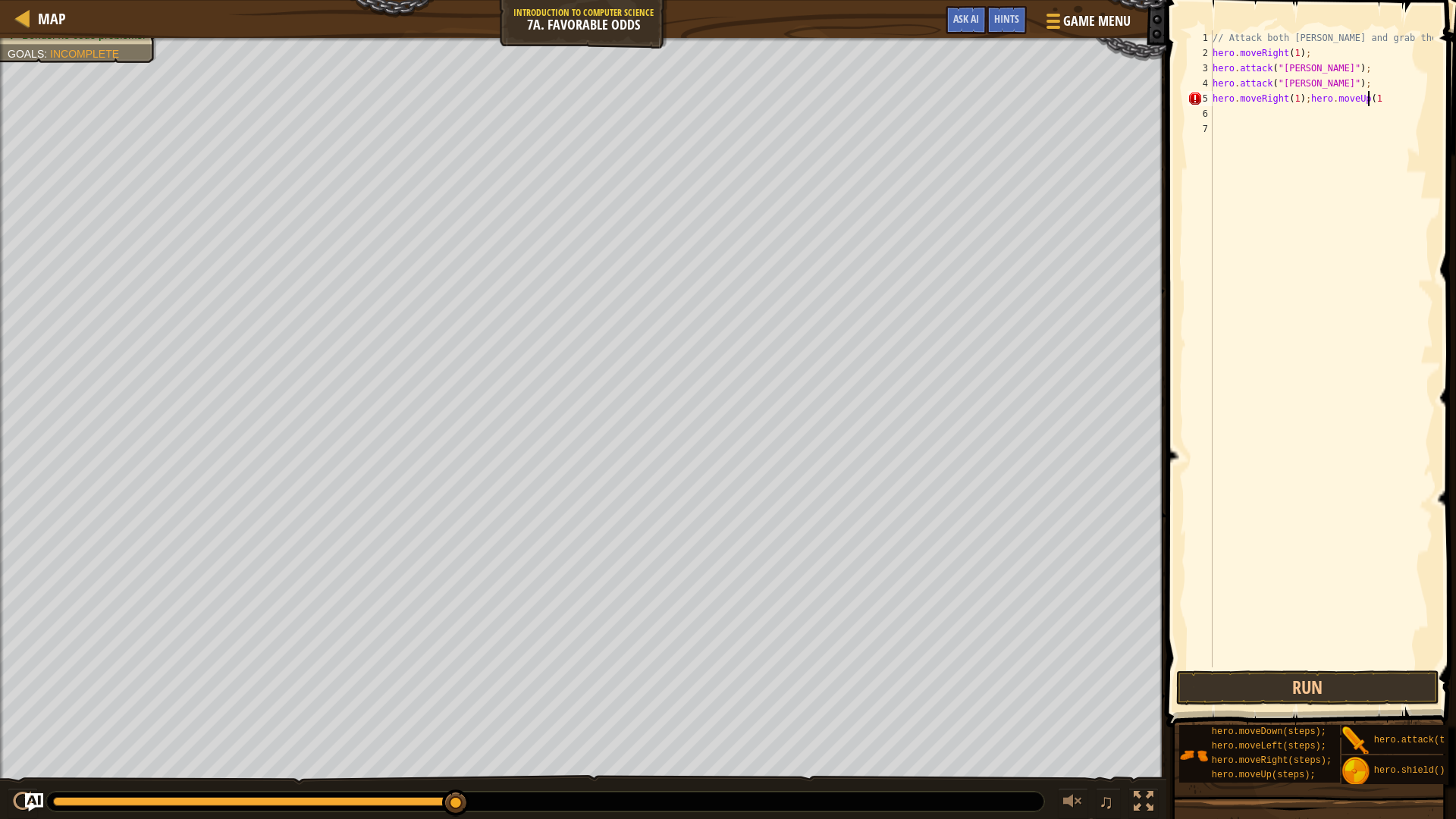
scroll to position [6, 13]
click at [1344, 120] on div "// Attack both [PERSON_NAME] and grab the gem. hero . moveRight ( 1 ) ; hero . …" at bounding box center [1321, 363] width 224 height 667
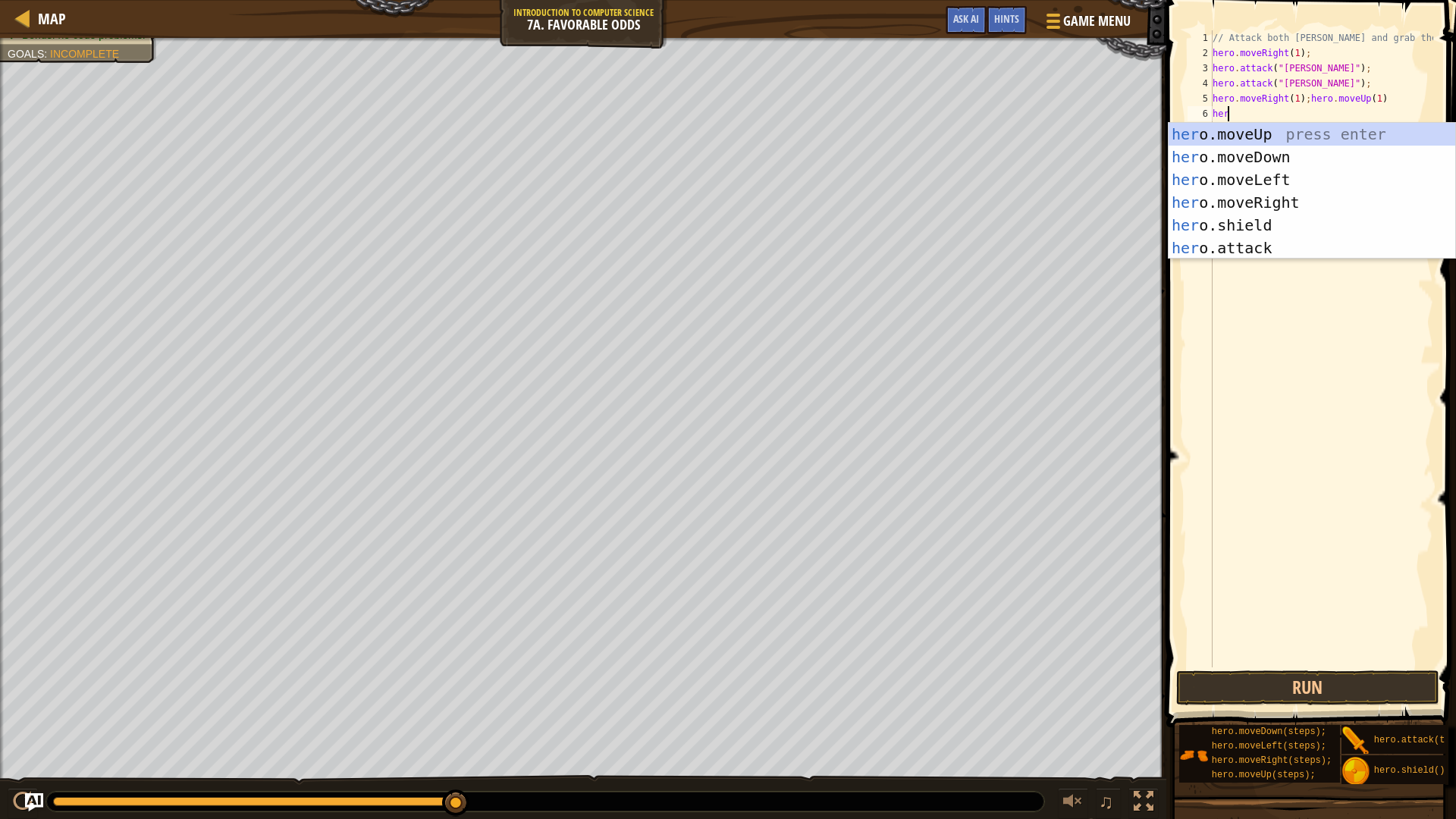
scroll to position [6, 1]
click at [1300, 244] on div "hero .moveUp press enter hero .moveDown press enter hero .moveLeft press enter …" at bounding box center [1312, 213] width 287 height 182
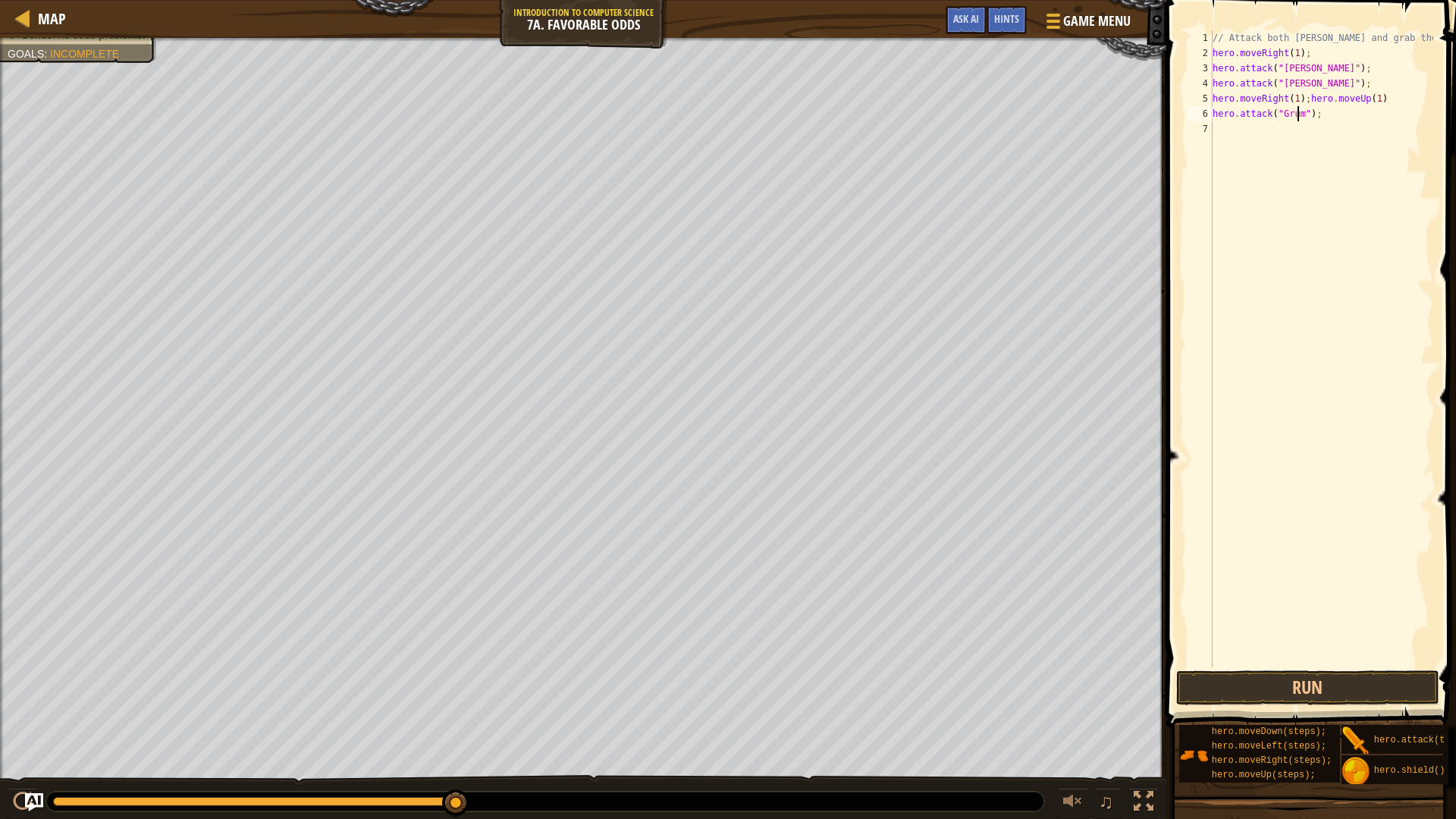
scroll to position [6, 7]
click at [1357, 114] on div "// Attack both [PERSON_NAME] and grab the gem. hero . moveRight ( 1 ) ; hero . …" at bounding box center [1321, 363] width 224 height 667
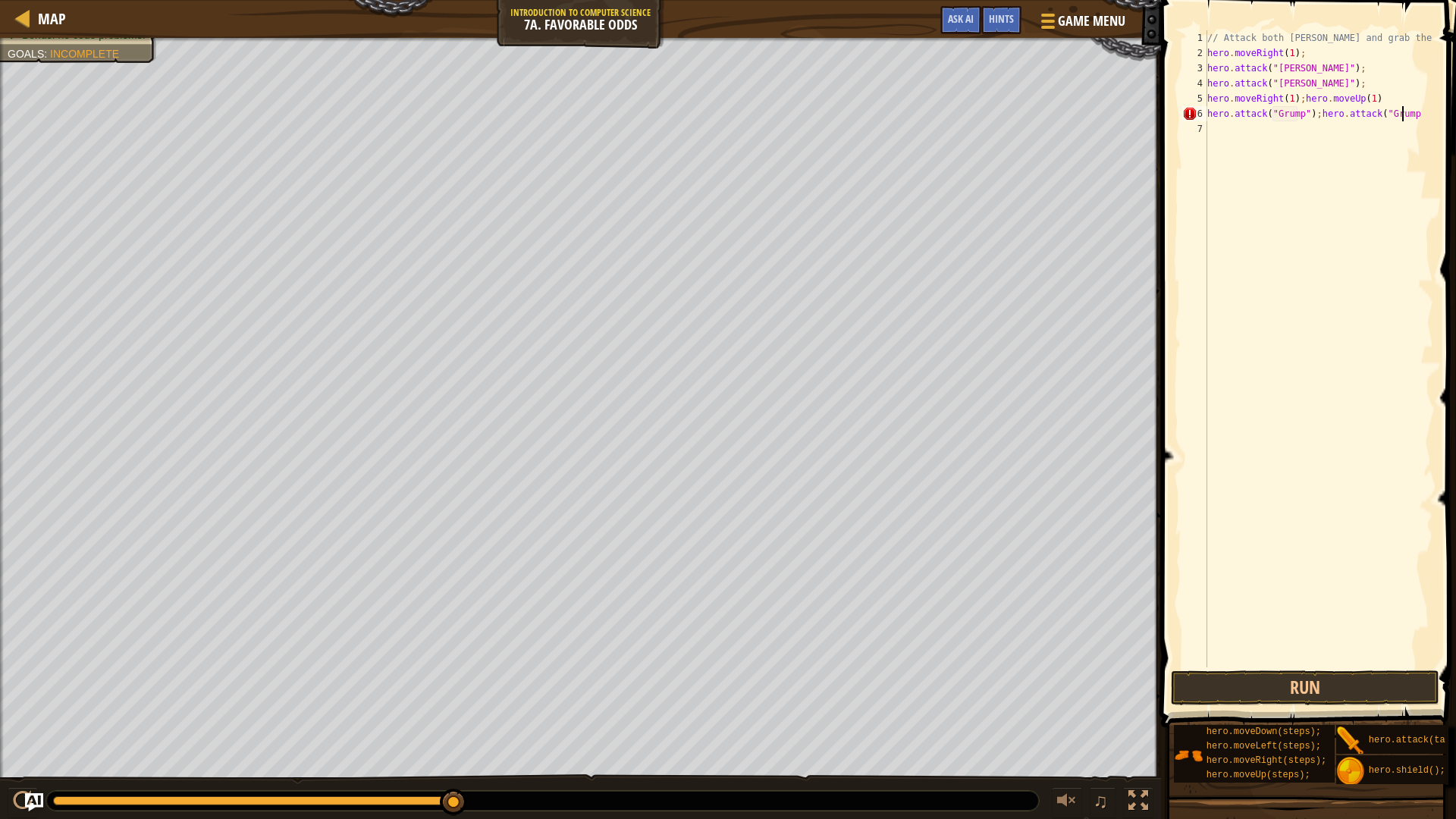
scroll to position [6, 16]
type textarea "hero.attack("Grump");hero.attack("Grump")"
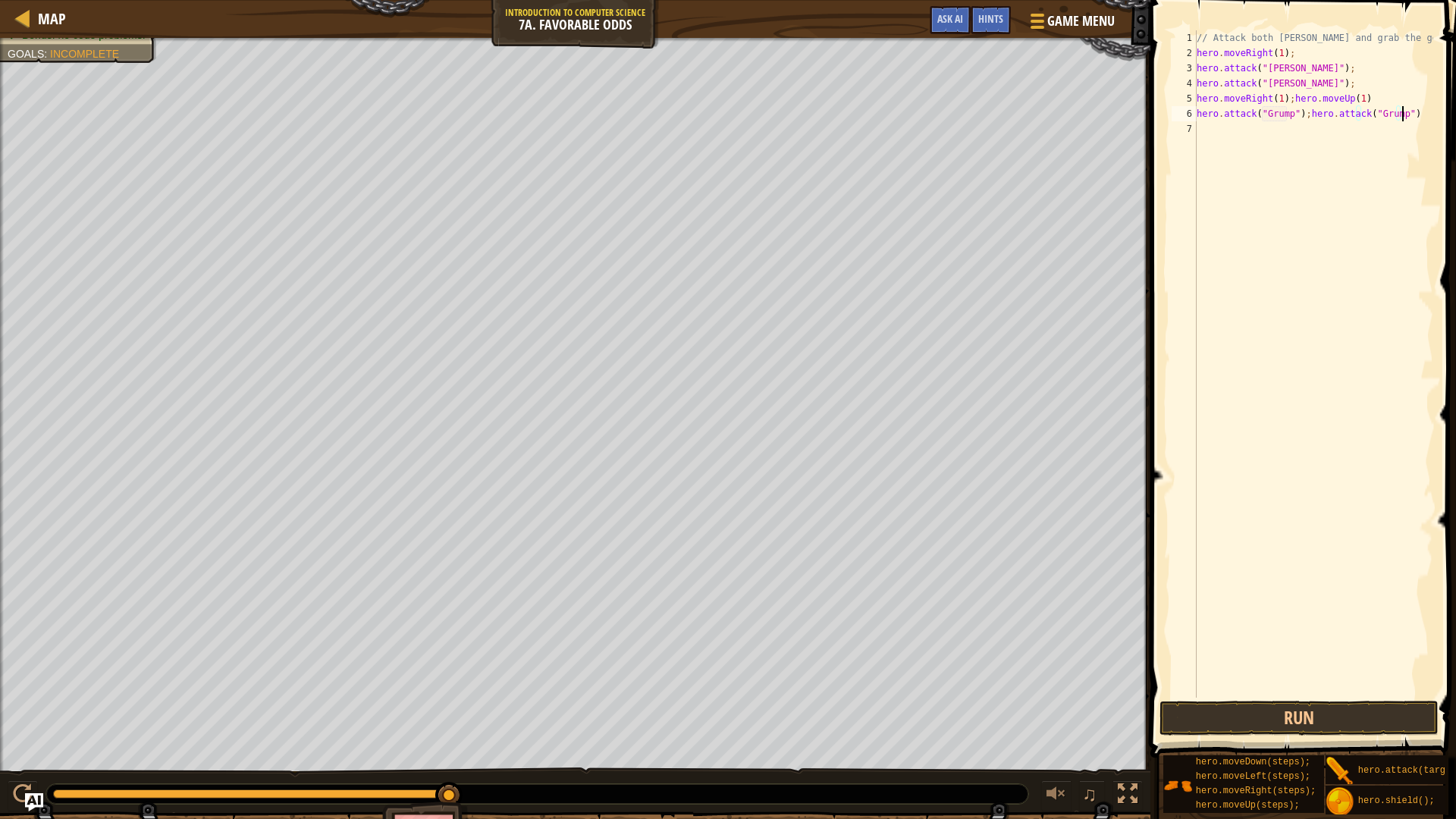
click at [1387, 123] on div "// Attack both [PERSON_NAME] and grab the gem. hero . moveRight ( 1 ) ; hero . …" at bounding box center [1314, 379] width 239 height 698
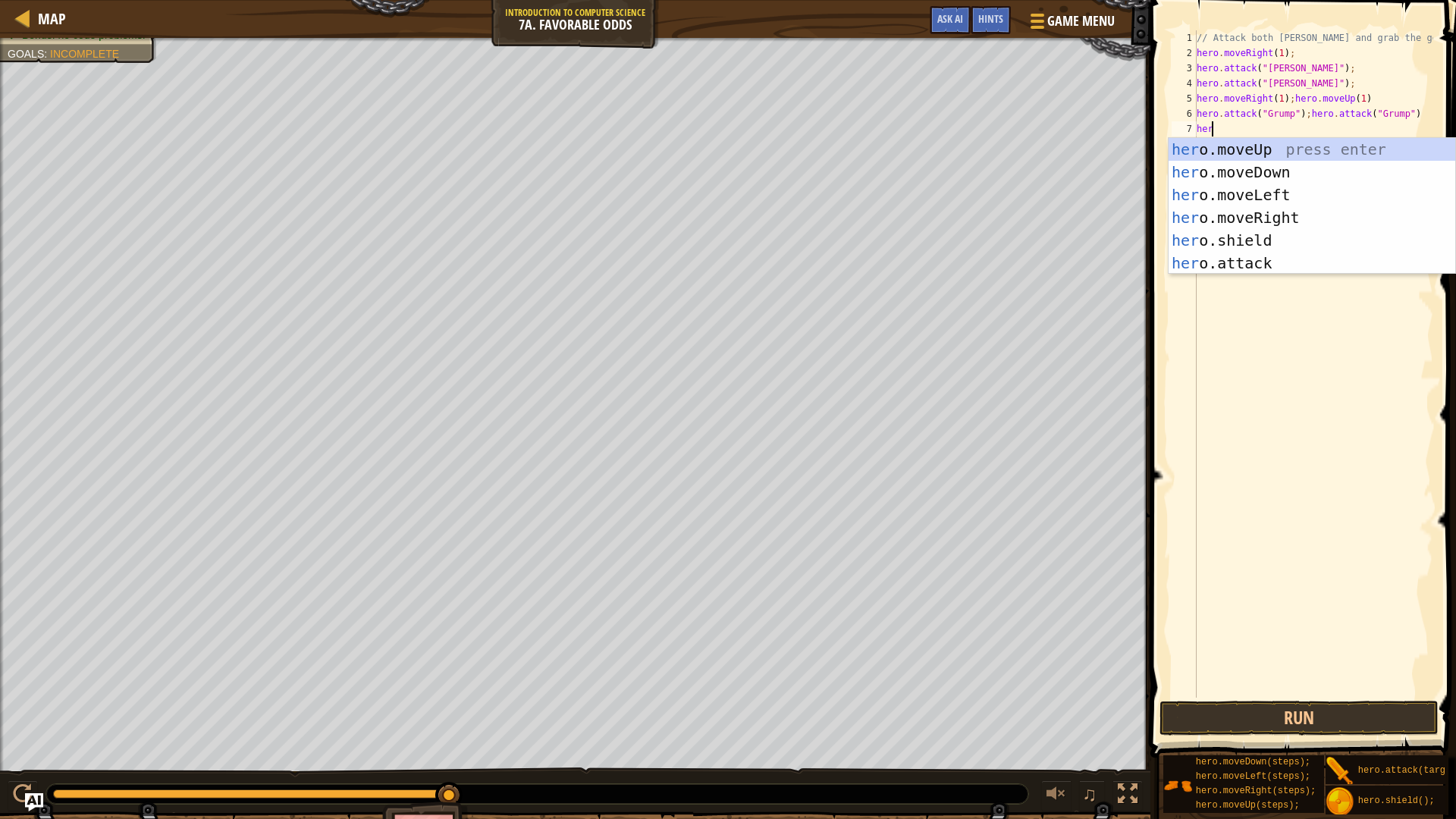
type textarea "hero"
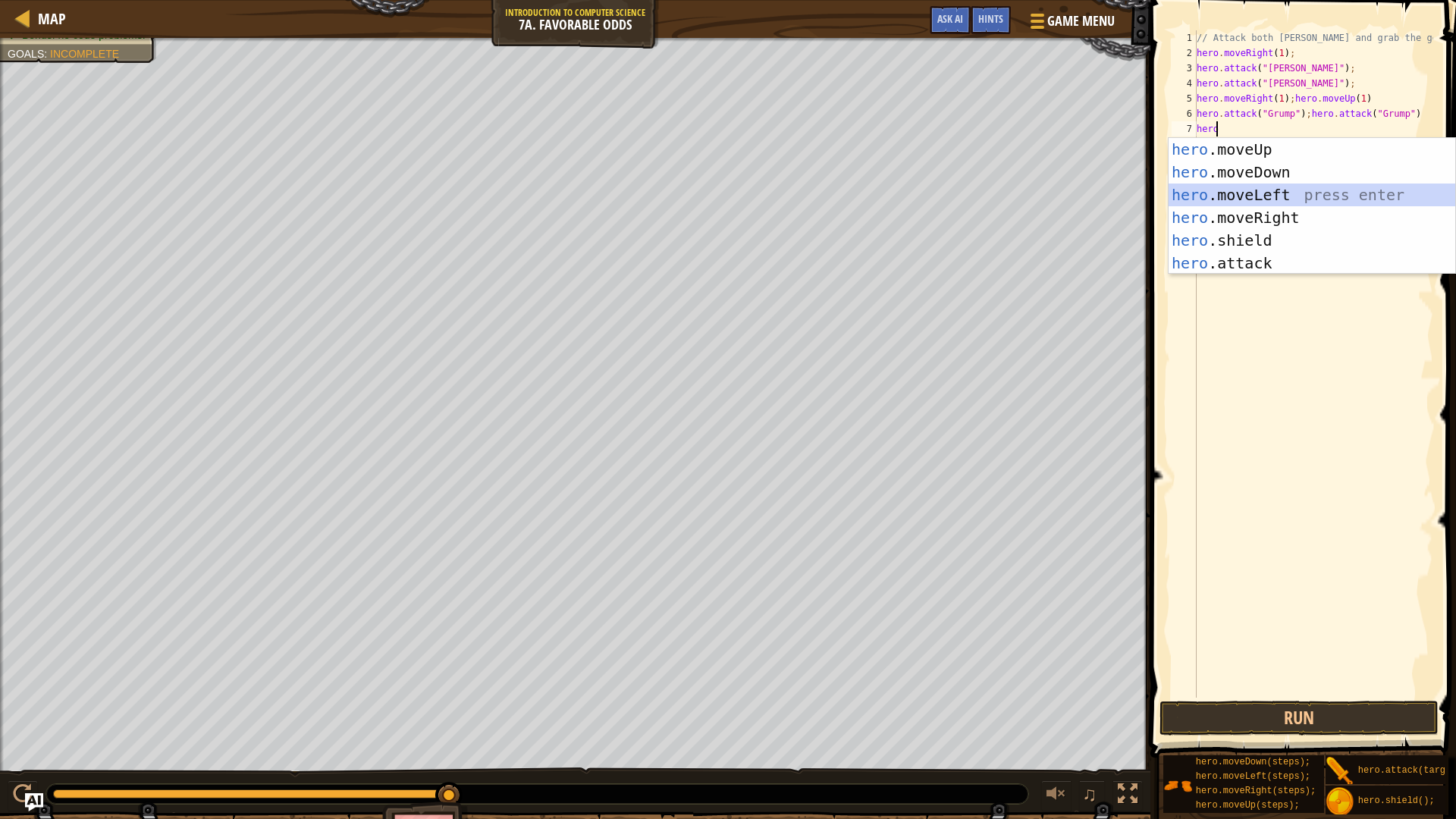
click at [1394, 188] on div "hero .moveUp press enter hero .moveDown press enter hero .moveLeft press enter …" at bounding box center [1312, 228] width 287 height 182
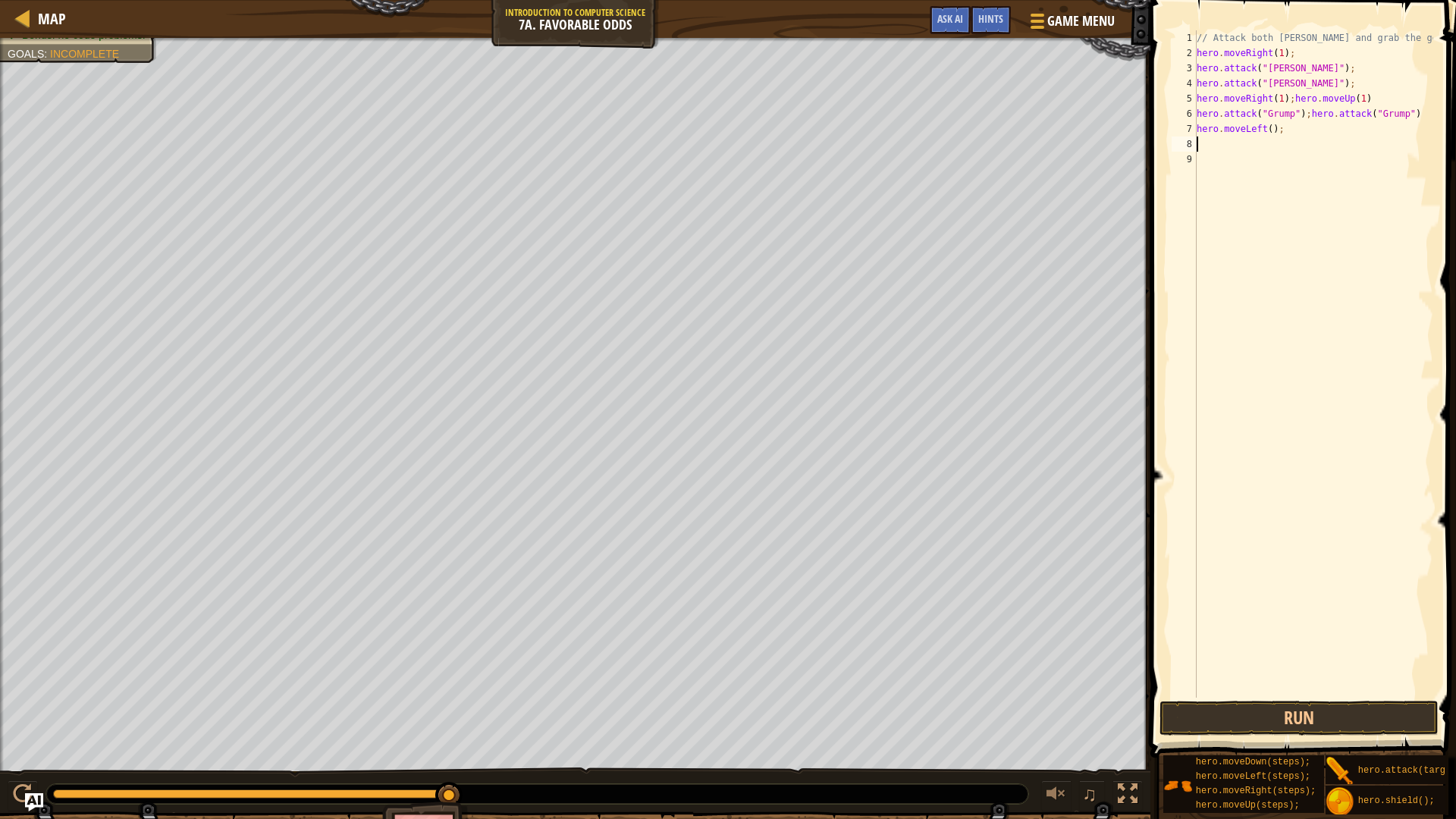
click at [1265, 129] on div "// Attack both [PERSON_NAME] and grab the gem. hero . moveRight ( 1 ) ; hero . …" at bounding box center [1314, 379] width 239 height 698
type textarea "hero.moveLeft(2);"
click at [1282, 689] on button "Run" at bounding box center [1298, 718] width 279 height 35
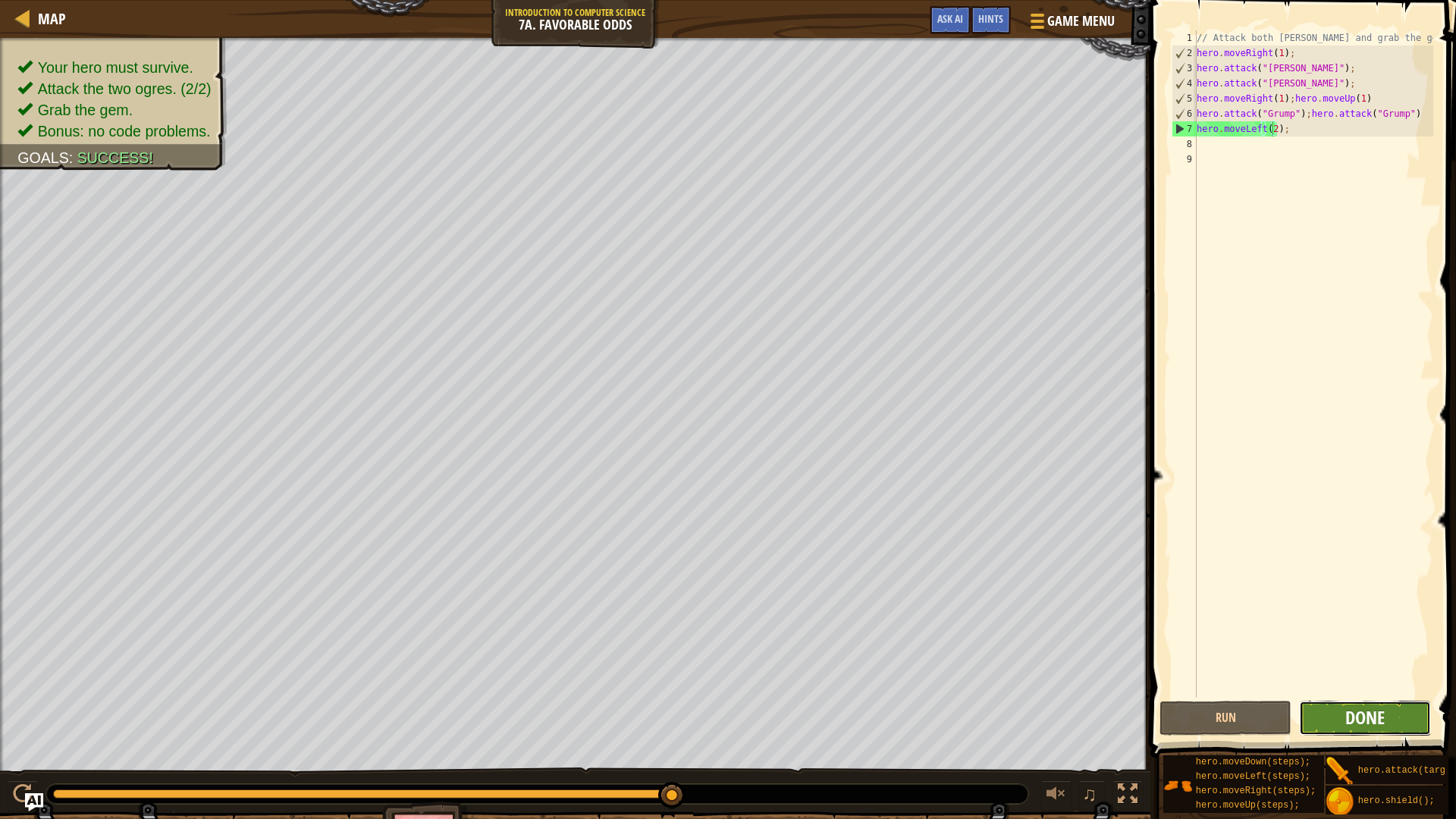
click at [1381, 689] on span "Done" at bounding box center [1365, 717] width 39 height 25
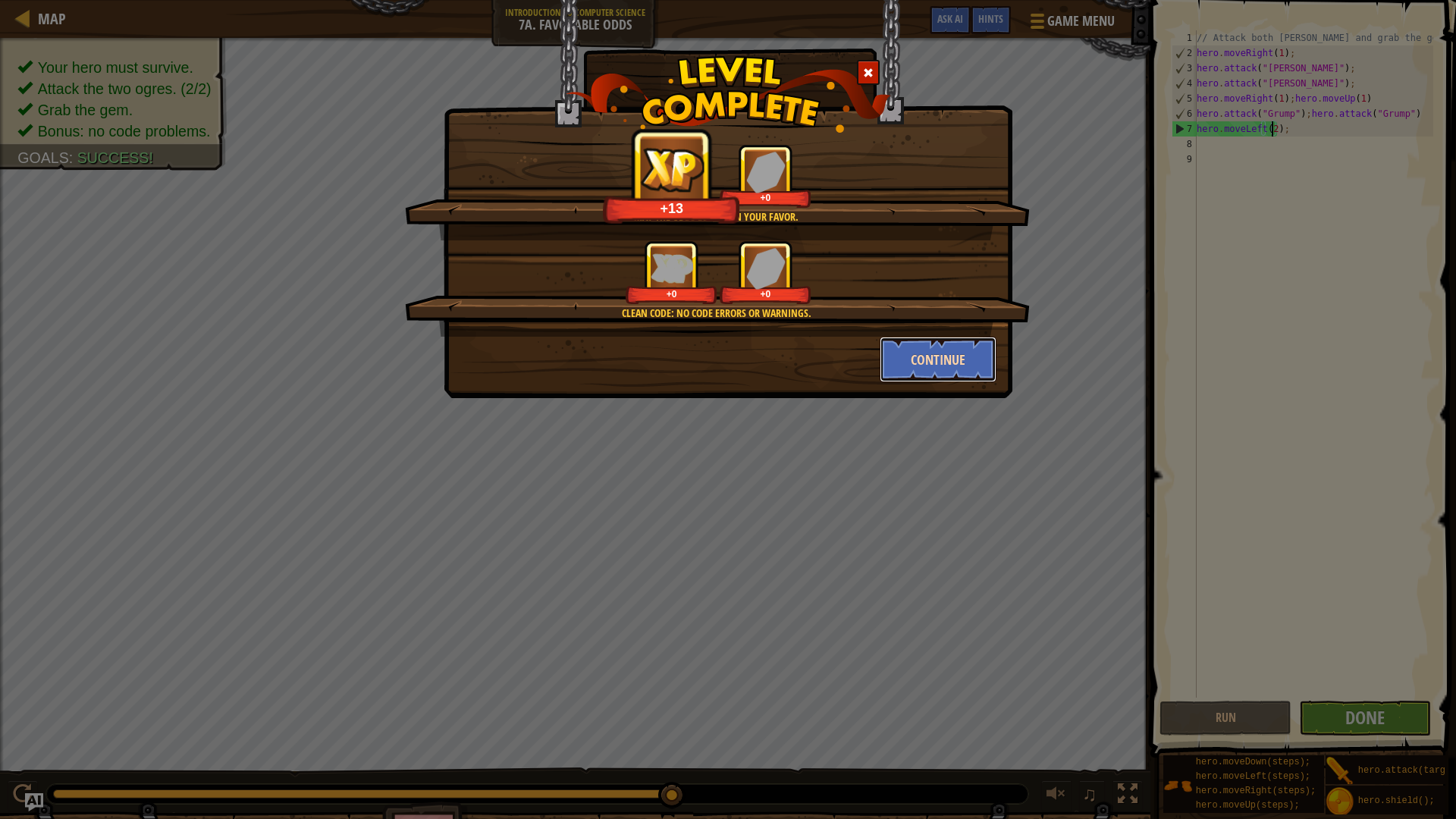
click at [976, 351] on button "Continue" at bounding box center [938, 360] width 118 height 46
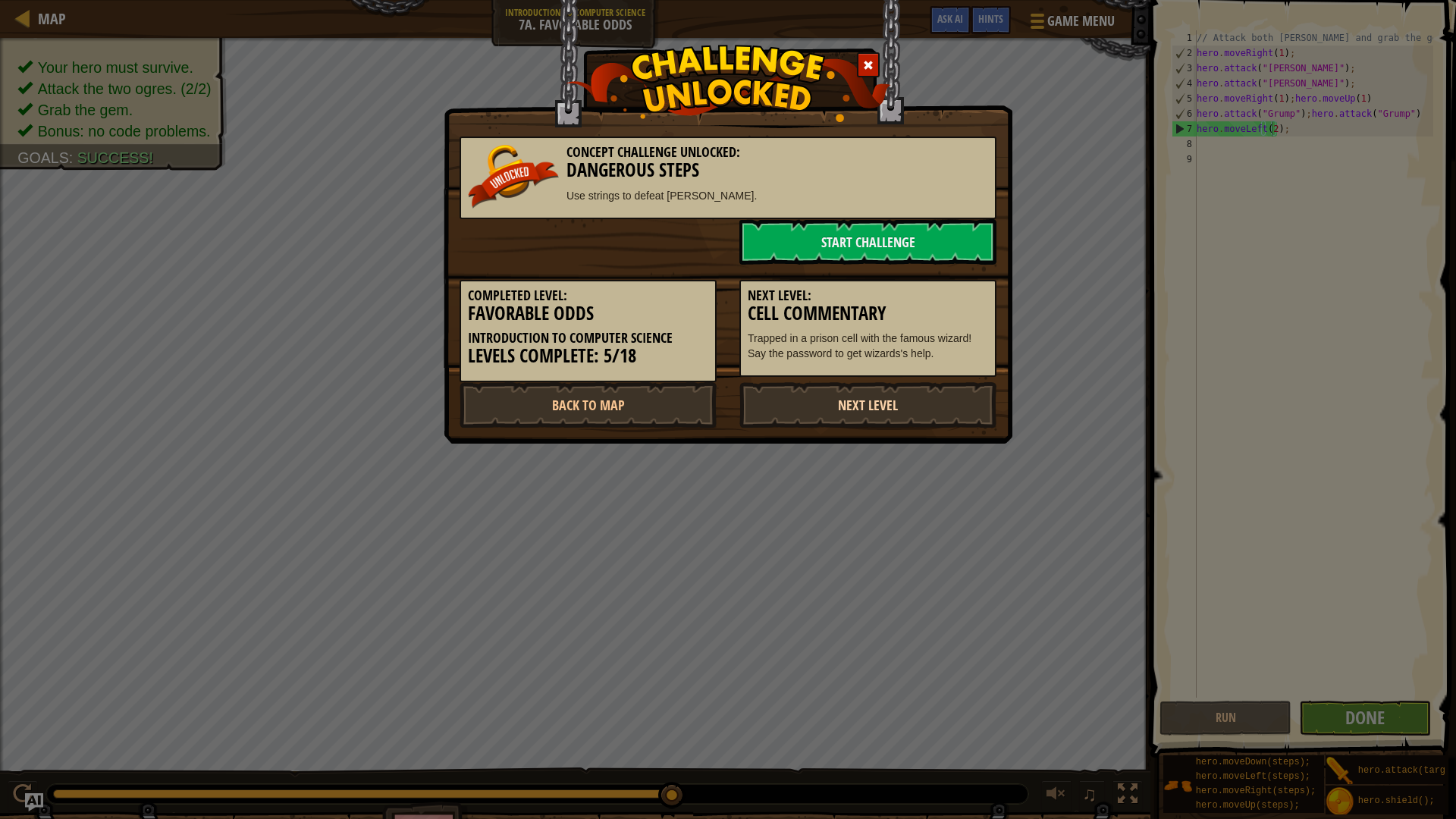
click at [915, 408] on link "Next Level" at bounding box center [867, 404] width 257 height 46
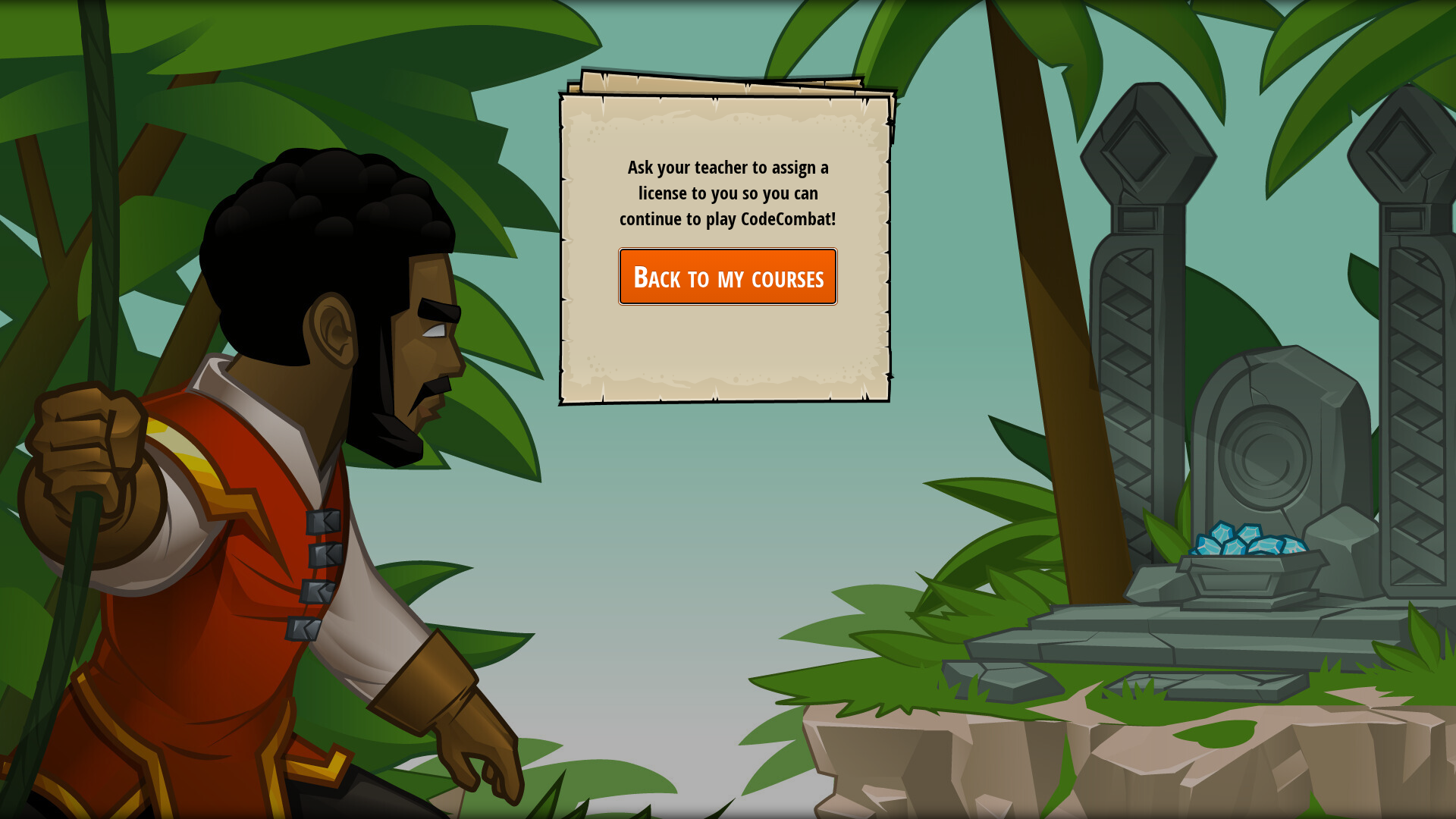
click at [792, 260] on link "Back to my courses" at bounding box center [728, 277] width 220 height 58
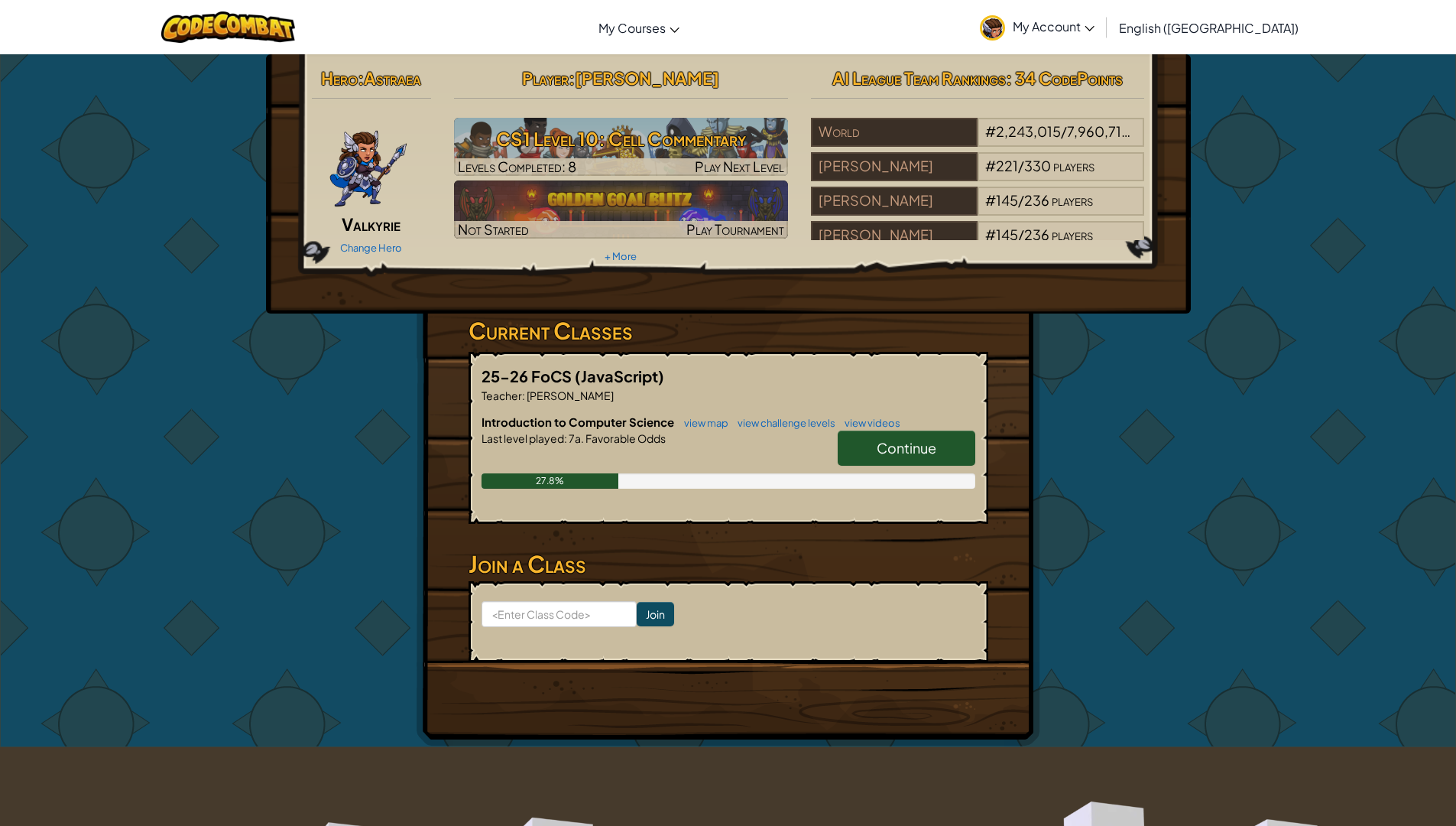
click at [900, 449] on span "Continue" at bounding box center [906, 447] width 60 height 17
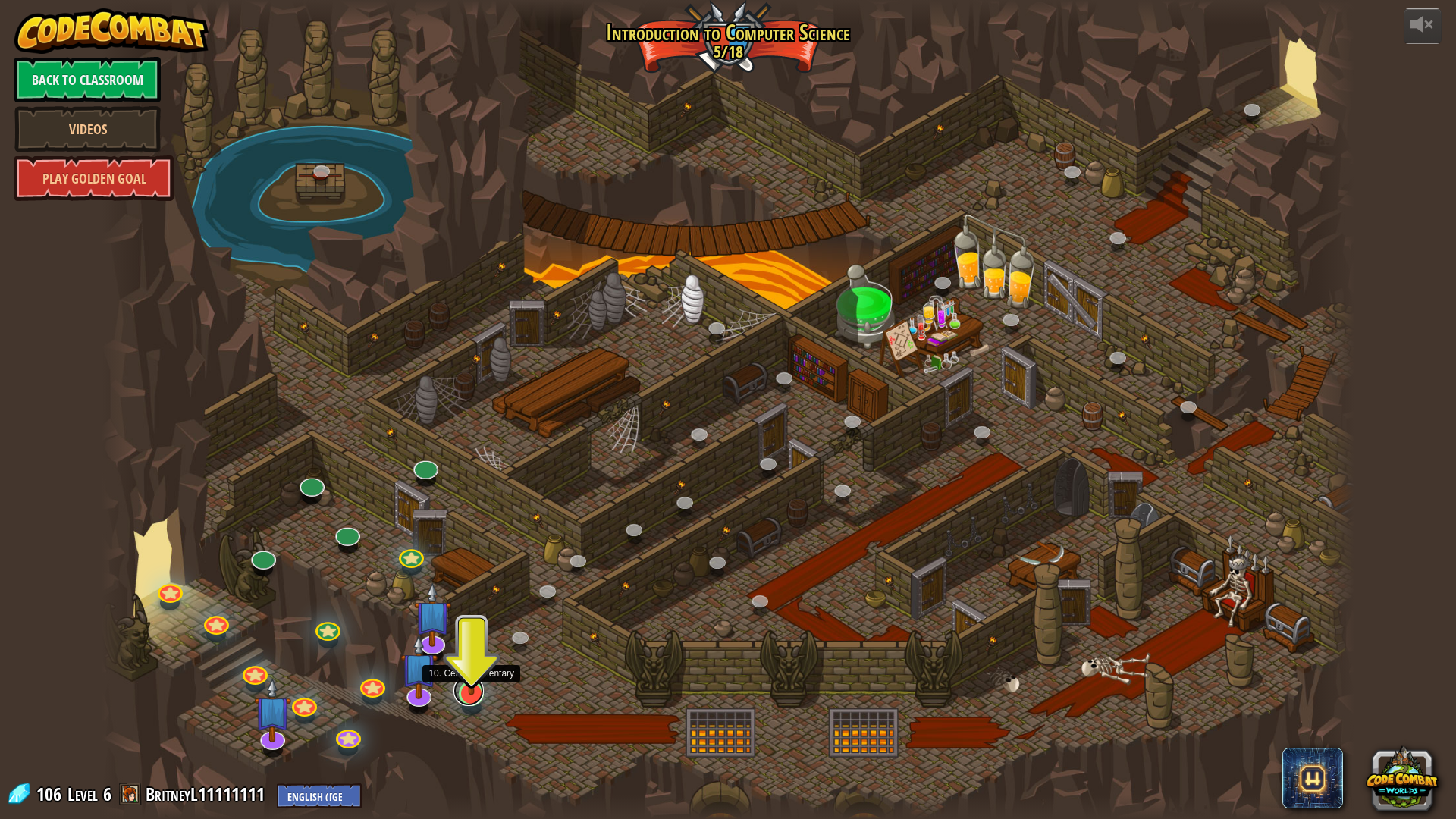
click at [471, 689] on link at bounding box center [468, 690] width 30 height 30
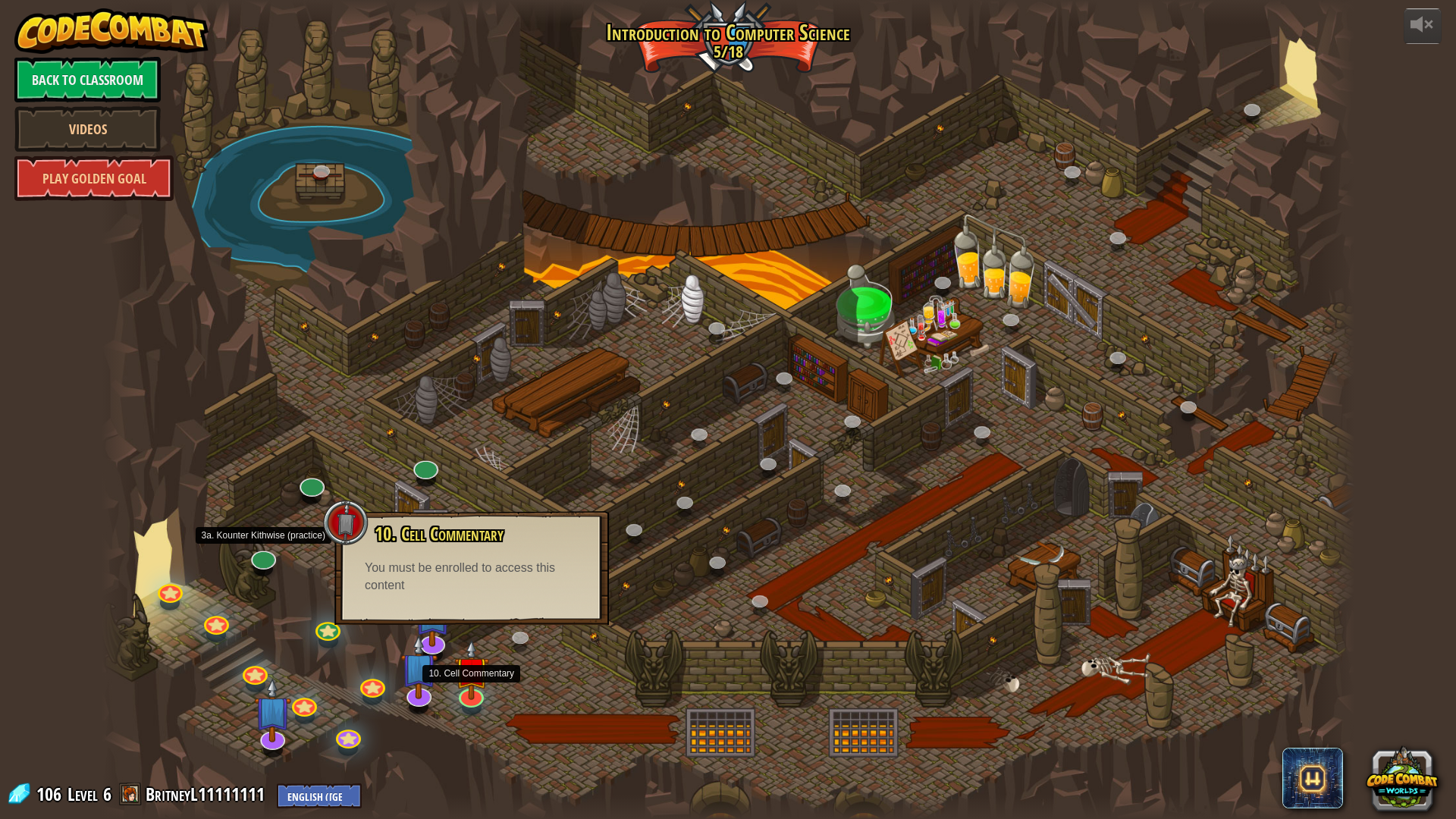
click at [255, 538] on div at bounding box center [727, 409] width 1252 height 819
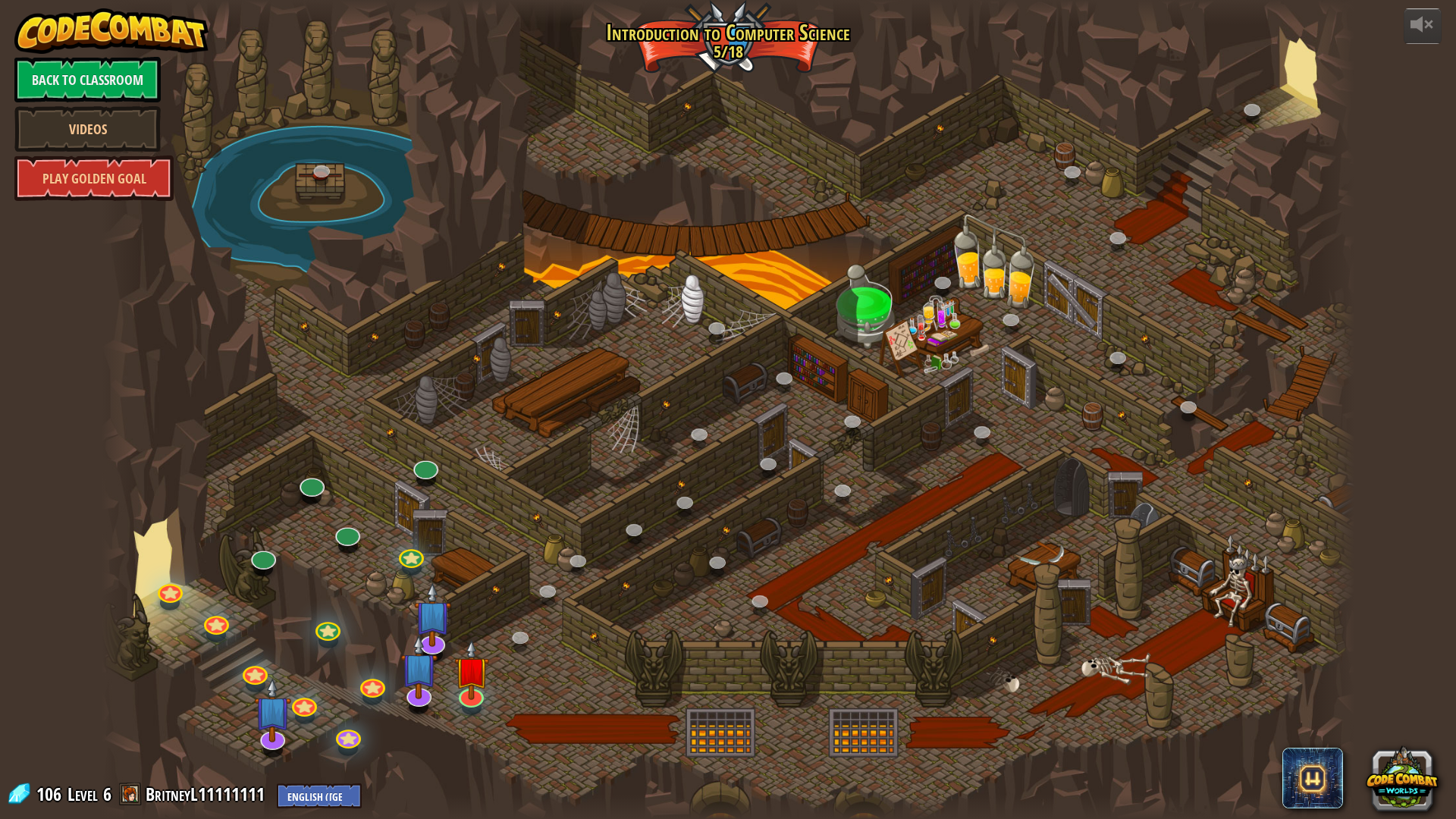
click at [254, 544] on div at bounding box center [727, 409] width 1252 height 819
click at [261, 554] on link at bounding box center [259, 551] width 30 height 30
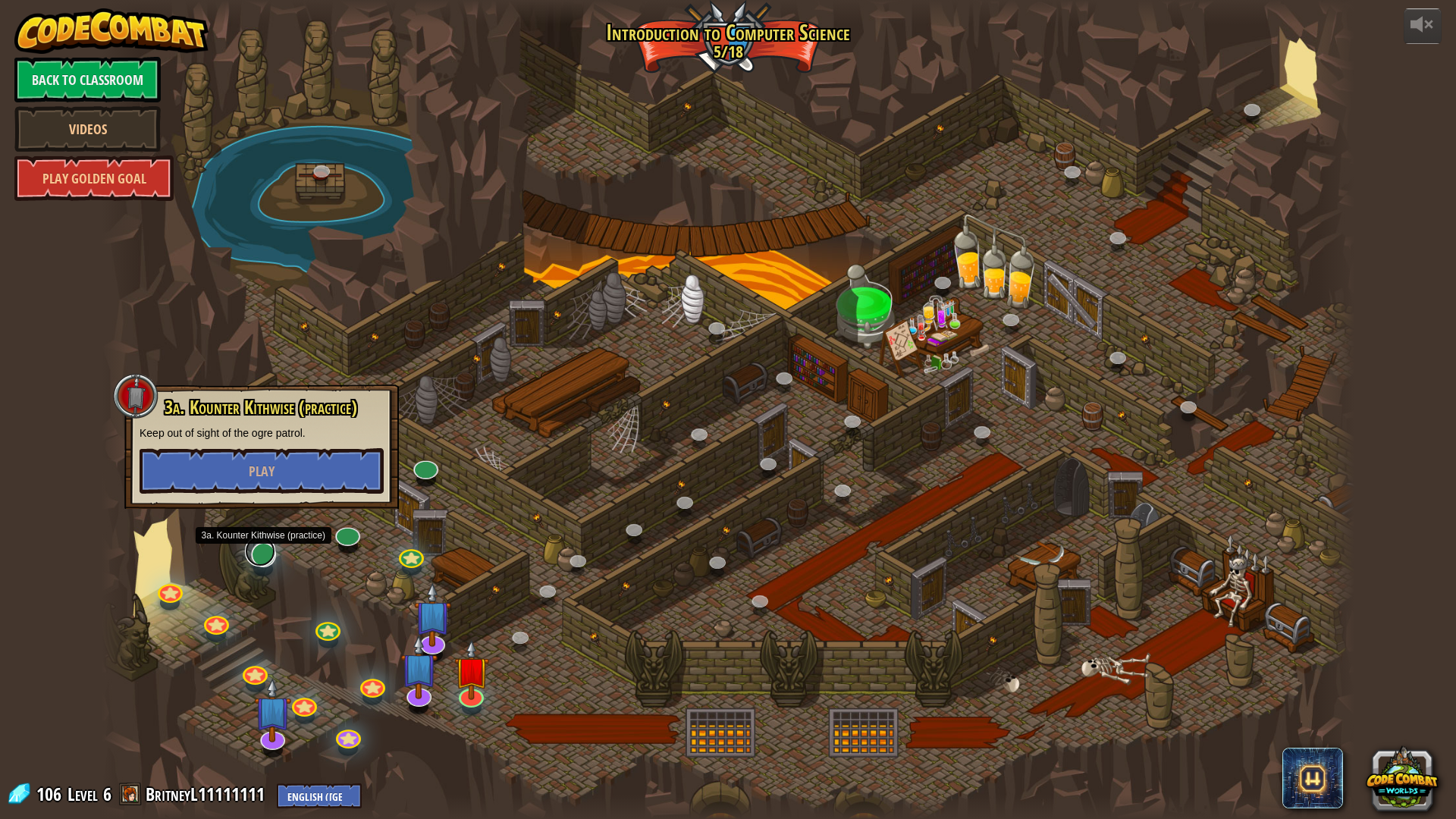
click at [261, 554] on link at bounding box center [259, 551] width 30 height 30
click at [339, 484] on button "Play" at bounding box center [261, 471] width 244 height 46
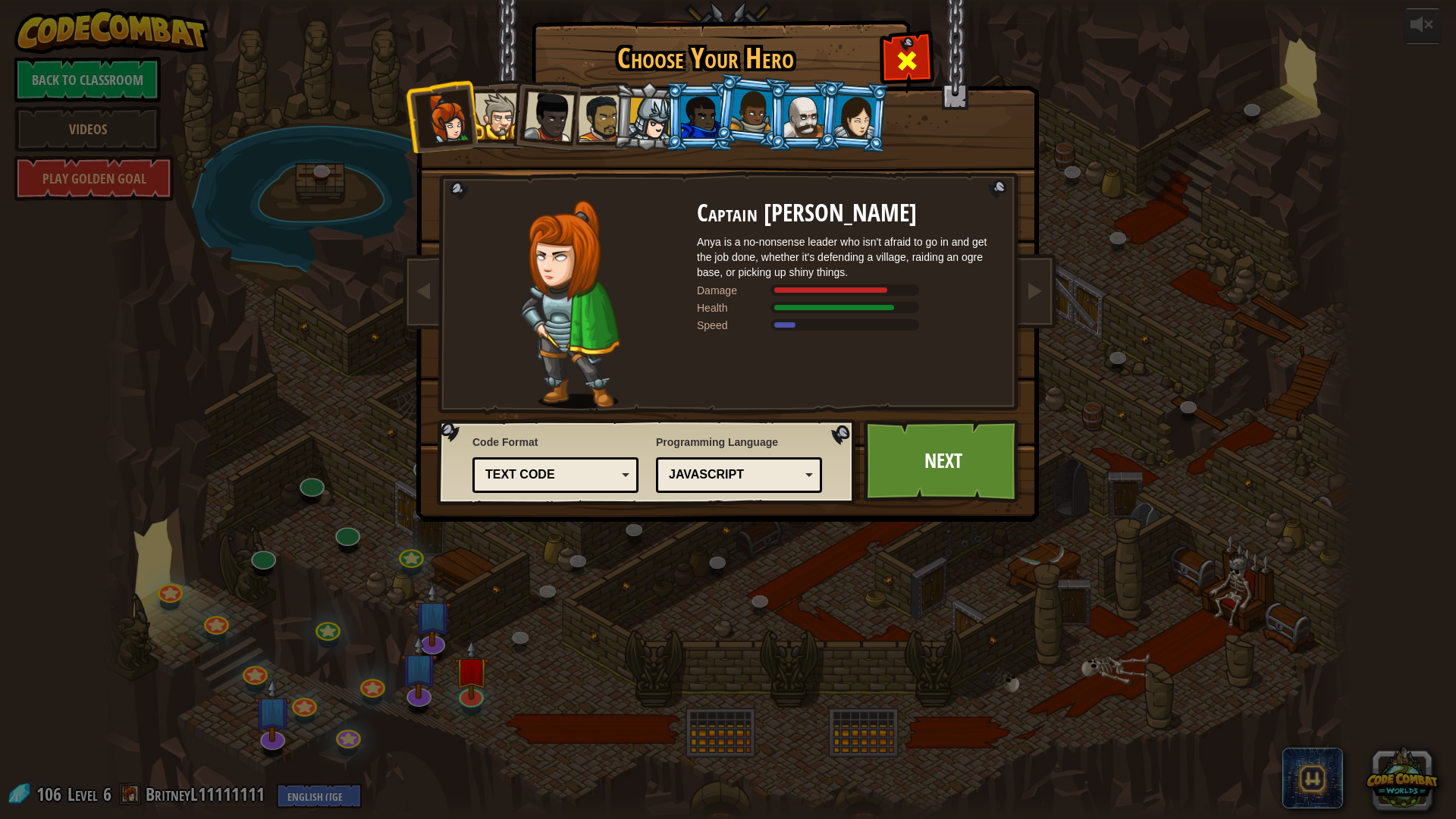
click at [922, 51] on div at bounding box center [906, 58] width 47 height 47
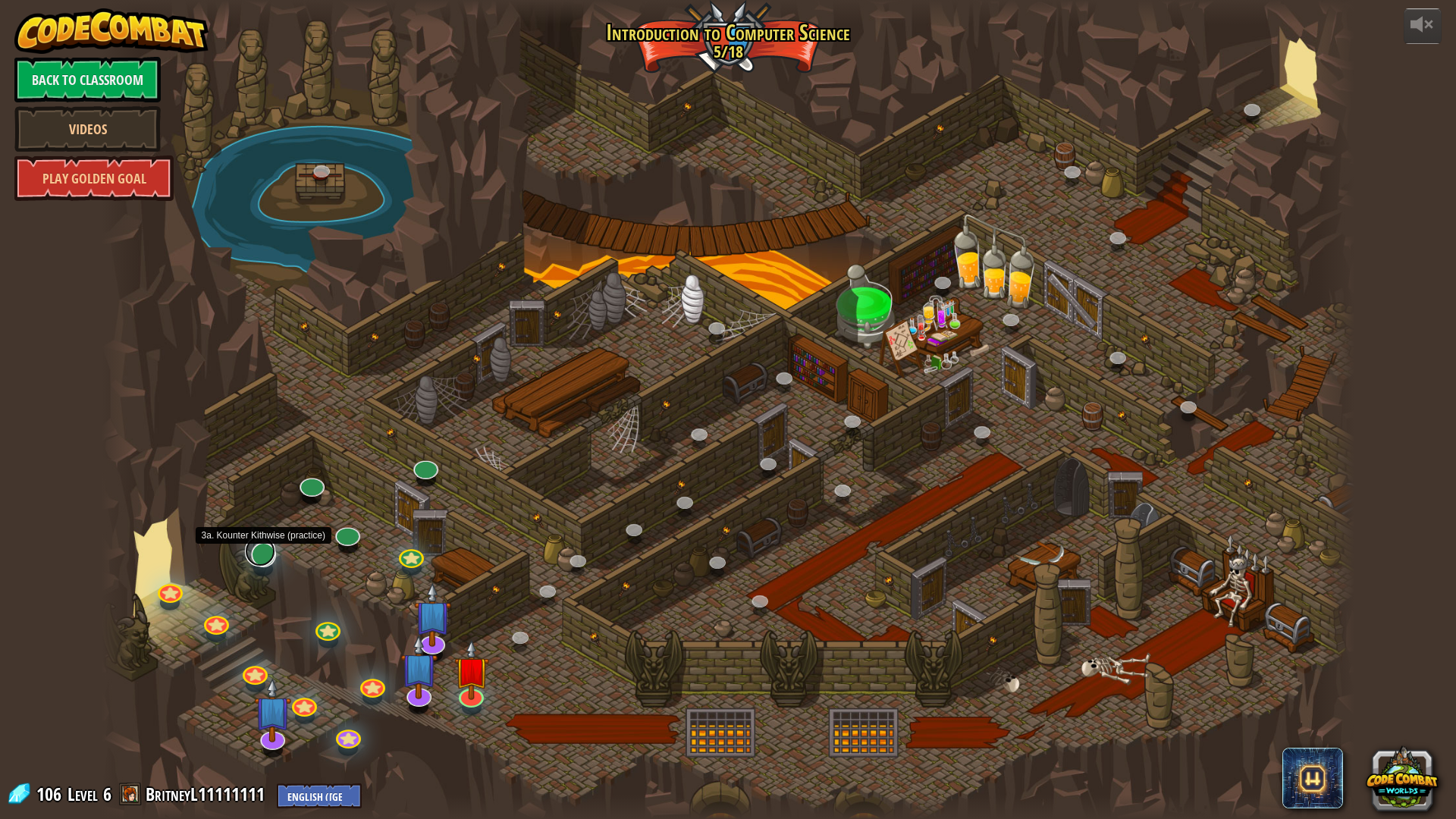
click at [260, 561] on link at bounding box center [259, 551] width 30 height 30
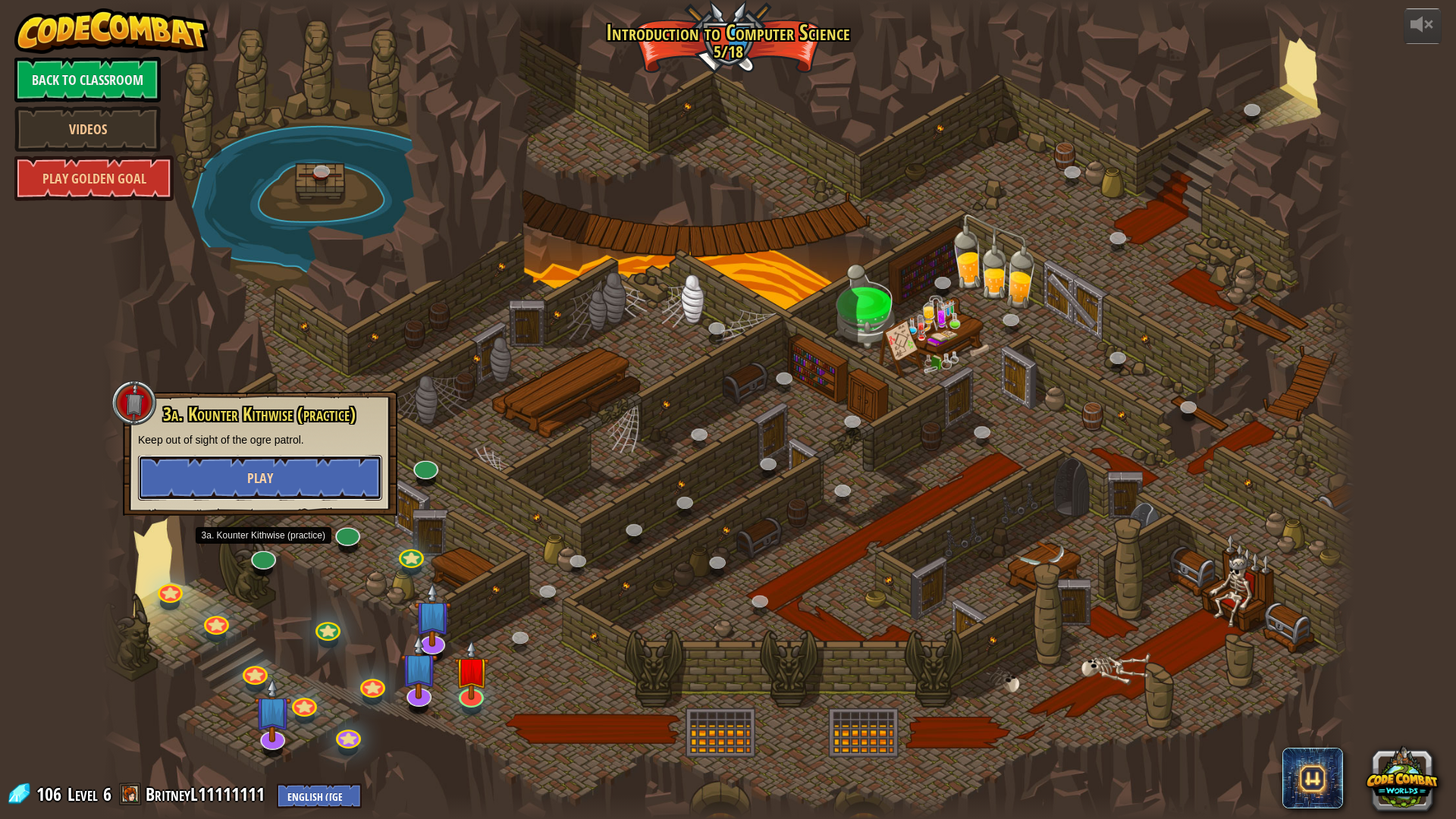
click at [301, 488] on button "Play" at bounding box center [259, 478] width 244 height 46
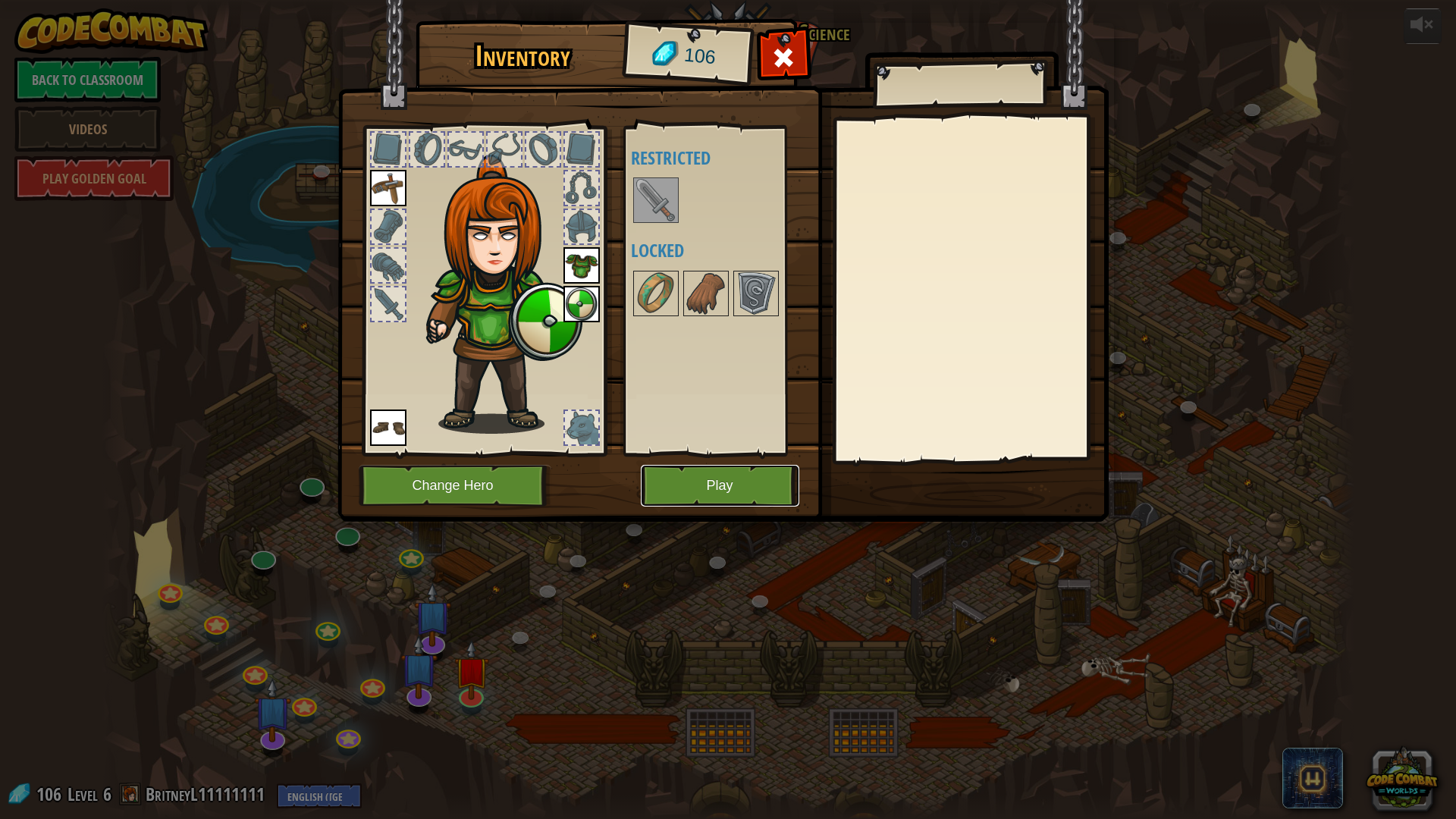
click at [727, 477] on button "Play" at bounding box center [719, 486] width 158 height 42
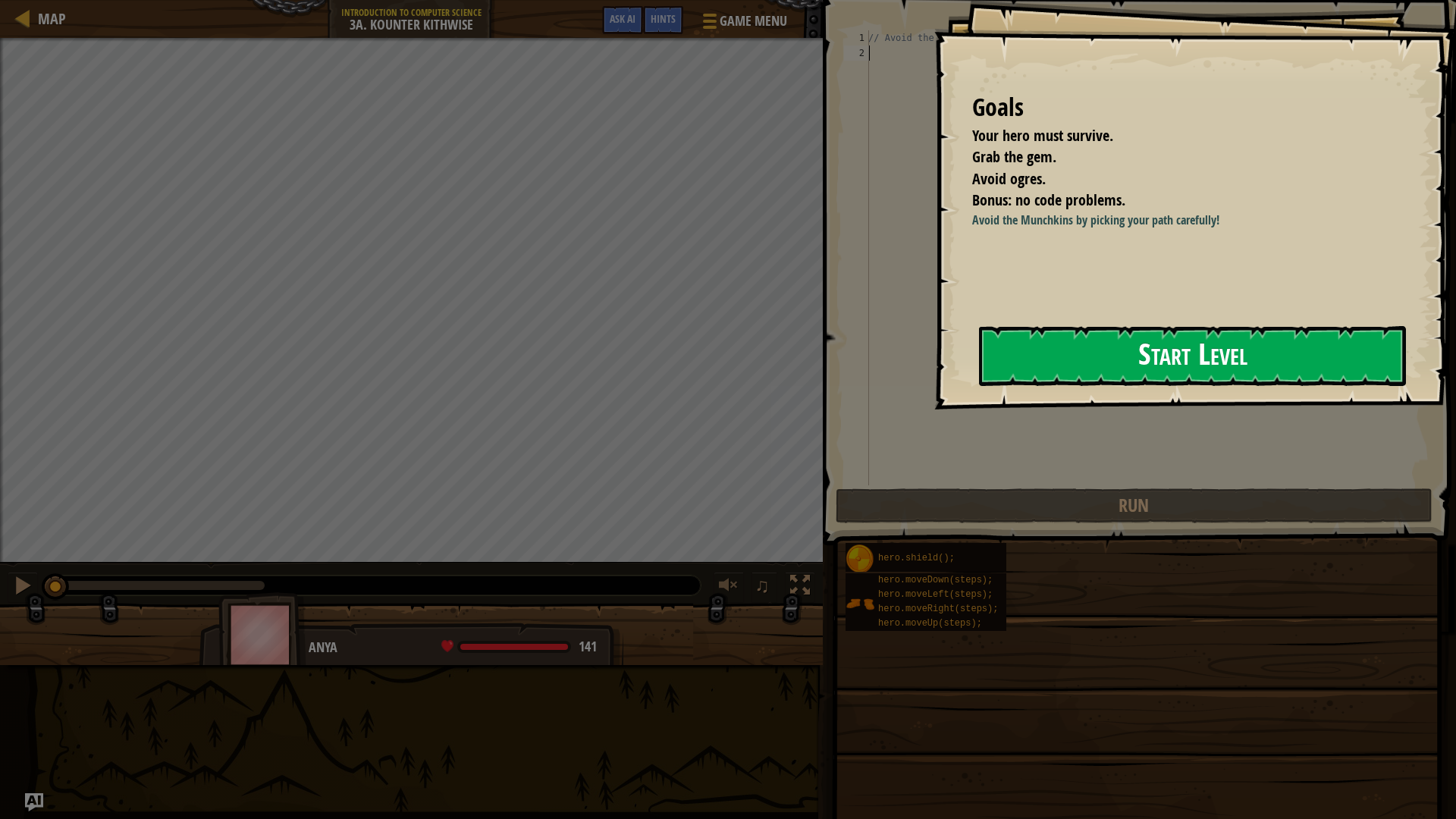
click at [1134, 341] on button "Start Level" at bounding box center [1192, 356] width 427 height 60
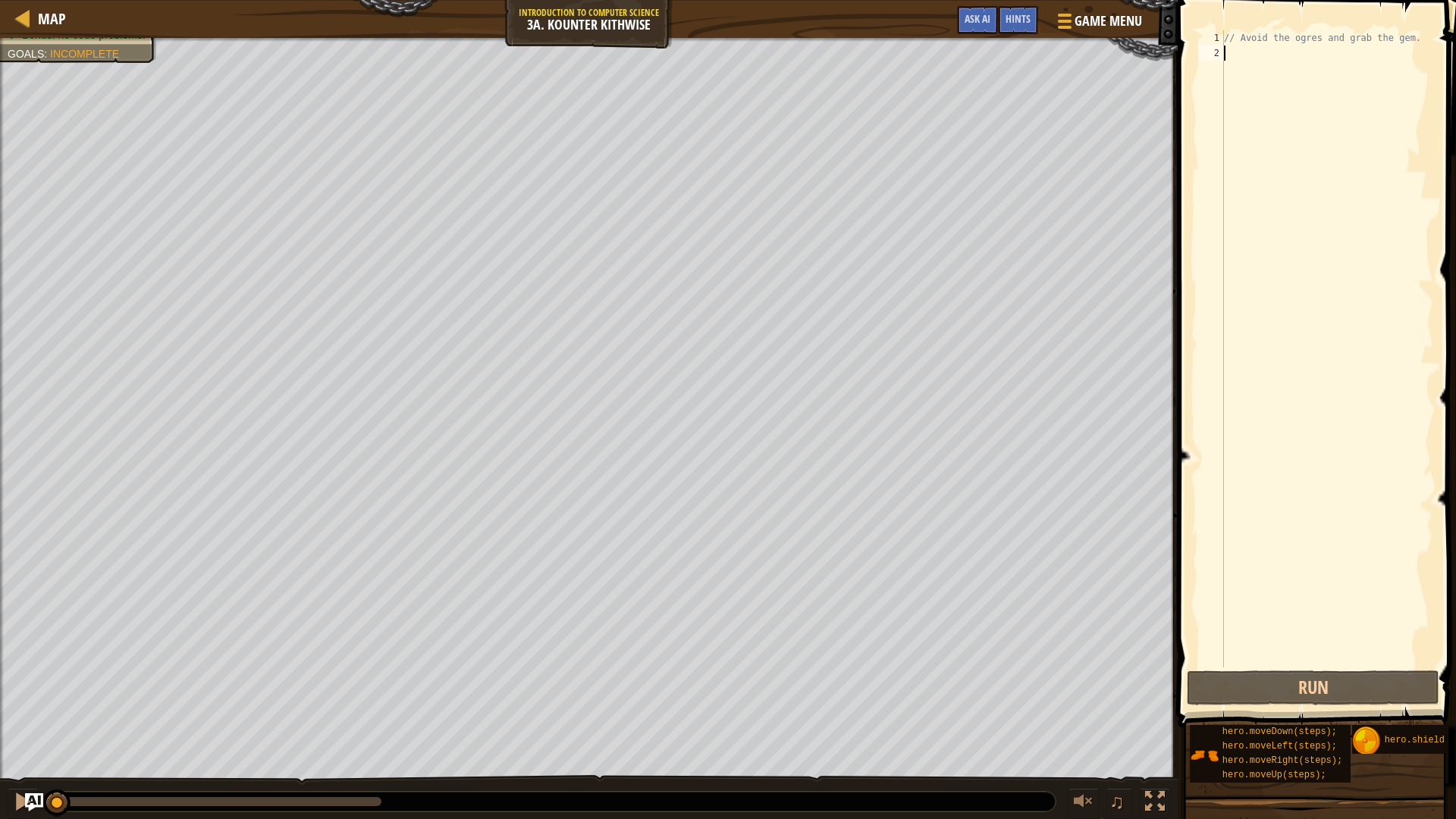
click at [1332, 69] on div "// Avoid the ogres and grab the gem." at bounding box center [1326, 363] width 212 height 667
type textarea "hero.moveDown(2)"
click at [1332, 69] on div "// Avoid the ogres and grab the gem. hero . moveDown ( 2 )" at bounding box center [1326, 363] width 212 height 667
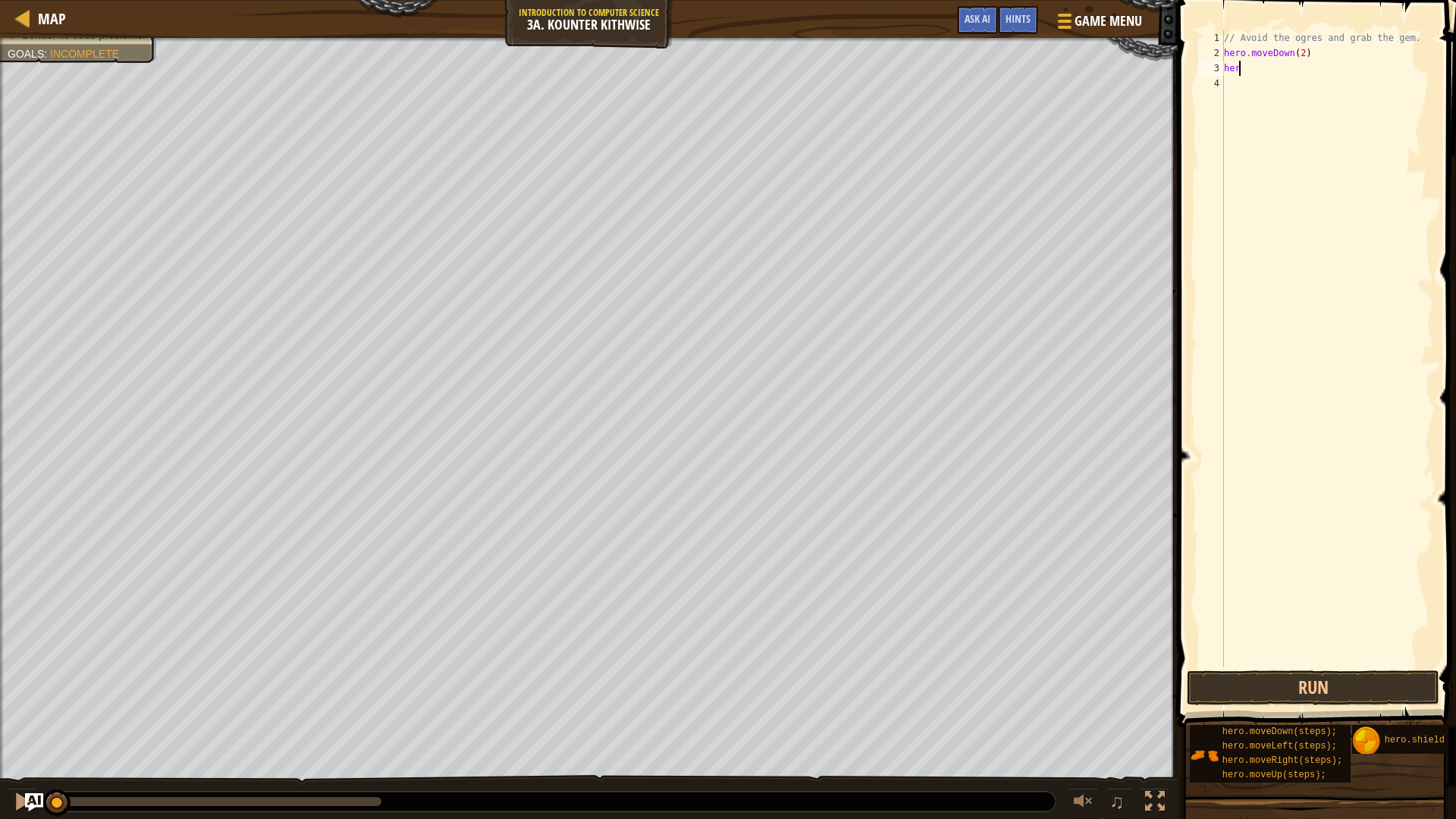
type textarea "h"
click at [1298, 56] on div "// Avoid the ogres and grab the gem. hero . moveDown ( 2 )" at bounding box center [1326, 363] width 212 height 667
click at [1310, 52] on div "// Avoid the ogres and grab the gem. hero . moveDown ( 1 )" at bounding box center [1326, 363] width 212 height 667
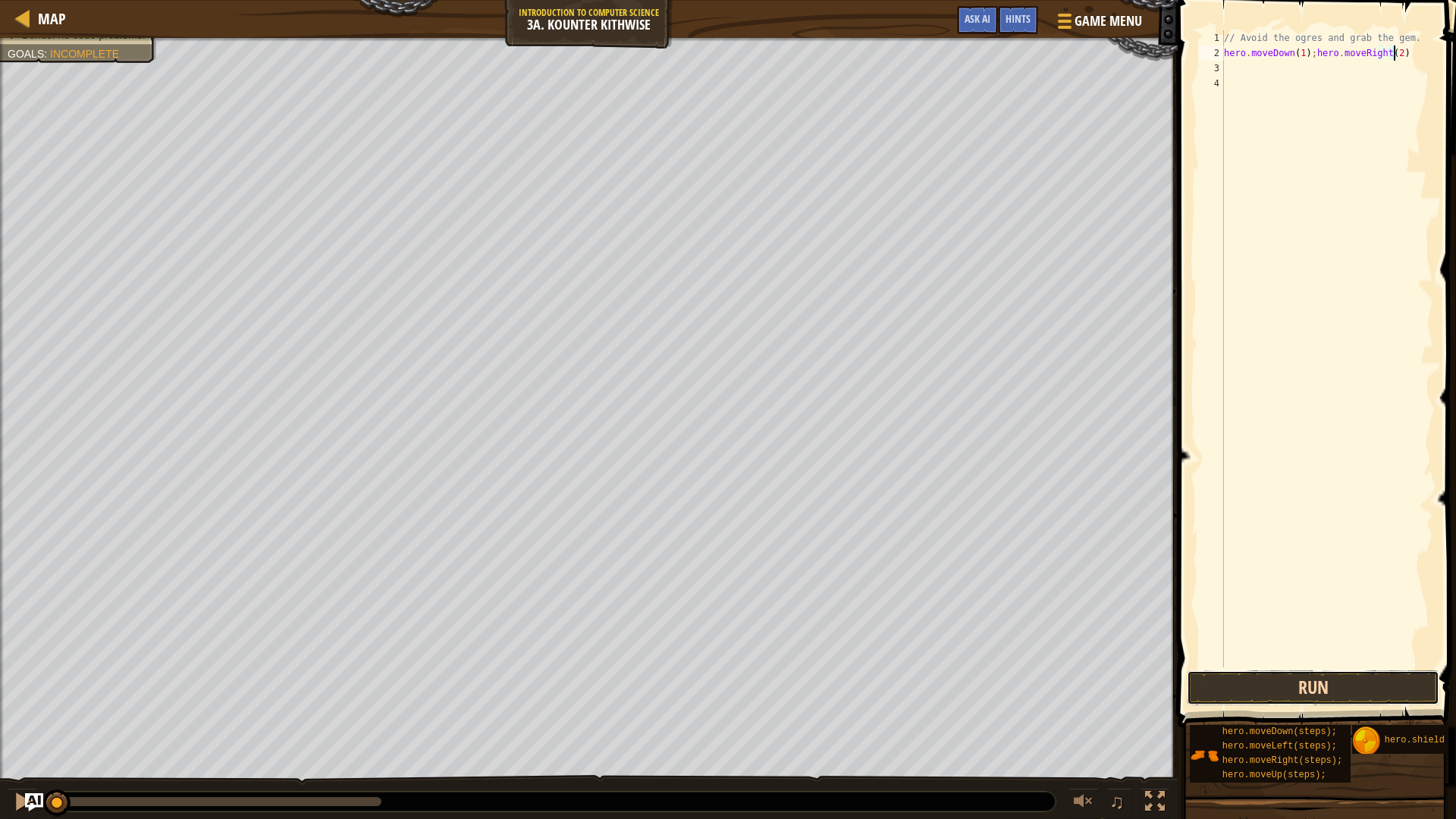
drag, startPoint x: 1269, startPoint y: 684, endPoint x: 1276, endPoint y: 681, distance: 7.6
click at [1269, 682] on button "Run" at bounding box center [1313, 688] width 252 height 35
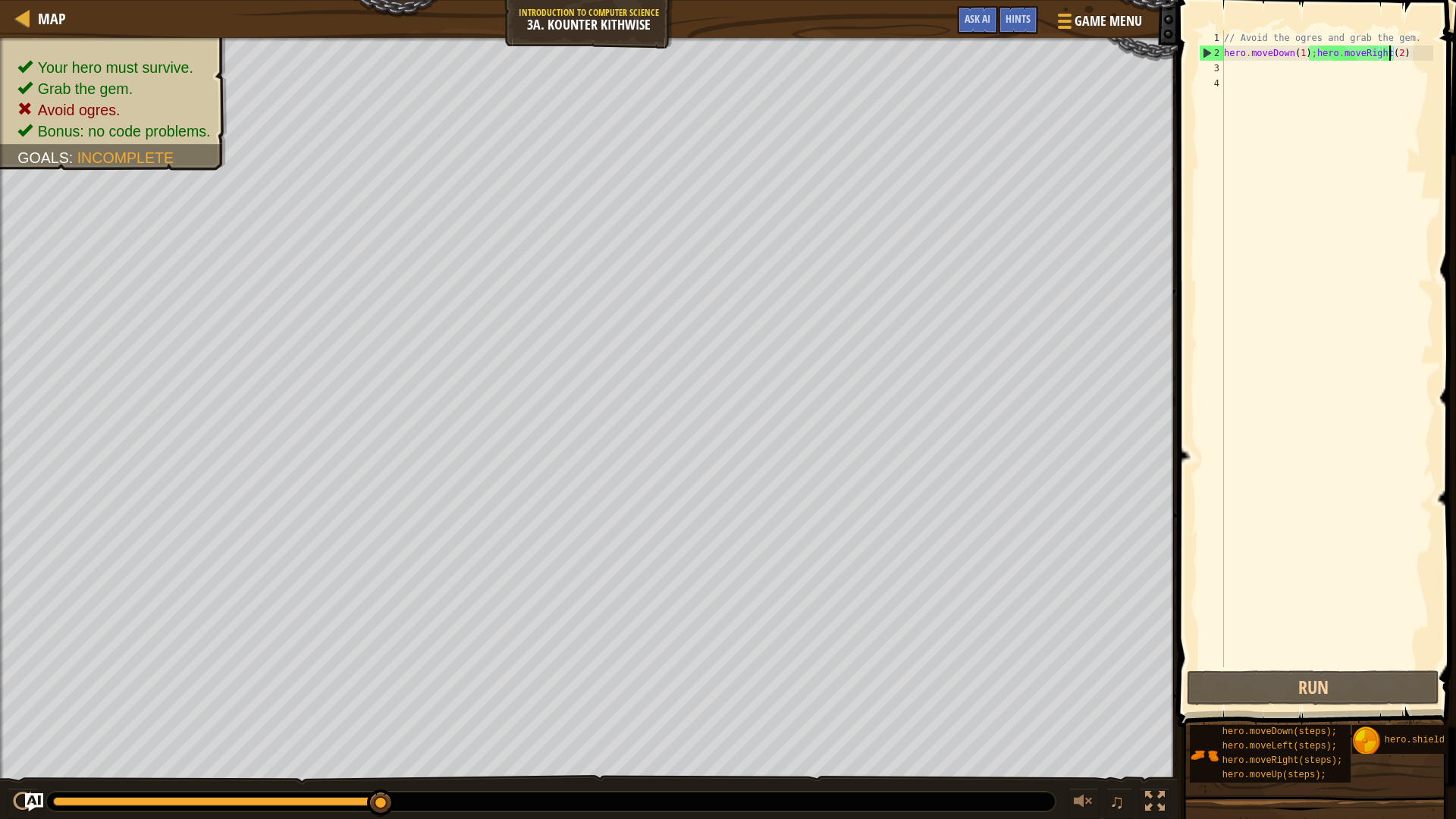
click at [1389, 53] on div "// Avoid the ogres and grab the gem. hero . moveDown ( 1 ) ; hero . moveRight (…" at bounding box center [1326, 363] width 212 height 667
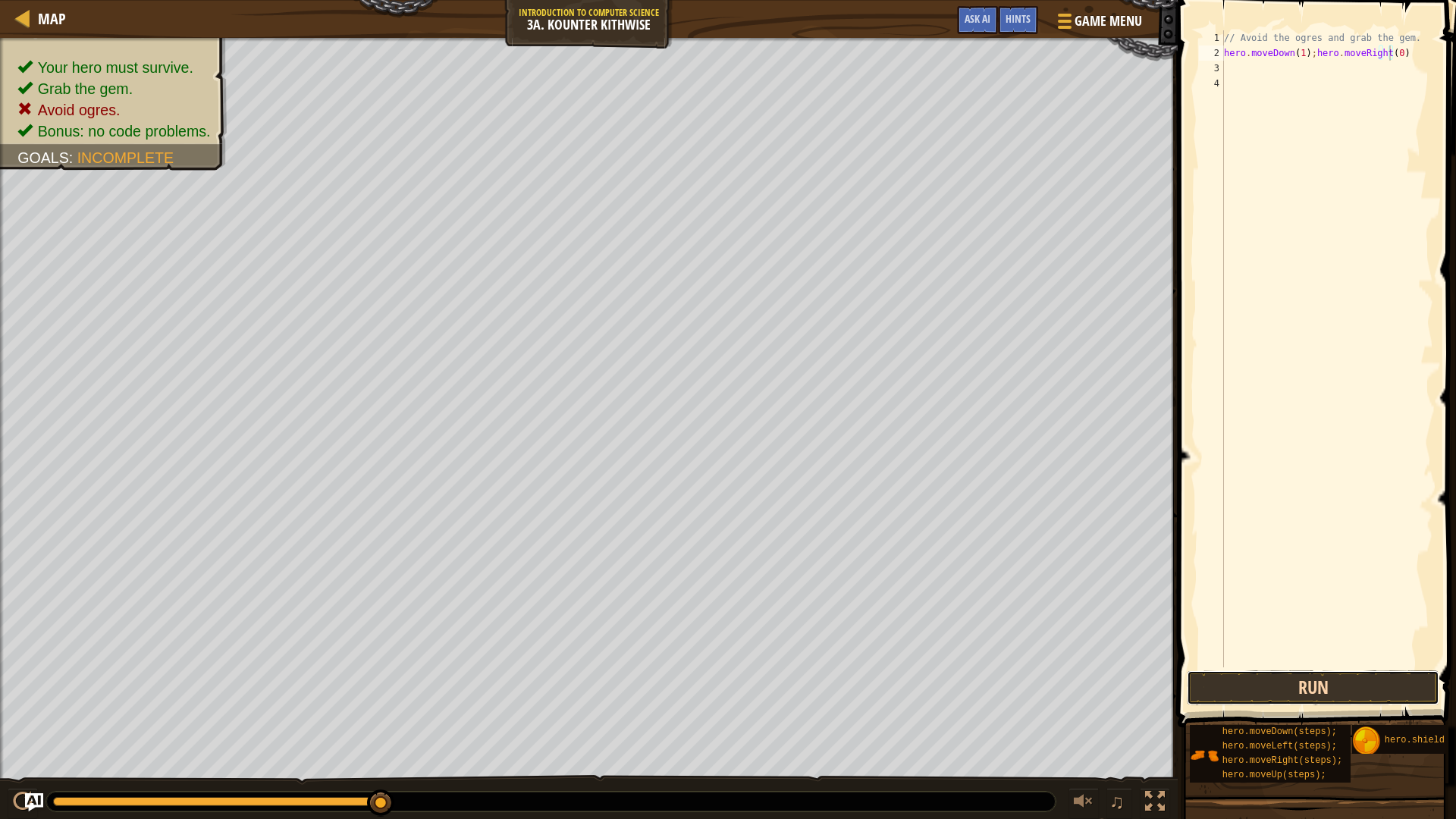
click at [1345, 681] on button "Run" at bounding box center [1313, 688] width 252 height 35
type textarea "hero.moveDown(1);hero.moveRight(1)"
click at [1390, 80] on div "// Avoid the ogres and grab the gem. hero . moveDown ( 1 ) ; hero . moveRight (…" at bounding box center [1326, 363] width 212 height 667
click at [1387, 65] on div "// Avoid the ogres and grab the gem. hero . moveDown ( 1 ) ; hero . moveRight (…" at bounding box center [1326, 363] width 212 height 667
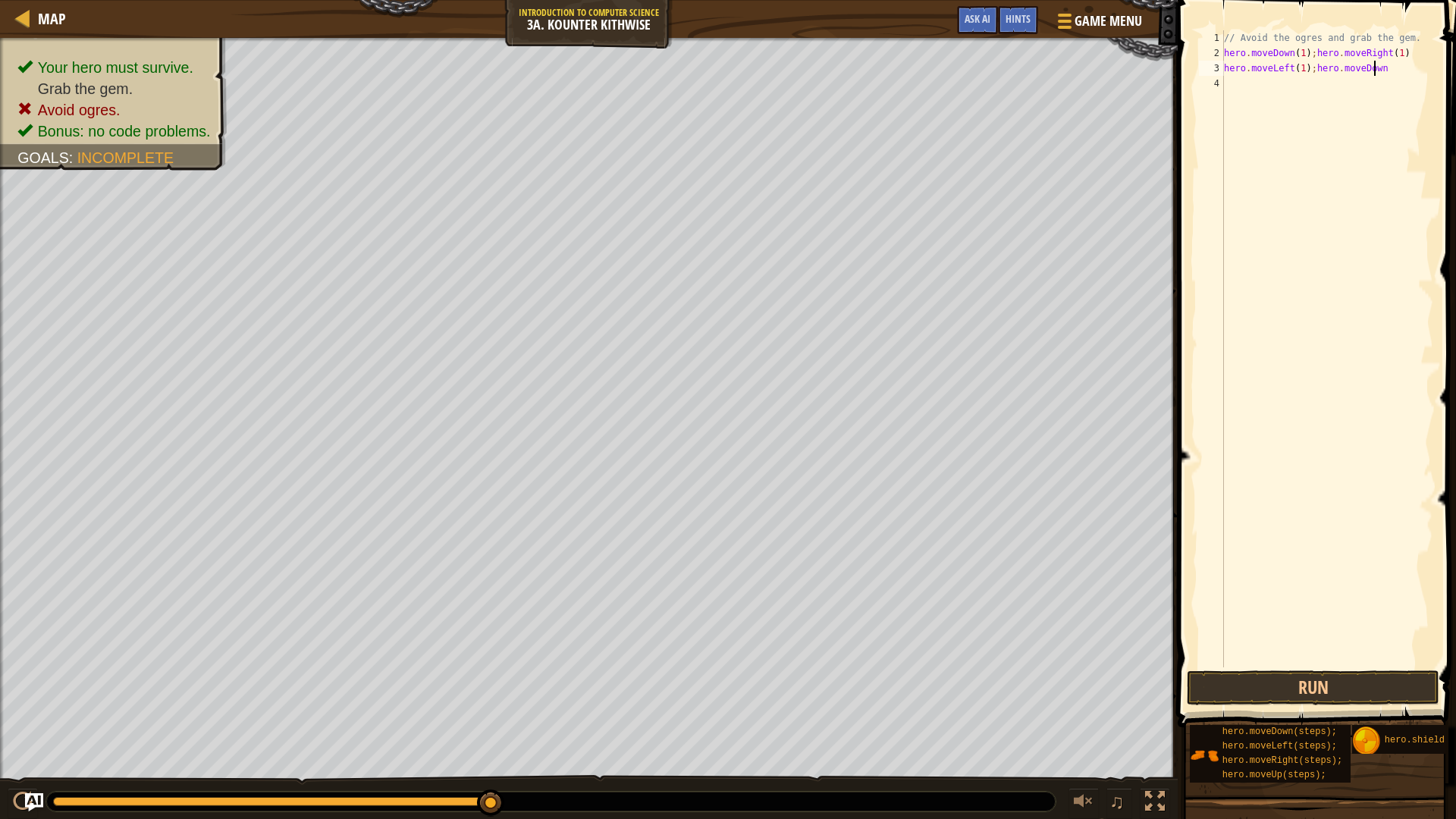
scroll to position [6, 12]
type textarea "hero.moveLeft(1);hero.moveDown(1)"
click at [1309, 671] on button "Run" at bounding box center [1313, 688] width 252 height 35
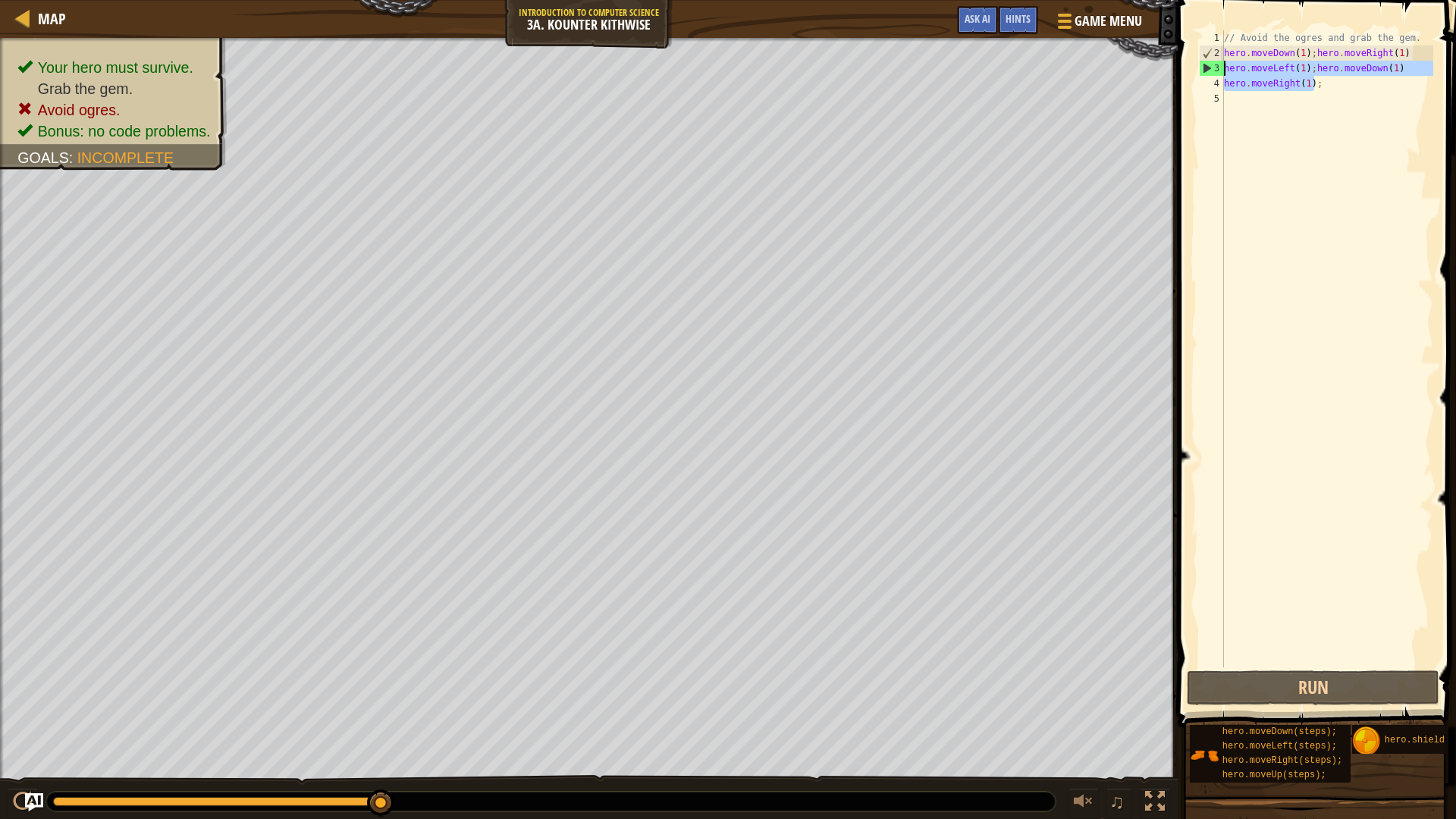
drag, startPoint x: 1356, startPoint y: 90, endPoint x: 1225, endPoint y: 67, distance: 133.0
click at [1225, 67] on div "// Avoid the ogres and grab the gem. hero . moveDown ( 1 ) ; hero . moveRight (…" at bounding box center [1326, 363] width 212 height 667
type textarea "hero.moveLeft(1);hero.moveDown(1) hero.moveRight(1);"
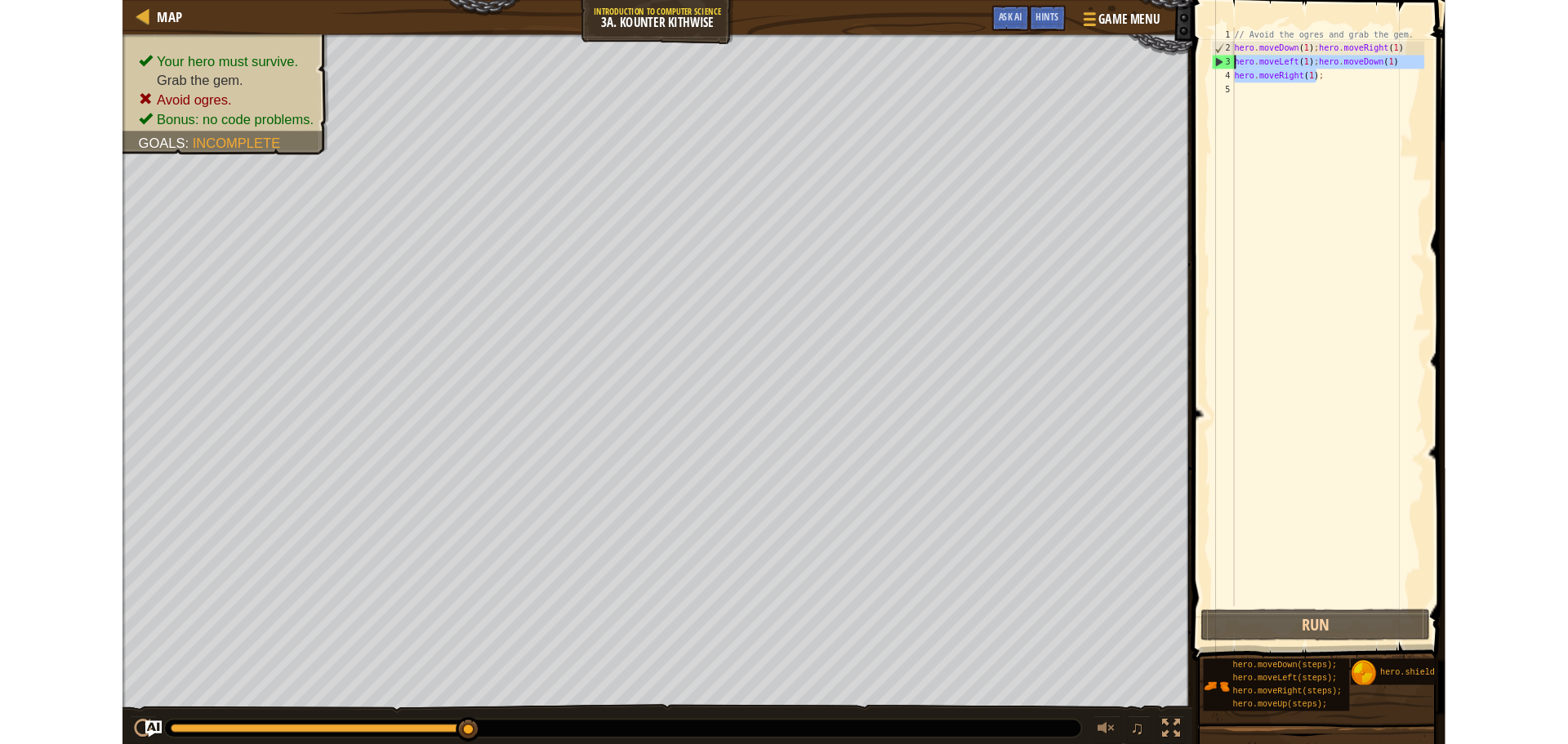
scroll to position [7, 0]
